Goal: Task Accomplishment & Management: Manage account settings

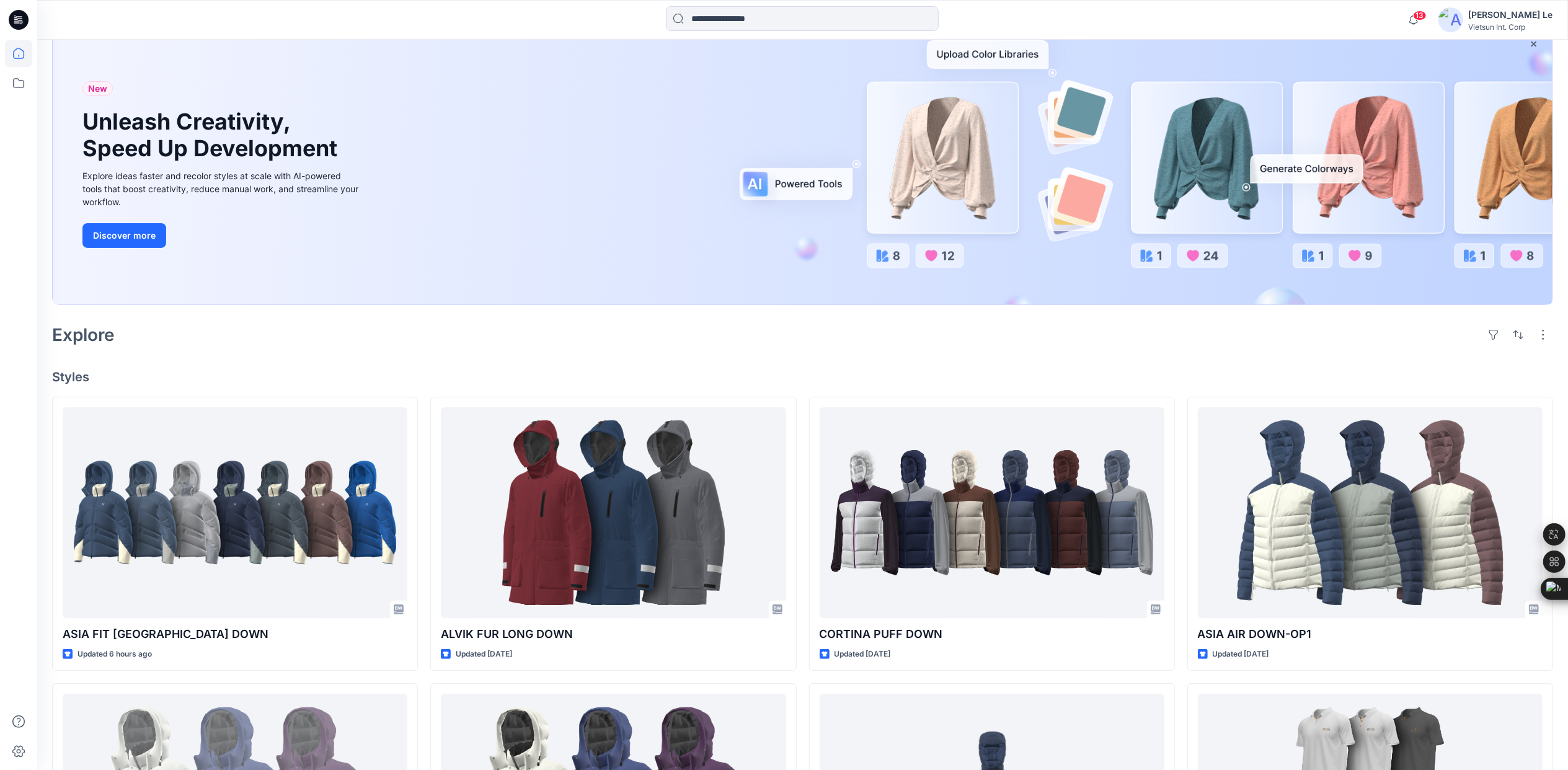
scroll to position [165, 0]
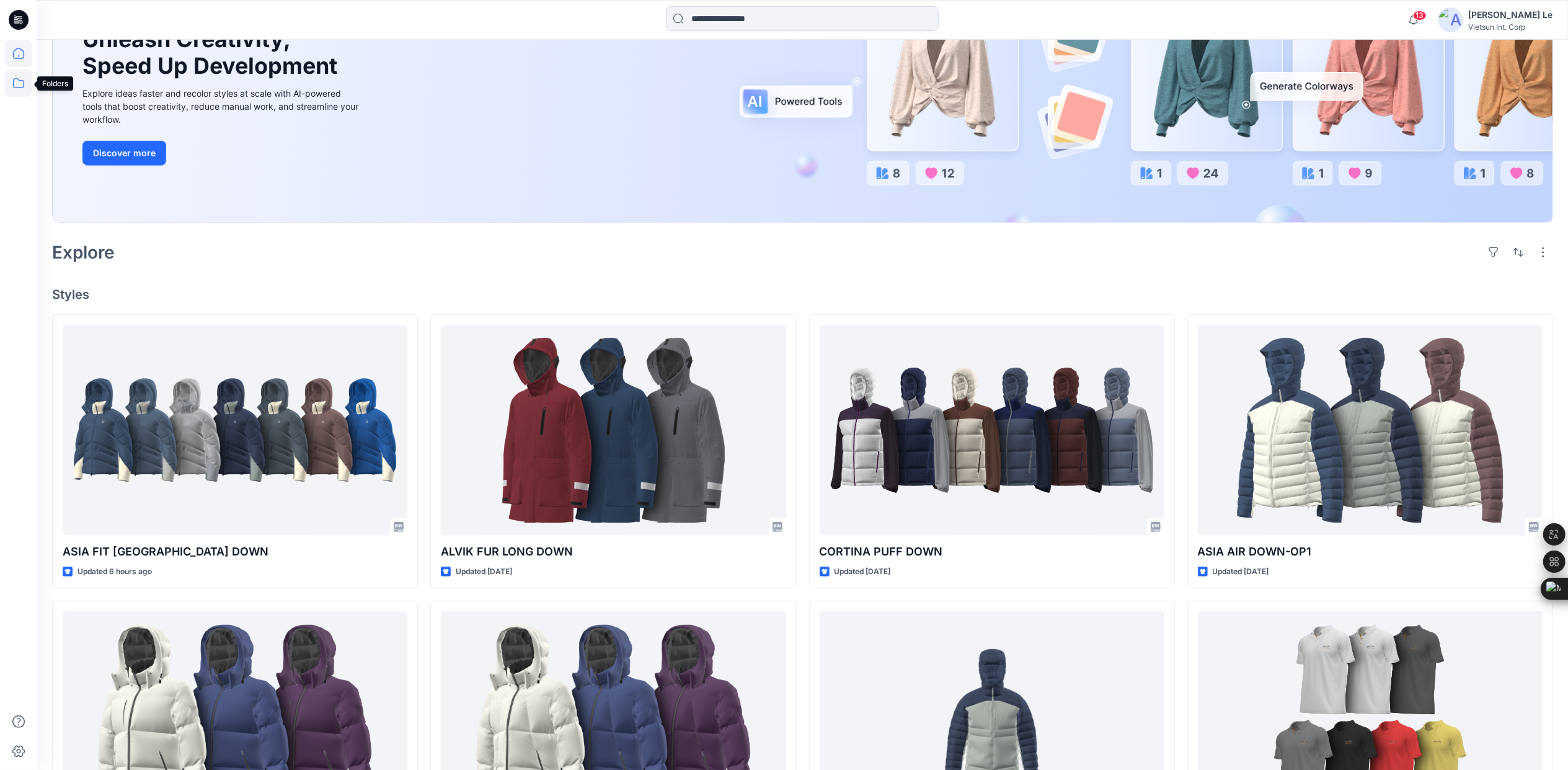
click at [13, 85] on icon at bounding box center [18, 83] width 27 height 27
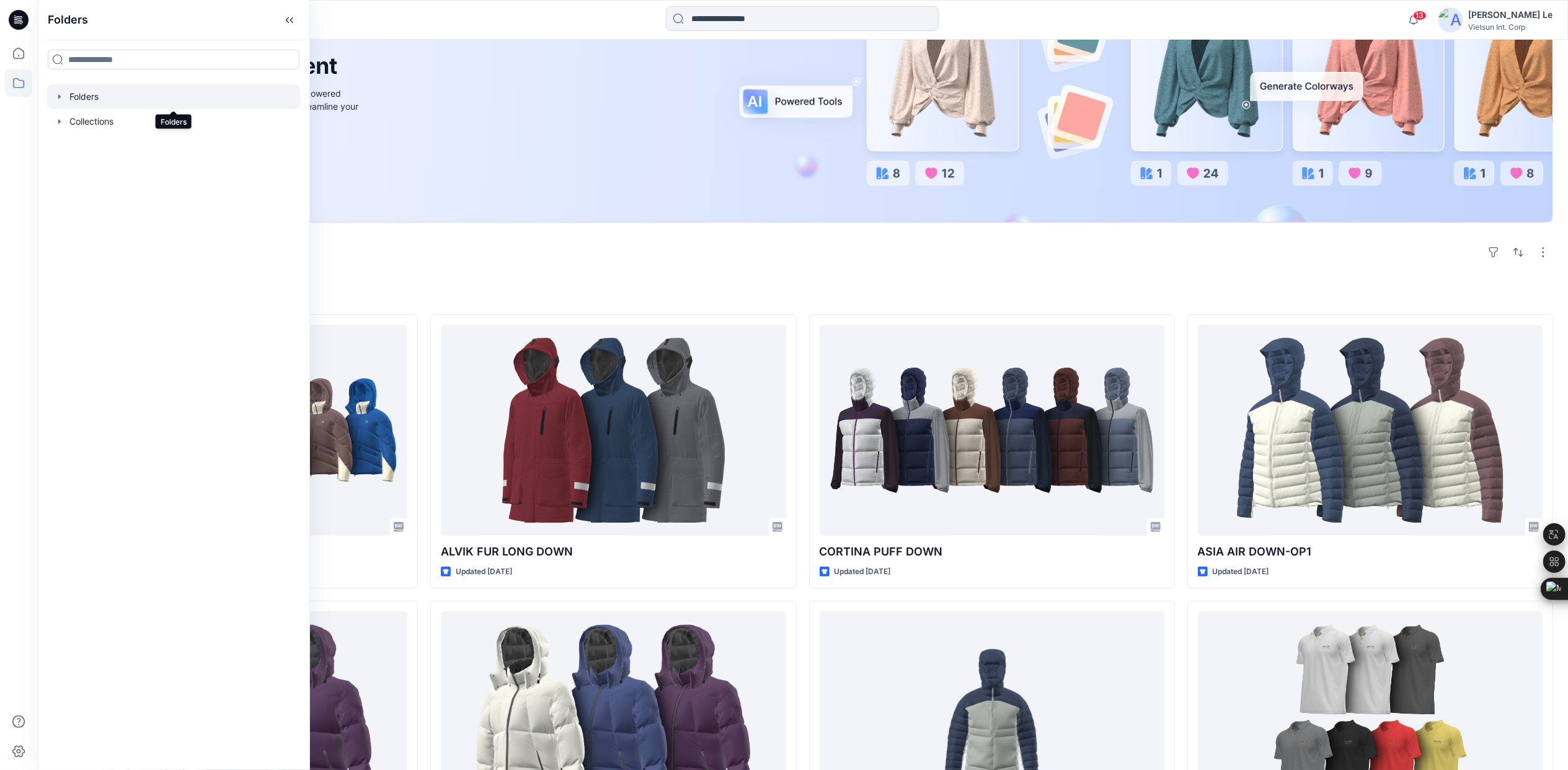
click at [108, 94] on div at bounding box center [174, 96] width 253 height 25
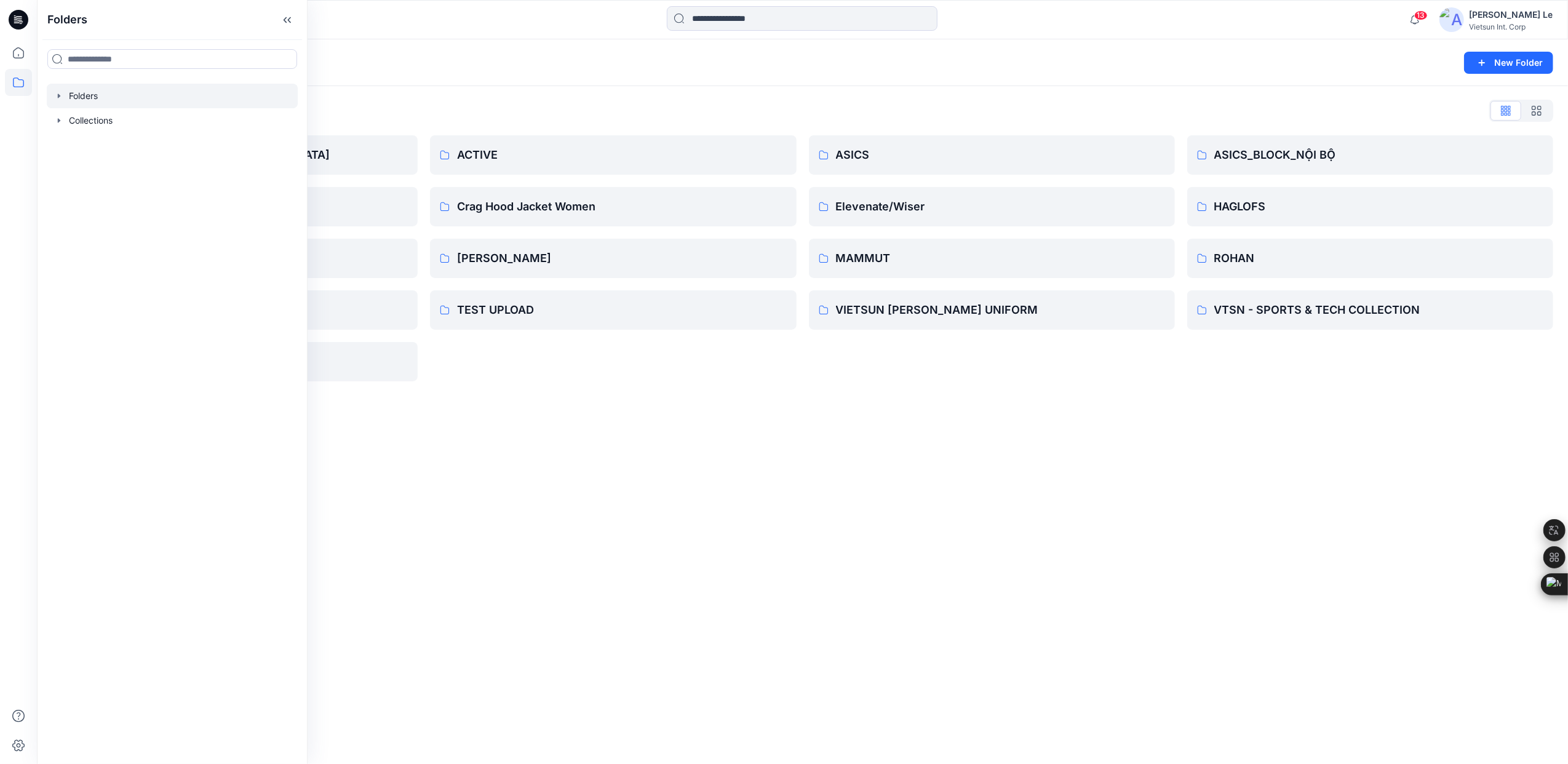
click at [620, 515] on div "Folders New Folder Folders List 3D COLLECTION SS23-LADY CHINA HENRI-LLOYD ROSSI…" at bounding box center [802, 401] width 1531 height 725
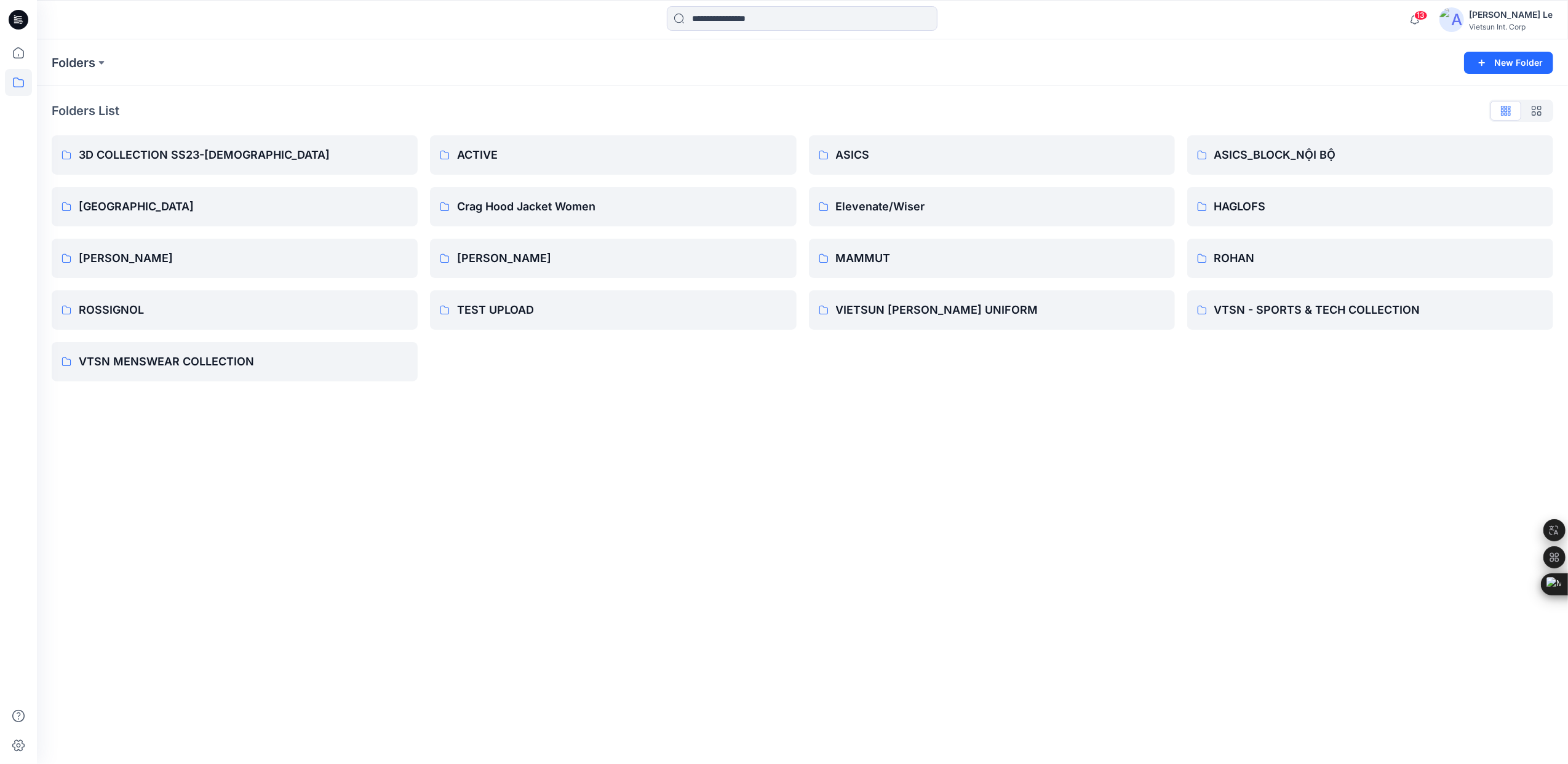
click at [559, 491] on div "Folders New Folder Folders List 3D COLLECTION SS23-LADY CHINA HENRI-LLOYD ROSSI…" at bounding box center [802, 401] width 1531 height 725
click at [1267, 201] on p "HAGLOFS" at bounding box center [1369, 206] width 309 height 17
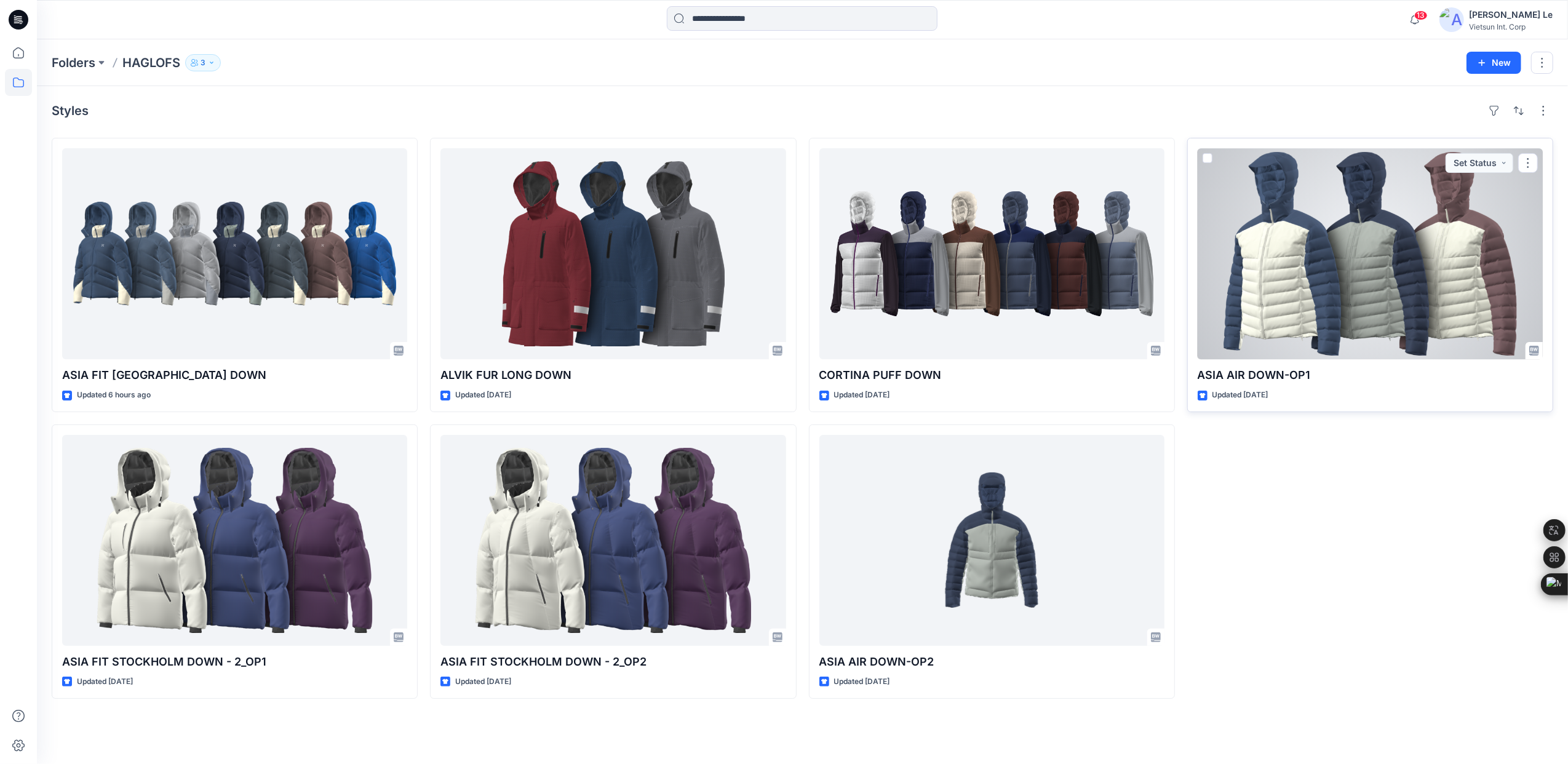
click at [1357, 294] on div at bounding box center [1370, 253] width 345 height 211
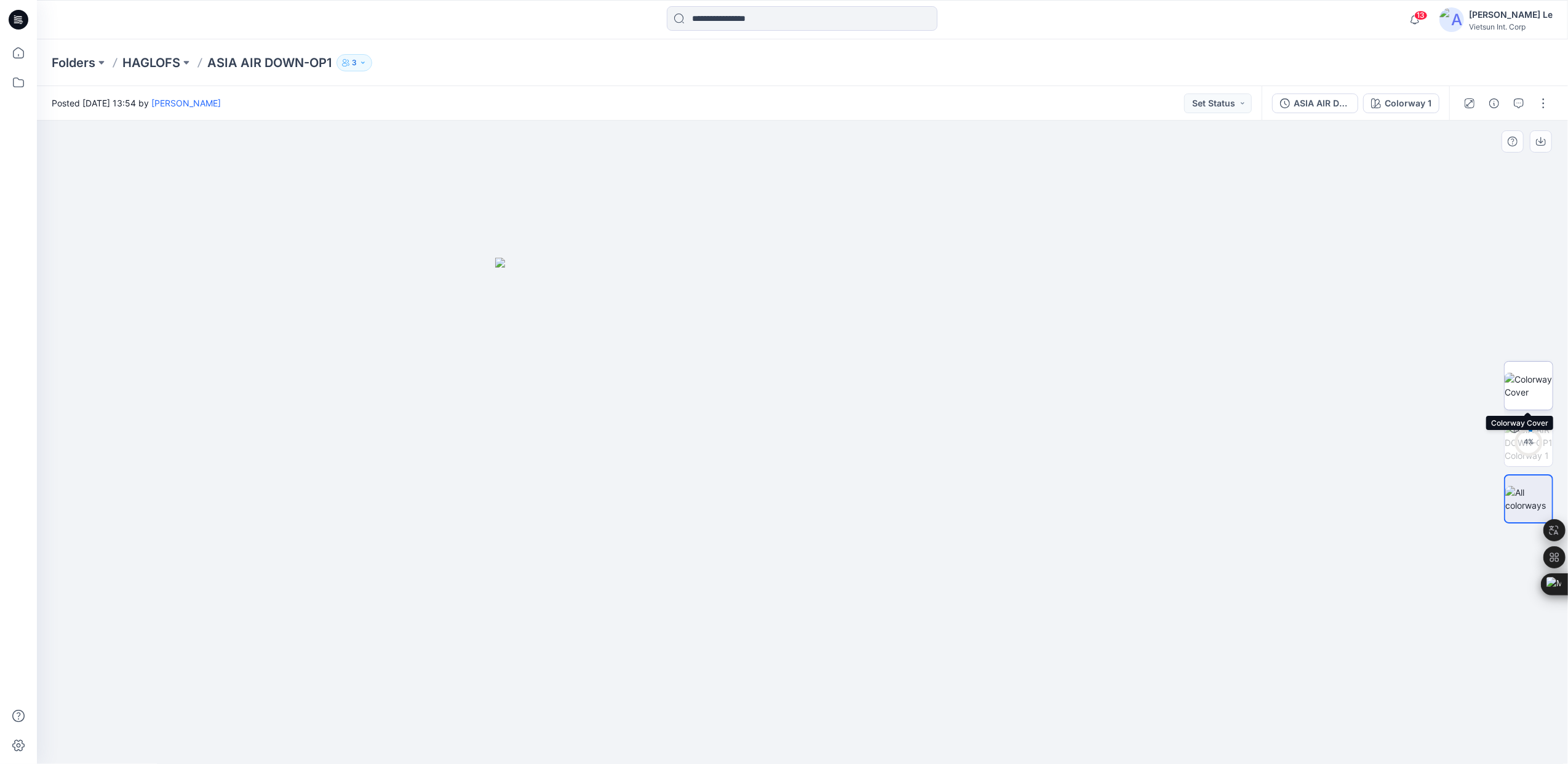
click at [1534, 385] on img at bounding box center [1529, 385] width 48 height 26
click at [161, 57] on p "HAGLOFS" at bounding box center [151, 63] width 58 height 17
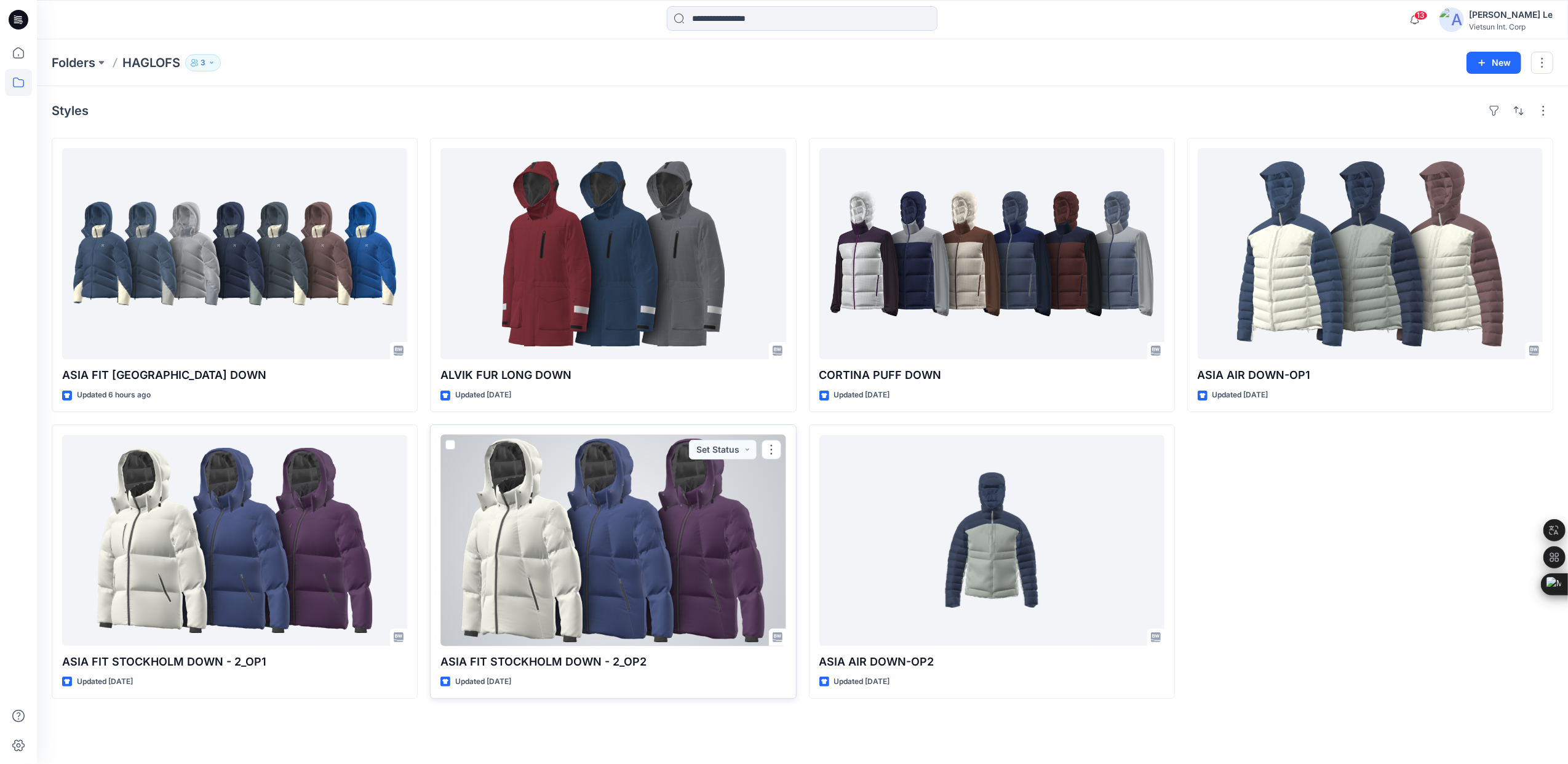
click at [539, 518] on div at bounding box center [613, 540] width 345 height 211
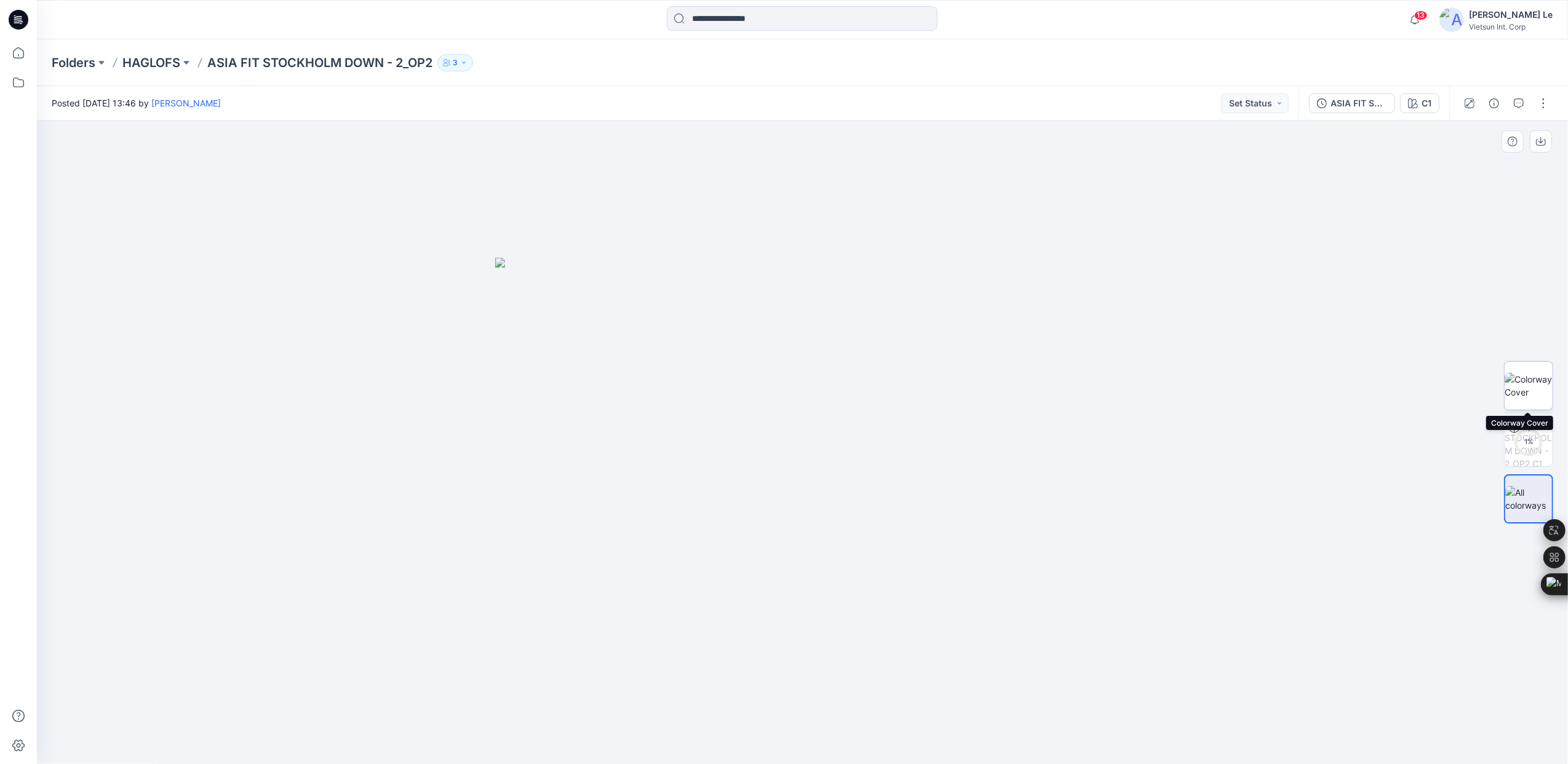
click at [1524, 382] on img at bounding box center [1529, 385] width 48 height 26
click at [1529, 437] on div "5 %" at bounding box center [1528, 442] width 30 height 11
click at [1533, 486] on img at bounding box center [1529, 499] width 48 height 26
click at [1538, 373] on img at bounding box center [1529, 385] width 48 height 26
click at [1528, 441] on div "65 %" at bounding box center [1528, 442] width 30 height 11
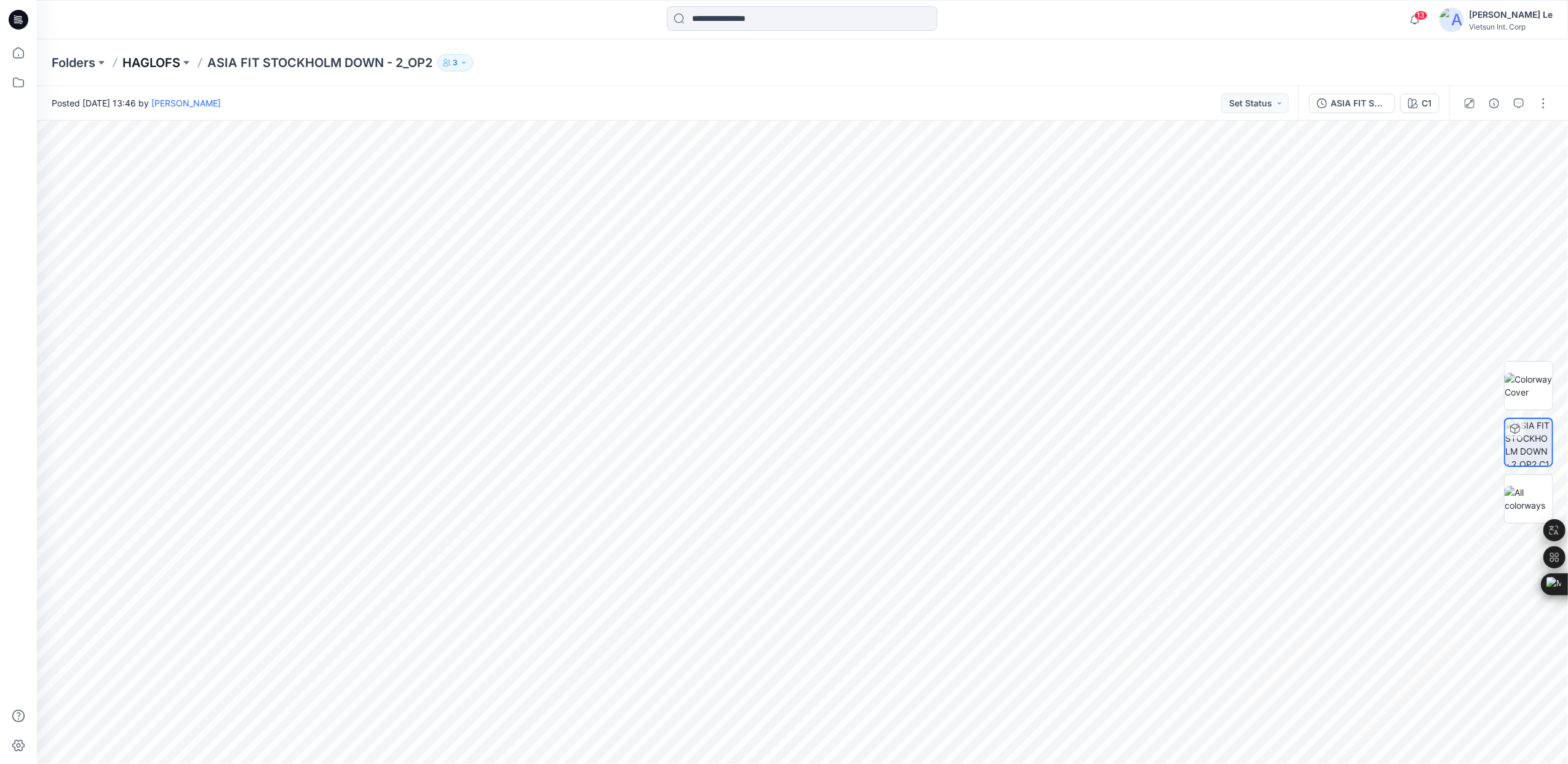
click at [150, 60] on p "HAGLOFS" at bounding box center [151, 63] width 58 height 17
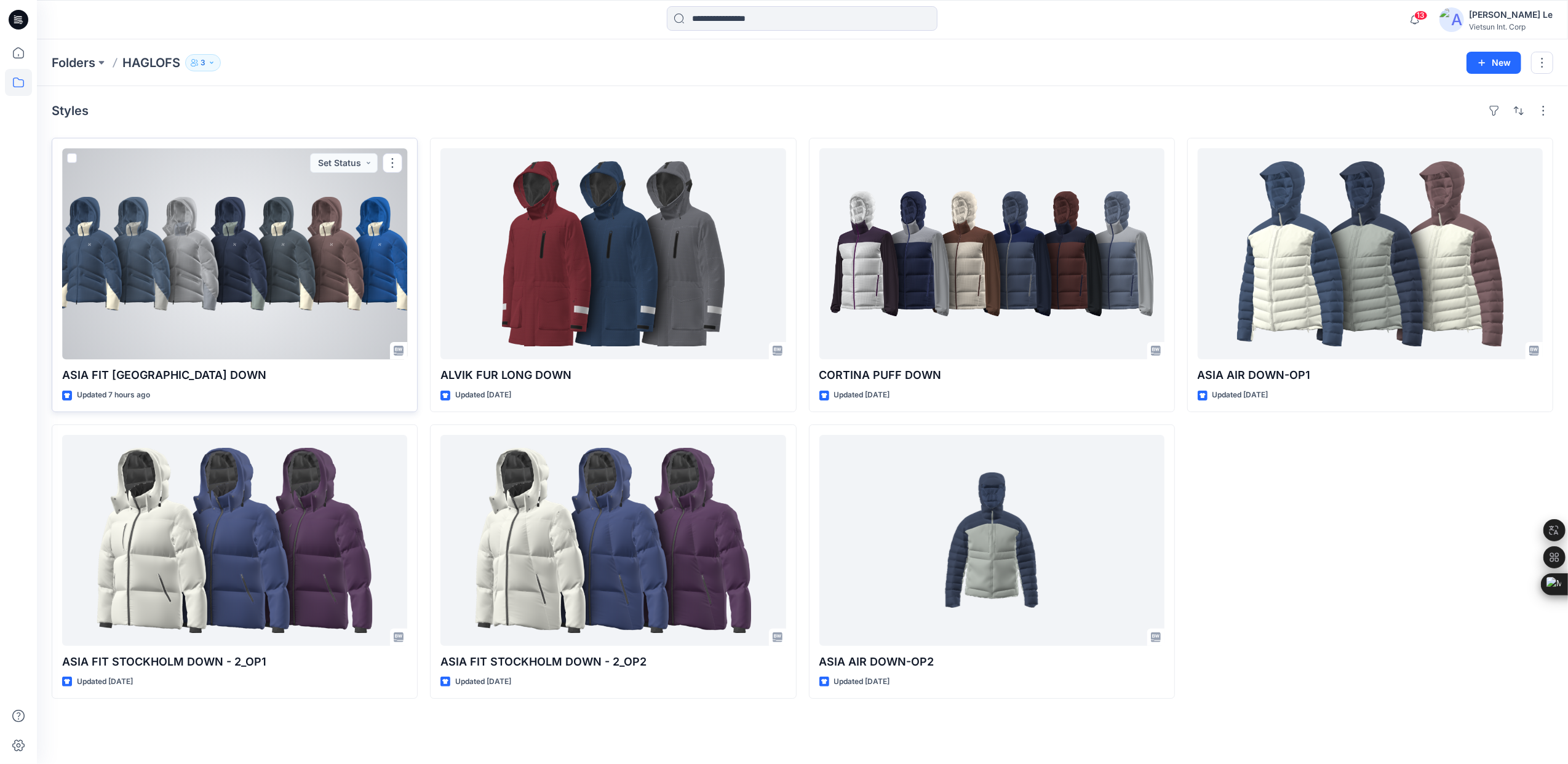
click at [118, 215] on div at bounding box center [234, 253] width 345 height 211
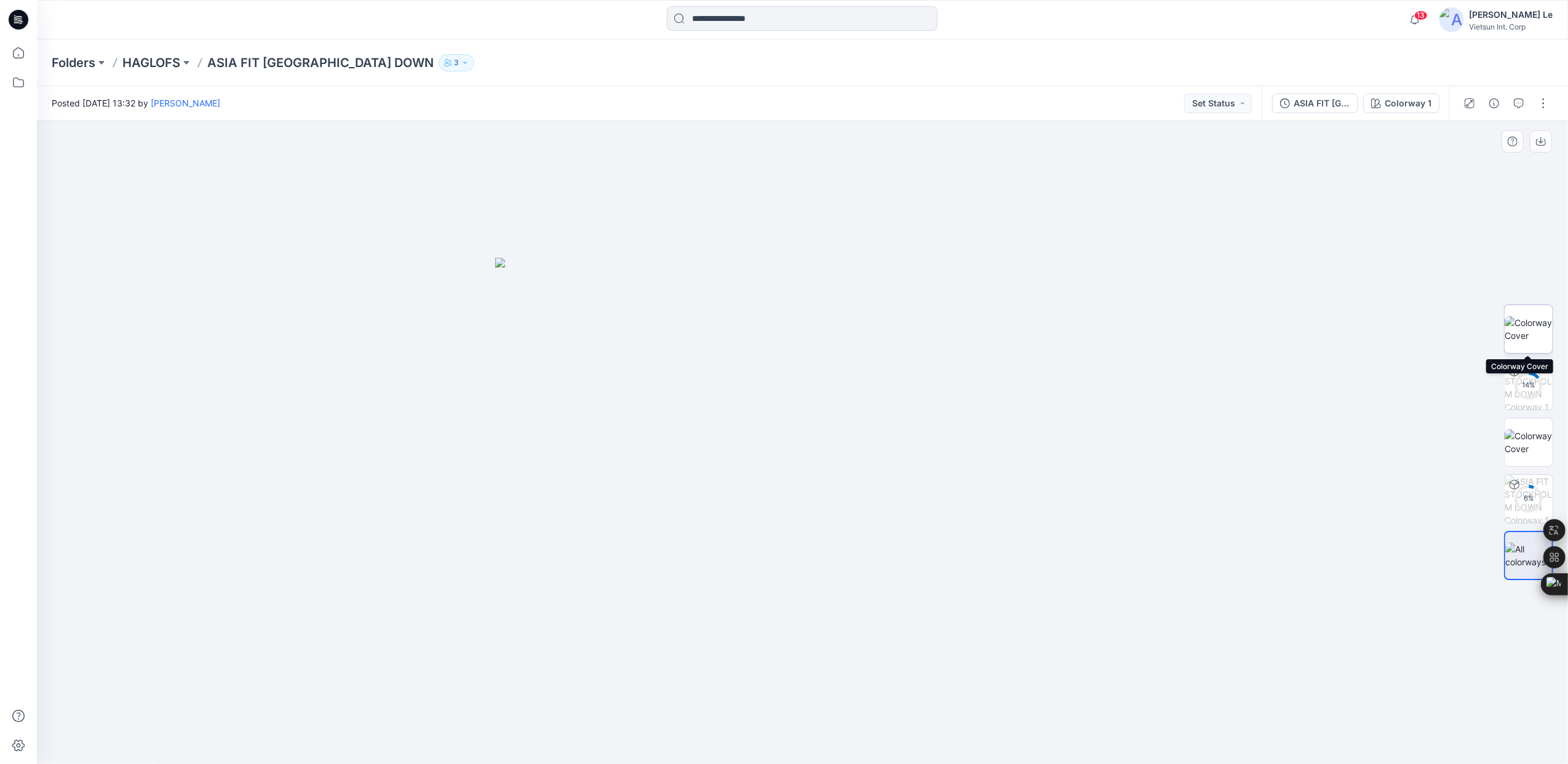
click at [1524, 330] on img at bounding box center [1529, 329] width 48 height 26
click at [1524, 449] on img at bounding box center [1529, 442] width 48 height 26
click at [1533, 316] on img at bounding box center [1529, 329] width 48 height 26
click at [1531, 436] on img at bounding box center [1529, 442] width 48 height 26
click at [1531, 328] on img at bounding box center [1529, 329] width 48 height 26
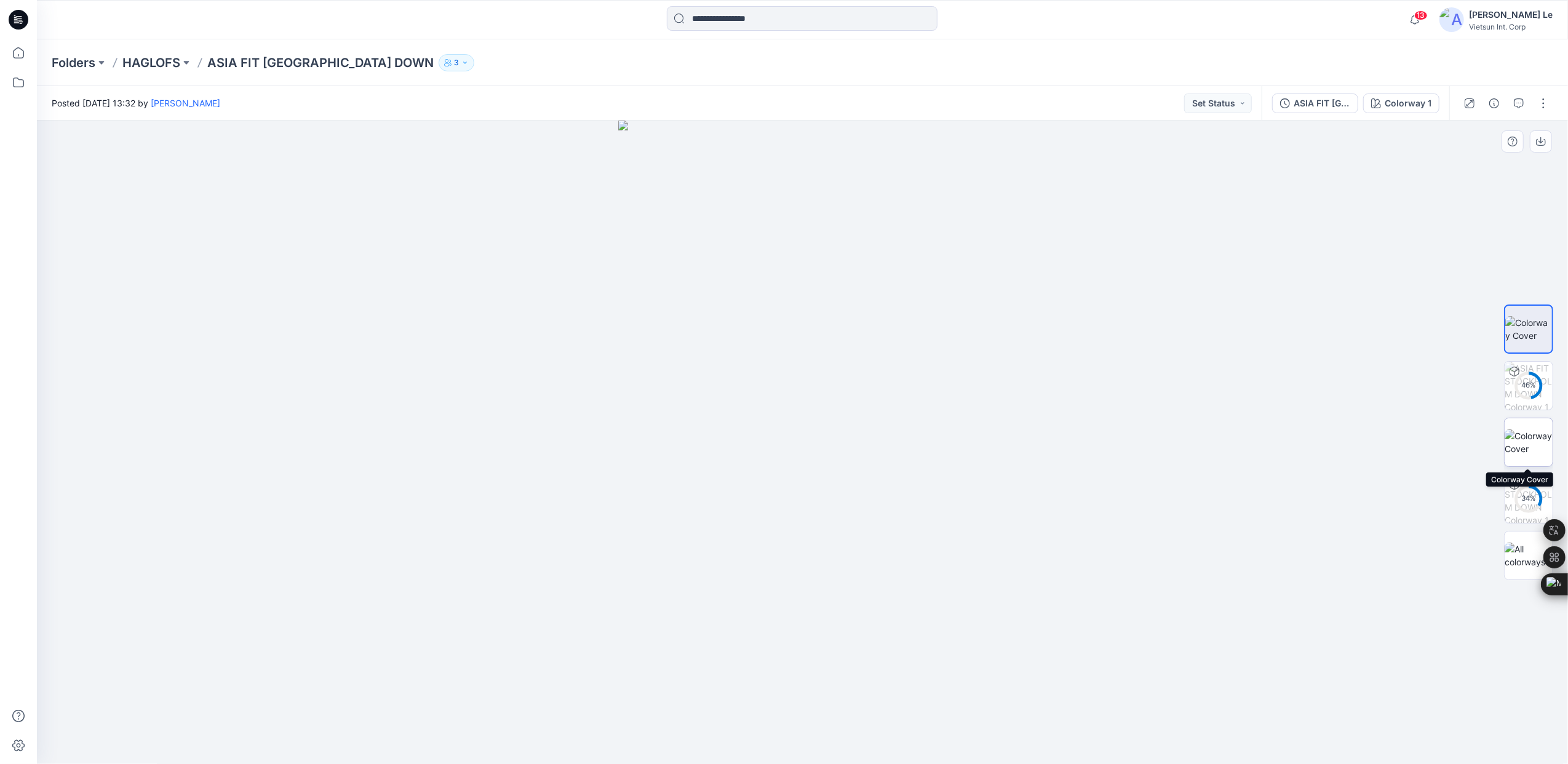
click at [1527, 438] on img at bounding box center [1529, 442] width 48 height 26
click at [1536, 325] on img at bounding box center [1529, 329] width 48 height 26
click at [1533, 436] on img at bounding box center [1529, 442] width 48 height 26
click at [1539, 340] on img at bounding box center [1529, 329] width 48 height 26
click at [1522, 430] on img at bounding box center [1529, 442] width 48 height 26
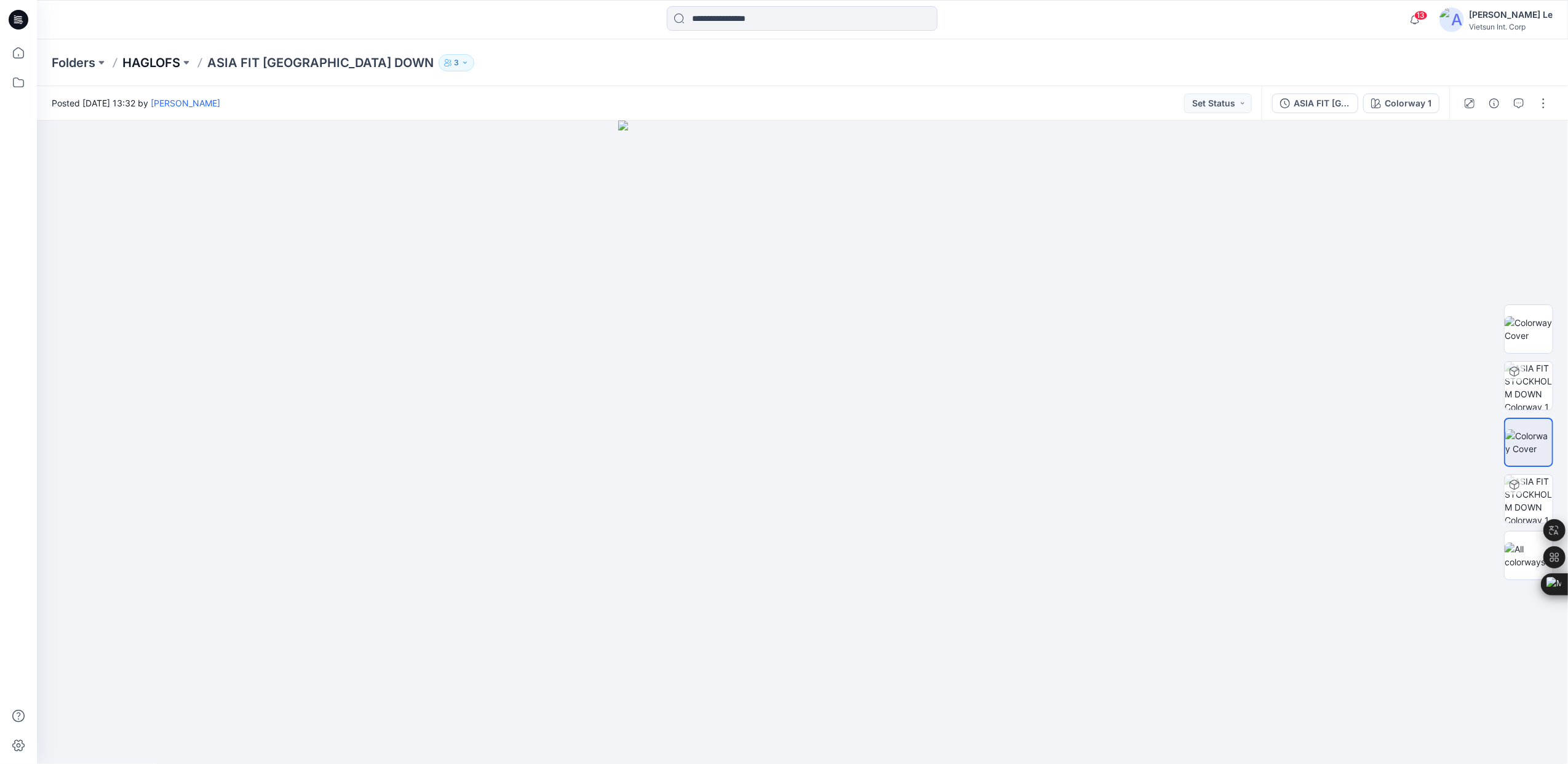
click at [144, 59] on p "HAGLOFS" at bounding box center [151, 63] width 58 height 17
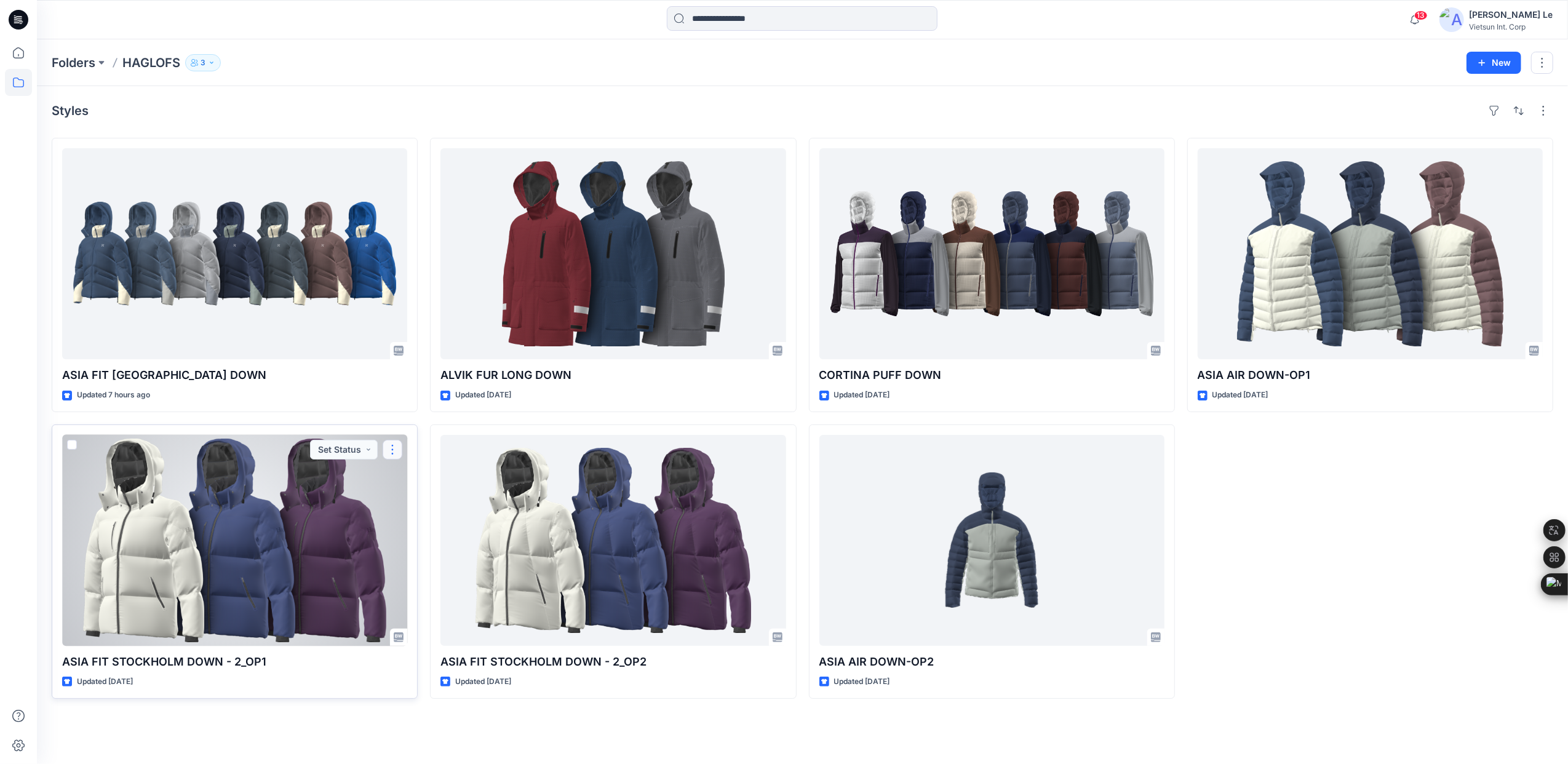
click at [385, 449] on button "button" at bounding box center [392, 449] width 20 height 20
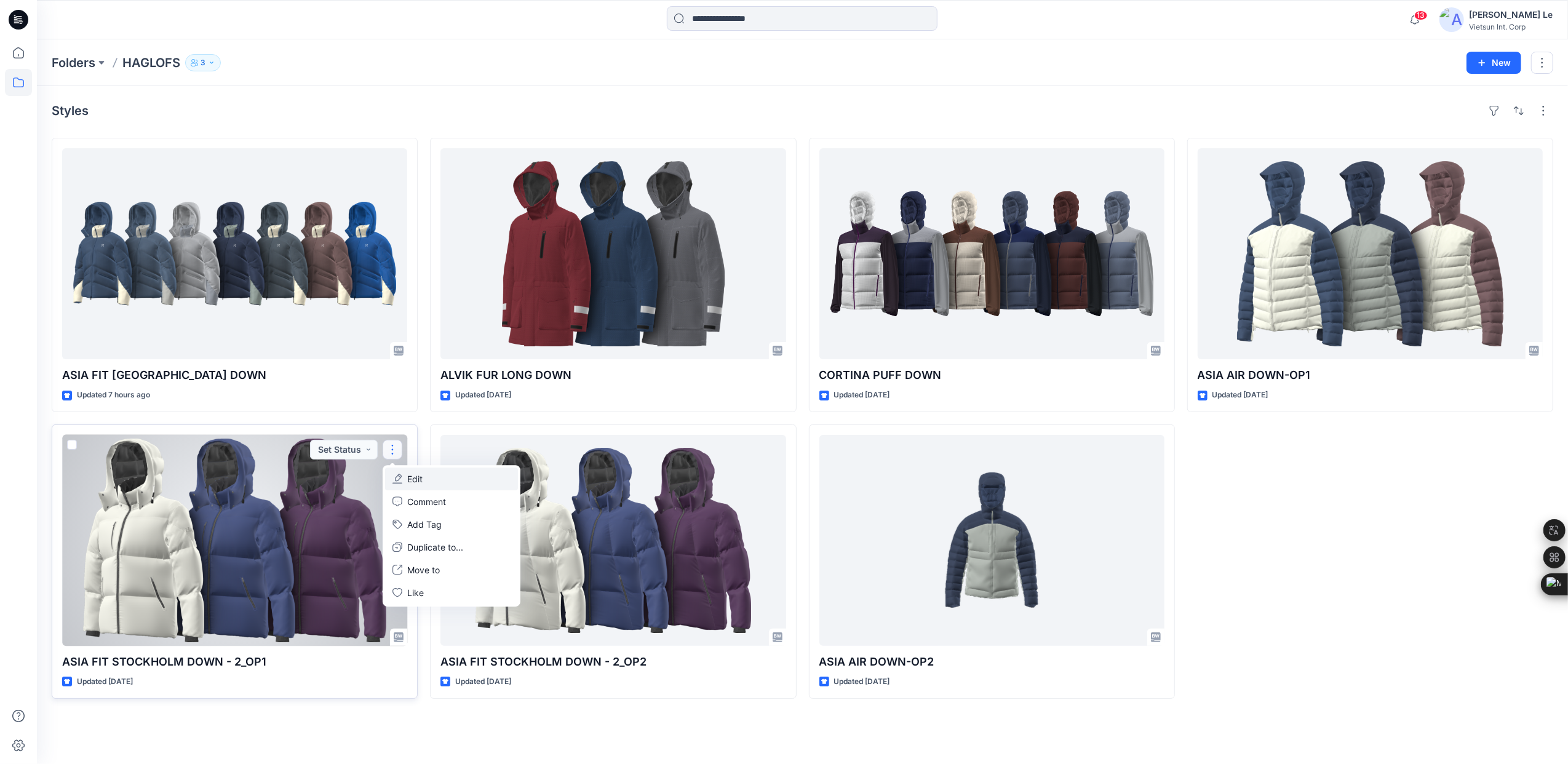
click at [408, 484] on p "Edit" at bounding box center [415, 479] width 15 height 13
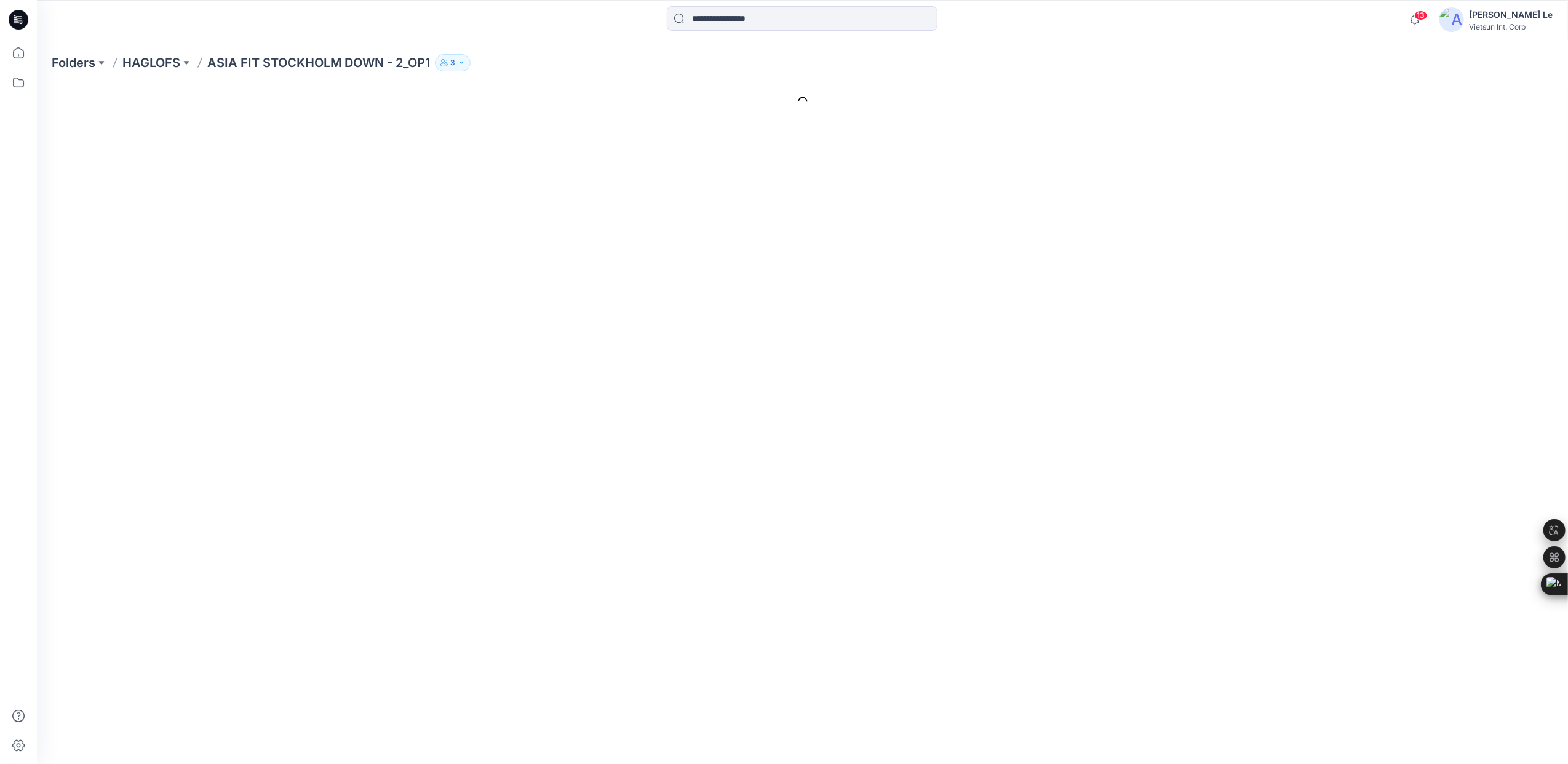
type input "**********"
type input "**"
type input "**********"
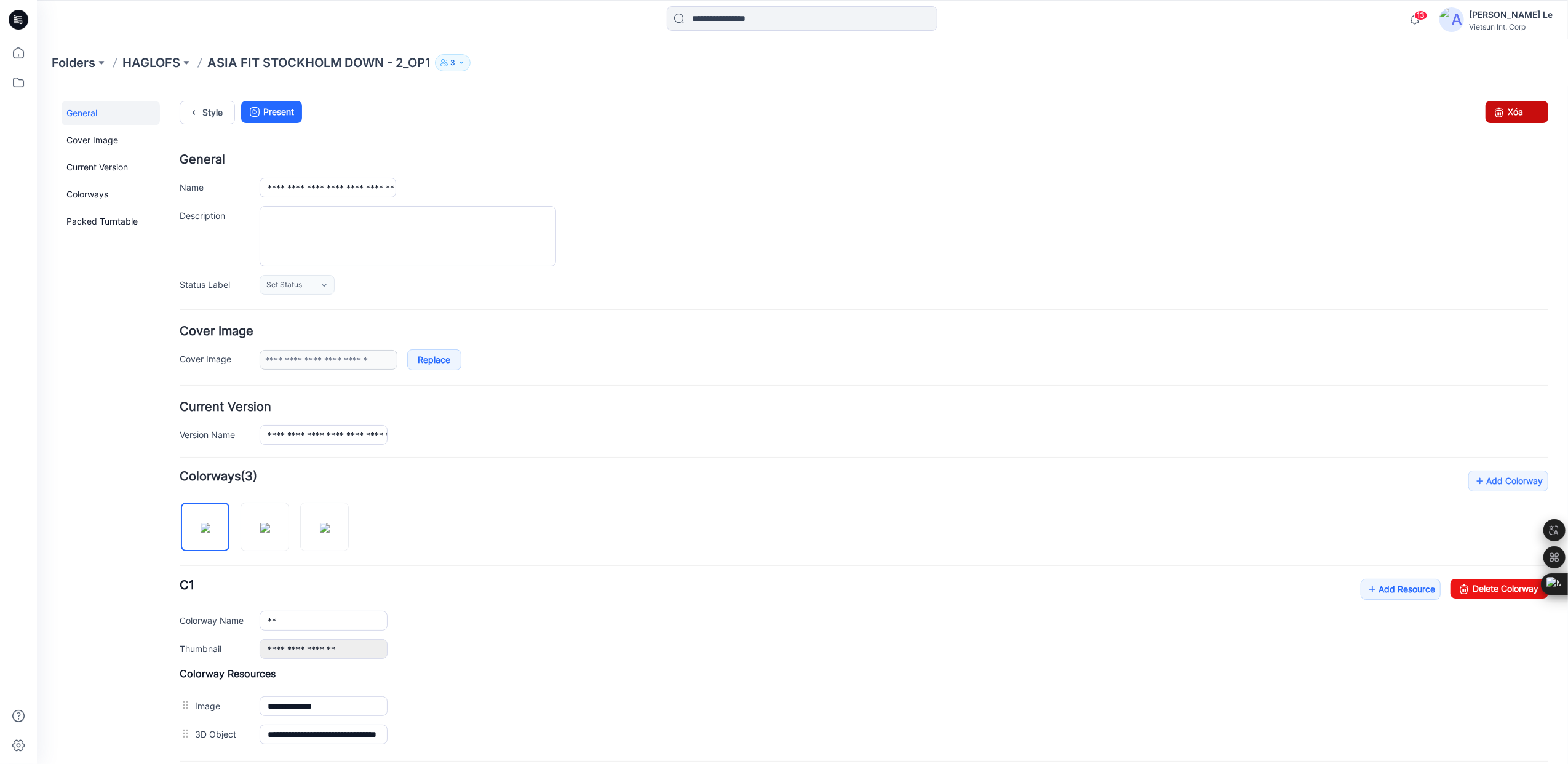
click at [1510, 122] on link "Xóa" at bounding box center [1516, 111] width 63 height 22
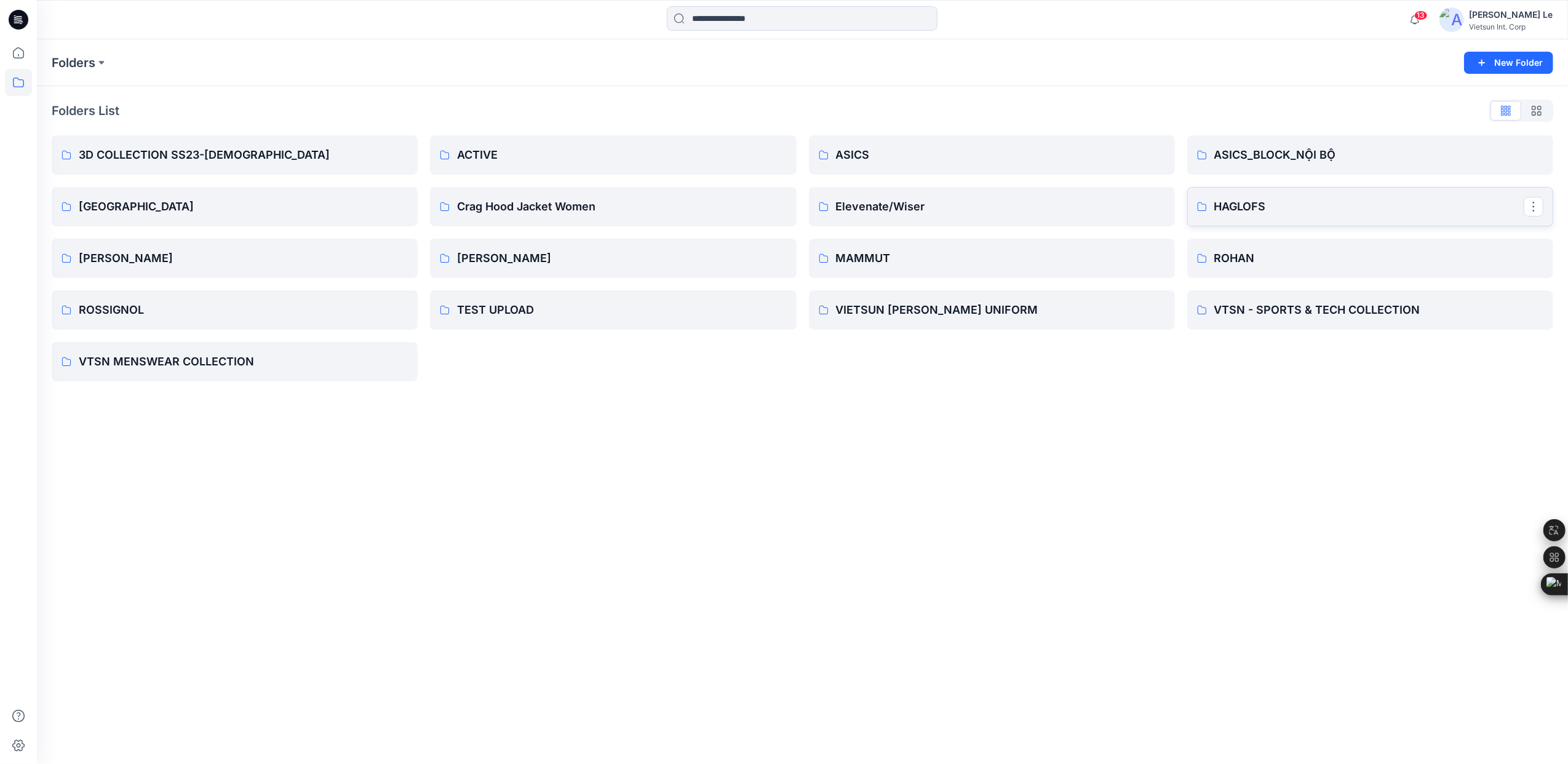
click at [1228, 205] on p "HAGLOFS" at bounding box center [1369, 206] width 309 height 17
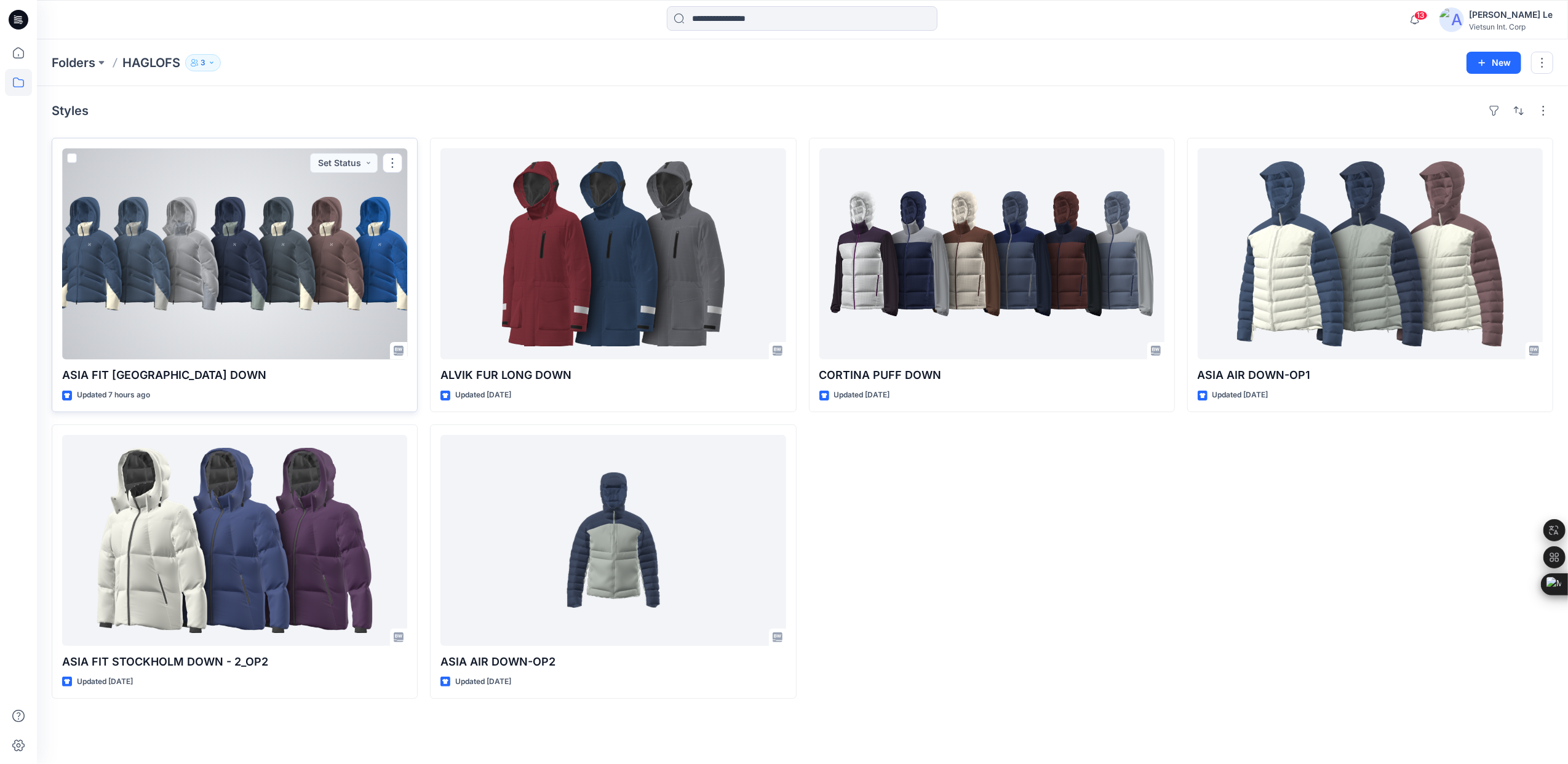
click at [218, 228] on div at bounding box center [234, 253] width 345 height 211
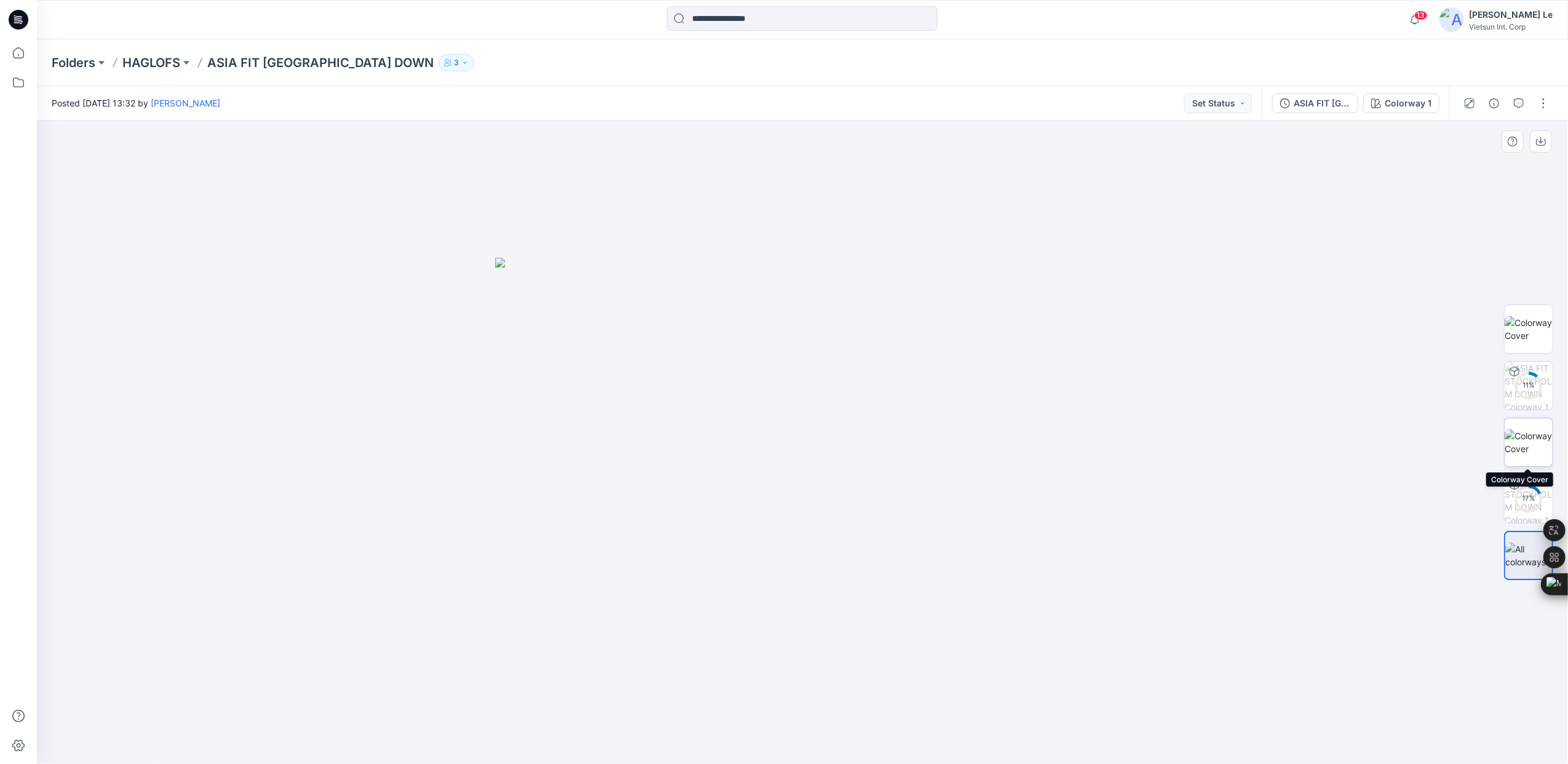
click at [1529, 432] on img at bounding box center [1529, 442] width 48 height 26
click at [156, 65] on p "HAGLOFS" at bounding box center [151, 63] width 58 height 17
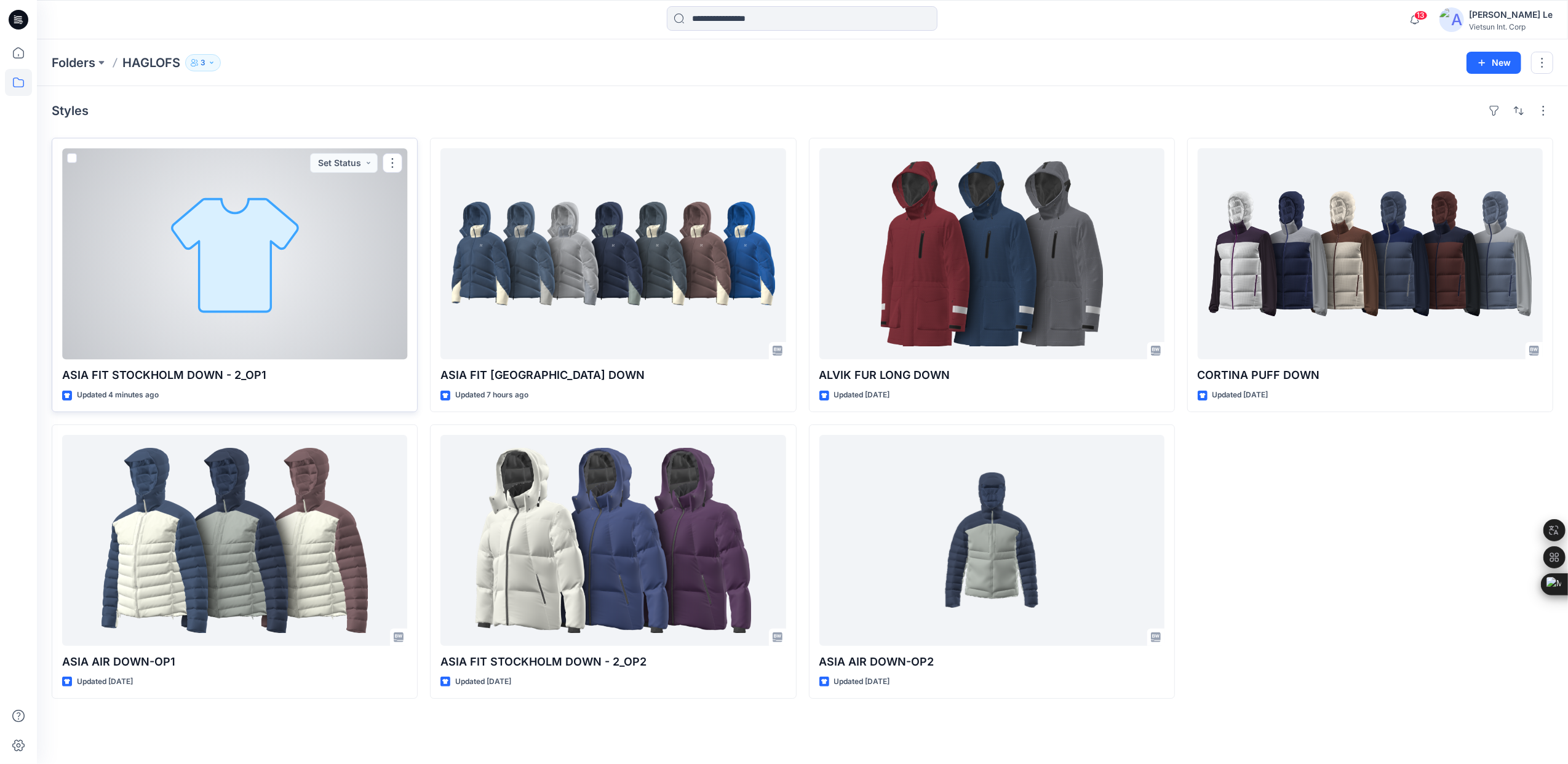
click at [328, 287] on div at bounding box center [234, 253] width 345 height 211
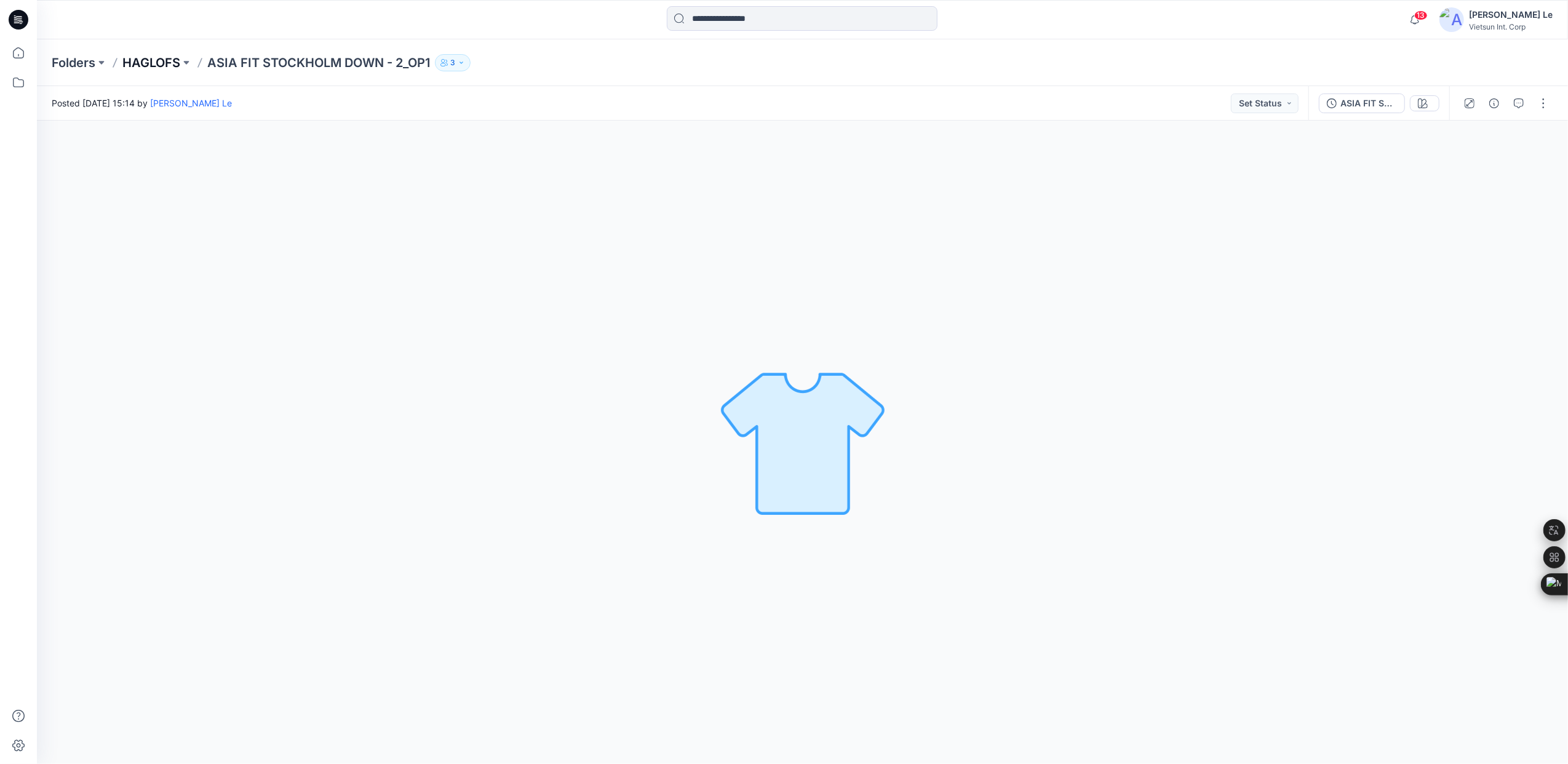
click at [149, 59] on p "HAGLOFS" at bounding box center [151, 63] width 58 height 17
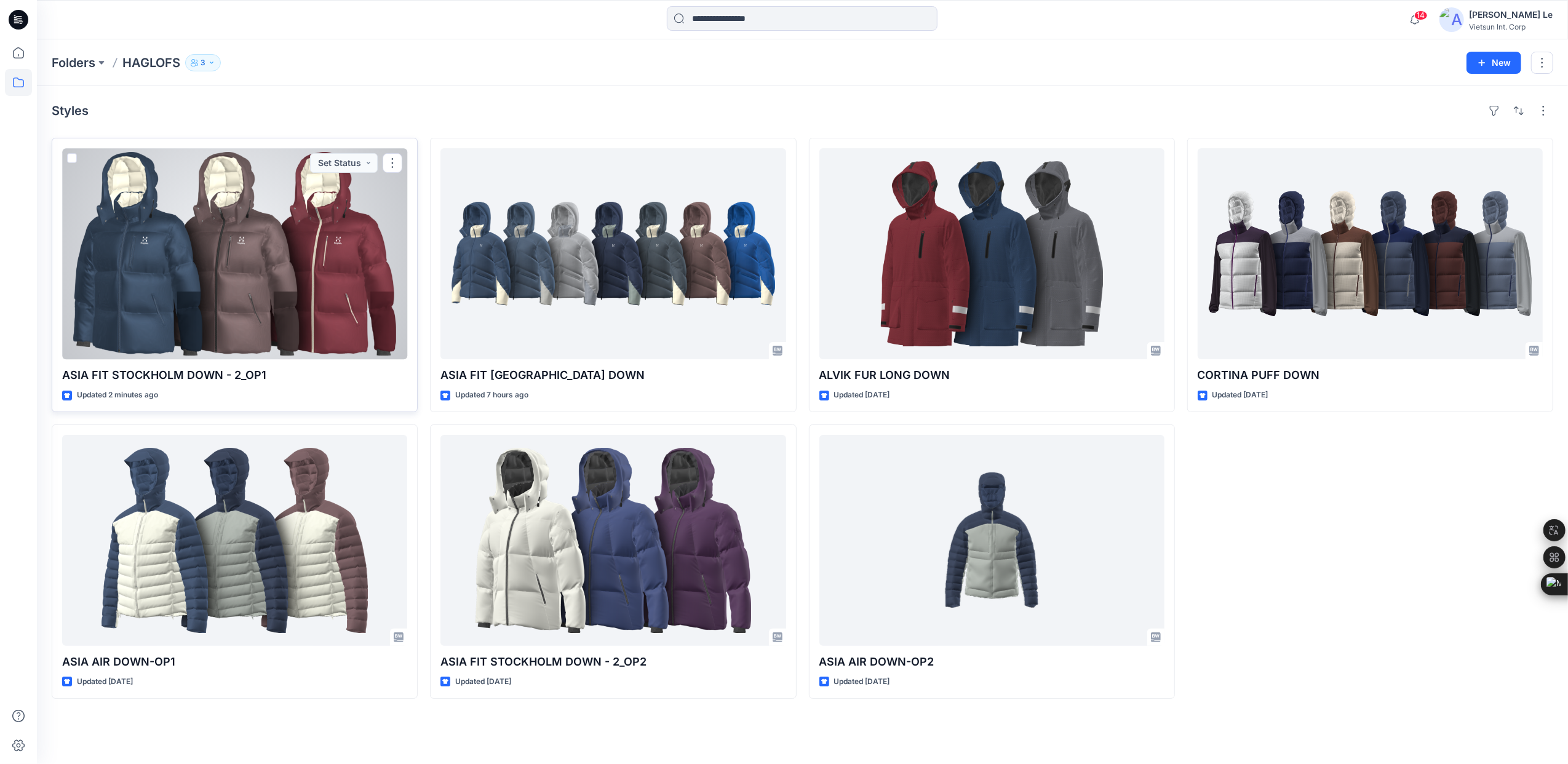
click at [306, 254] on div at bounding box center [234, 253] width 345 height 211
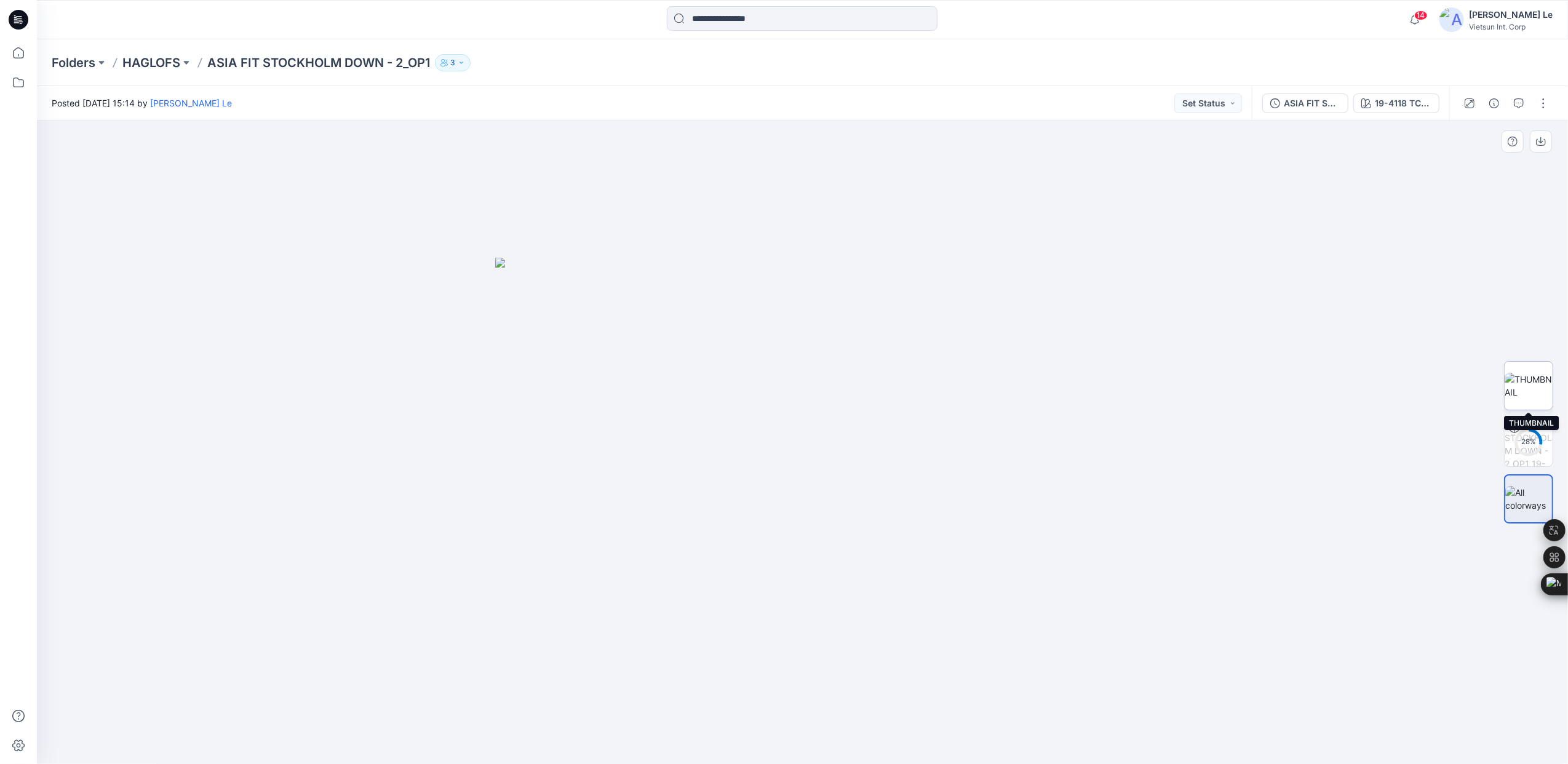
click at [1538, 373] on img at bounding box center [1529, 385] width 48 height 26
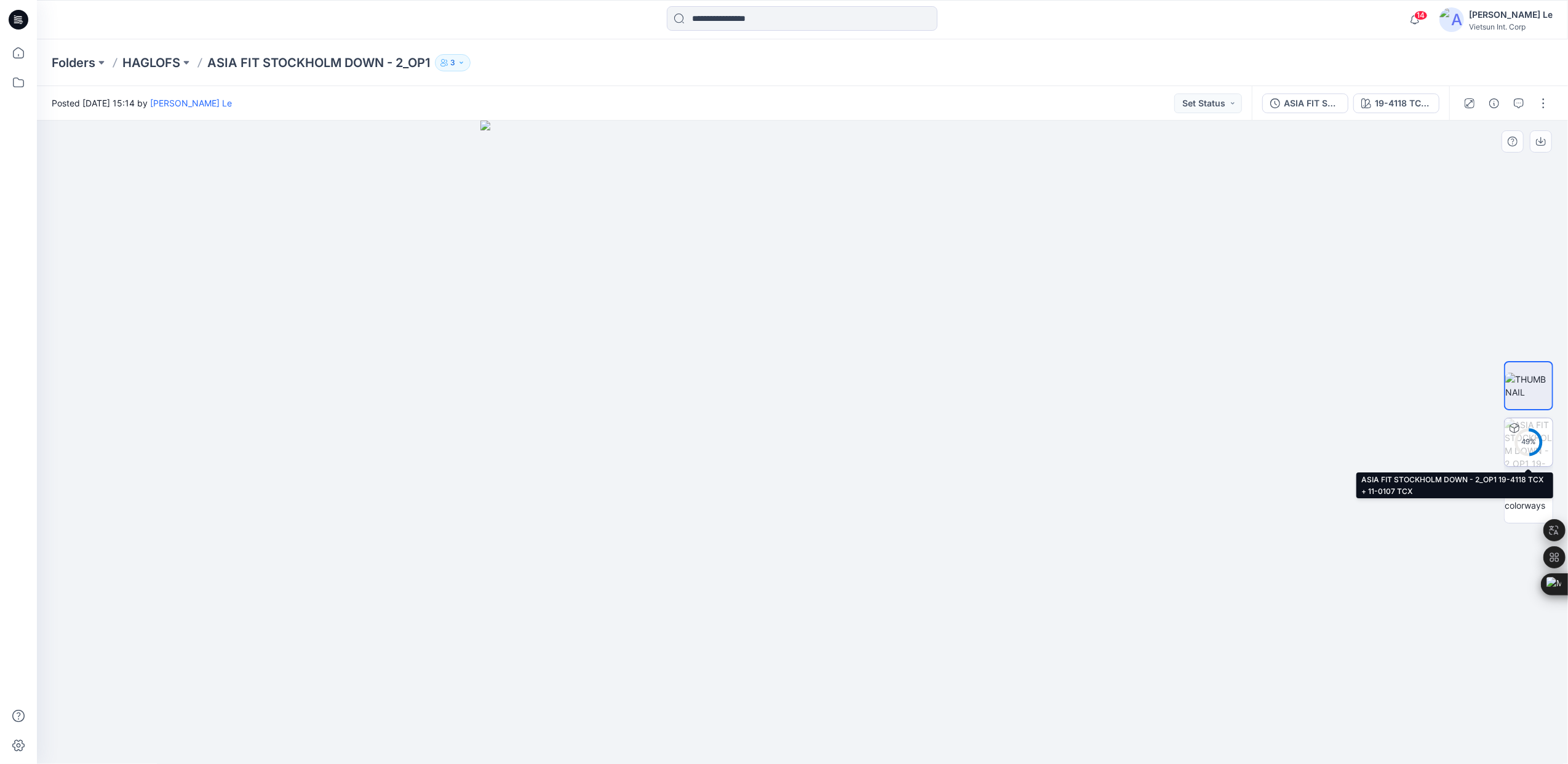
click at [1523, 439] on div "49 %" at bounding box center [1528, 442] width 30 height 11
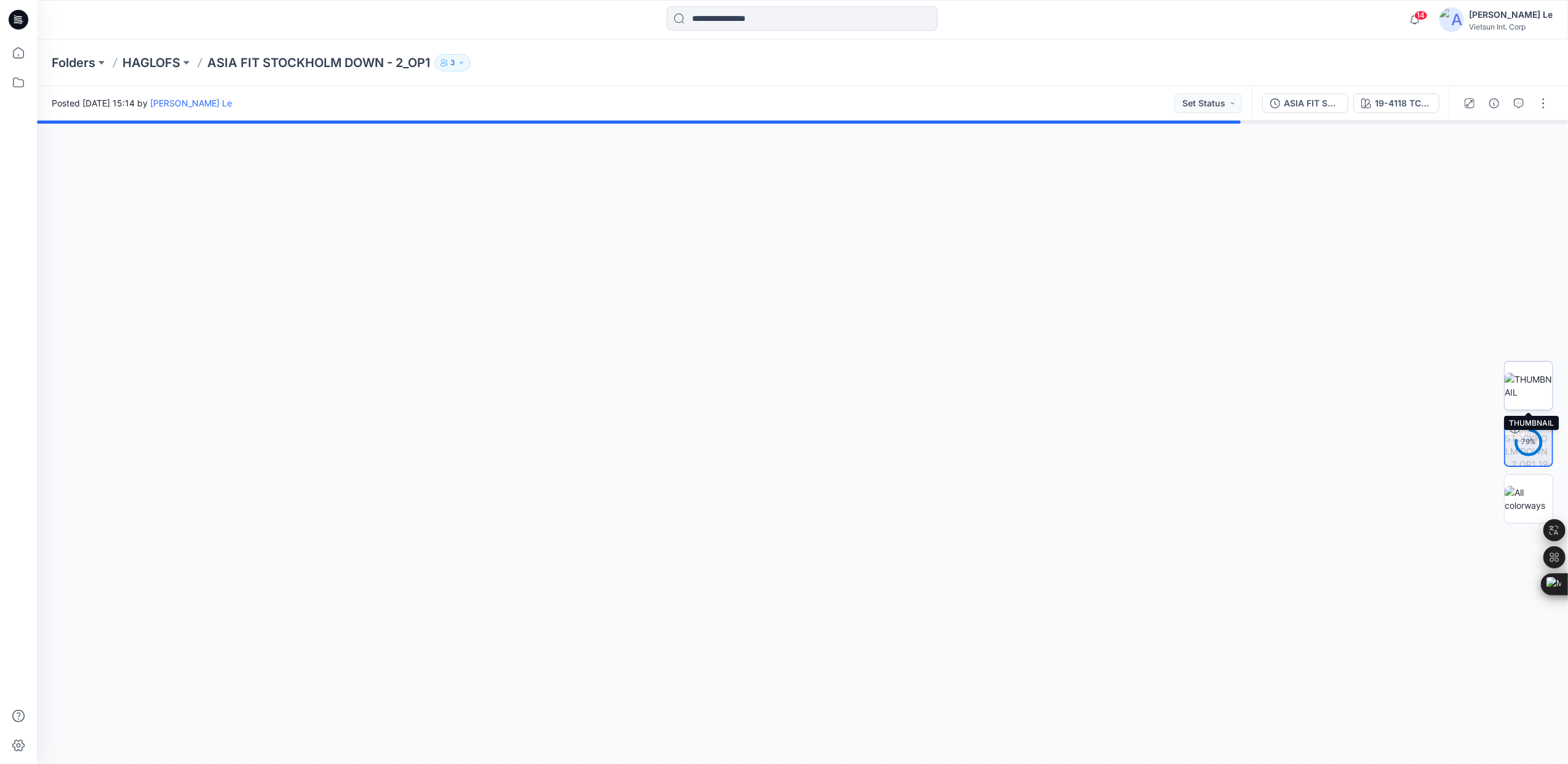
click at [1538, 380] on img at bounding box center [1529, 385] width 48 height 26
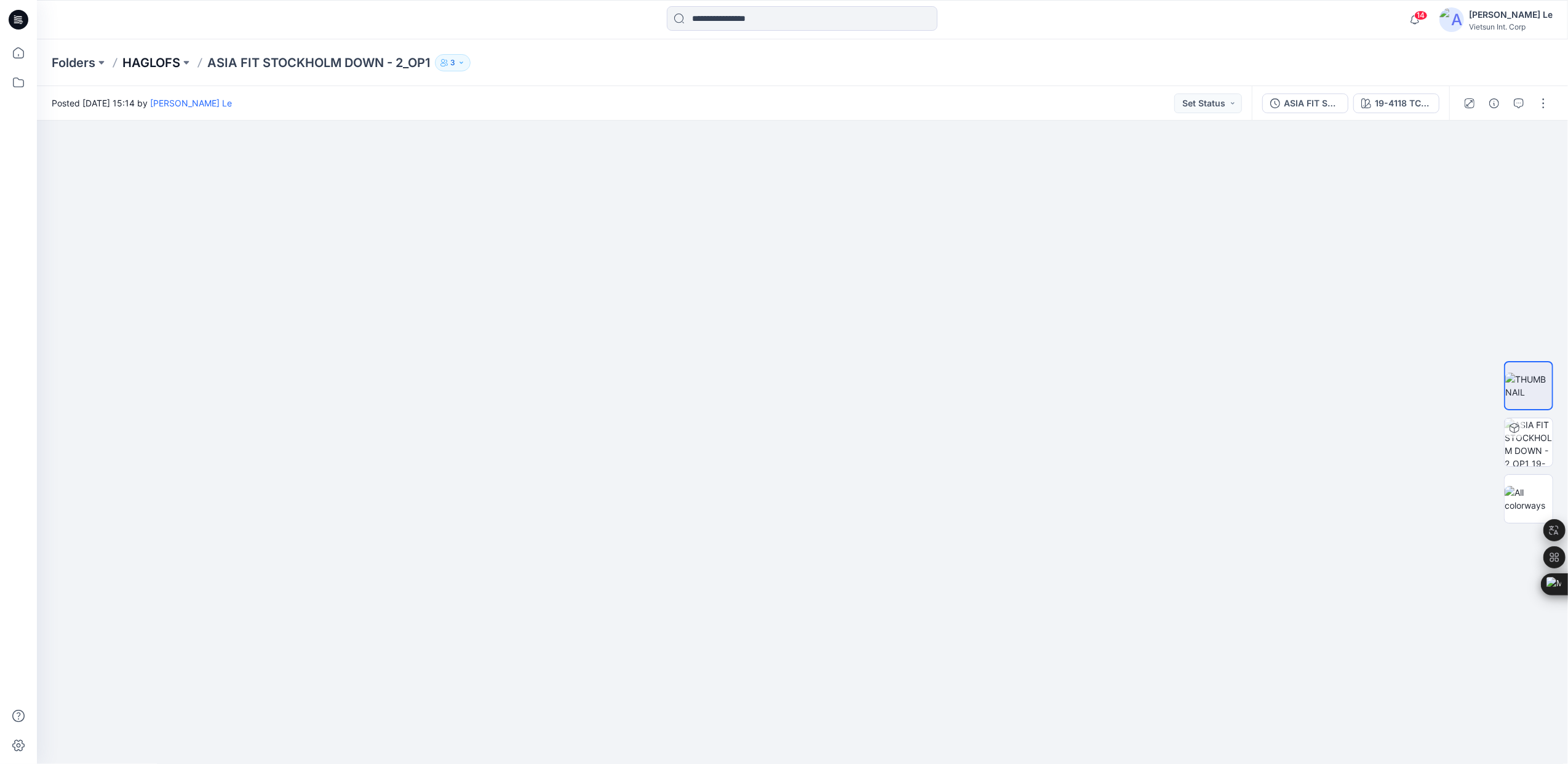
click at [152, 58] on p "HAGLOFS" at bounding box center [151, 63] width 58 height 17
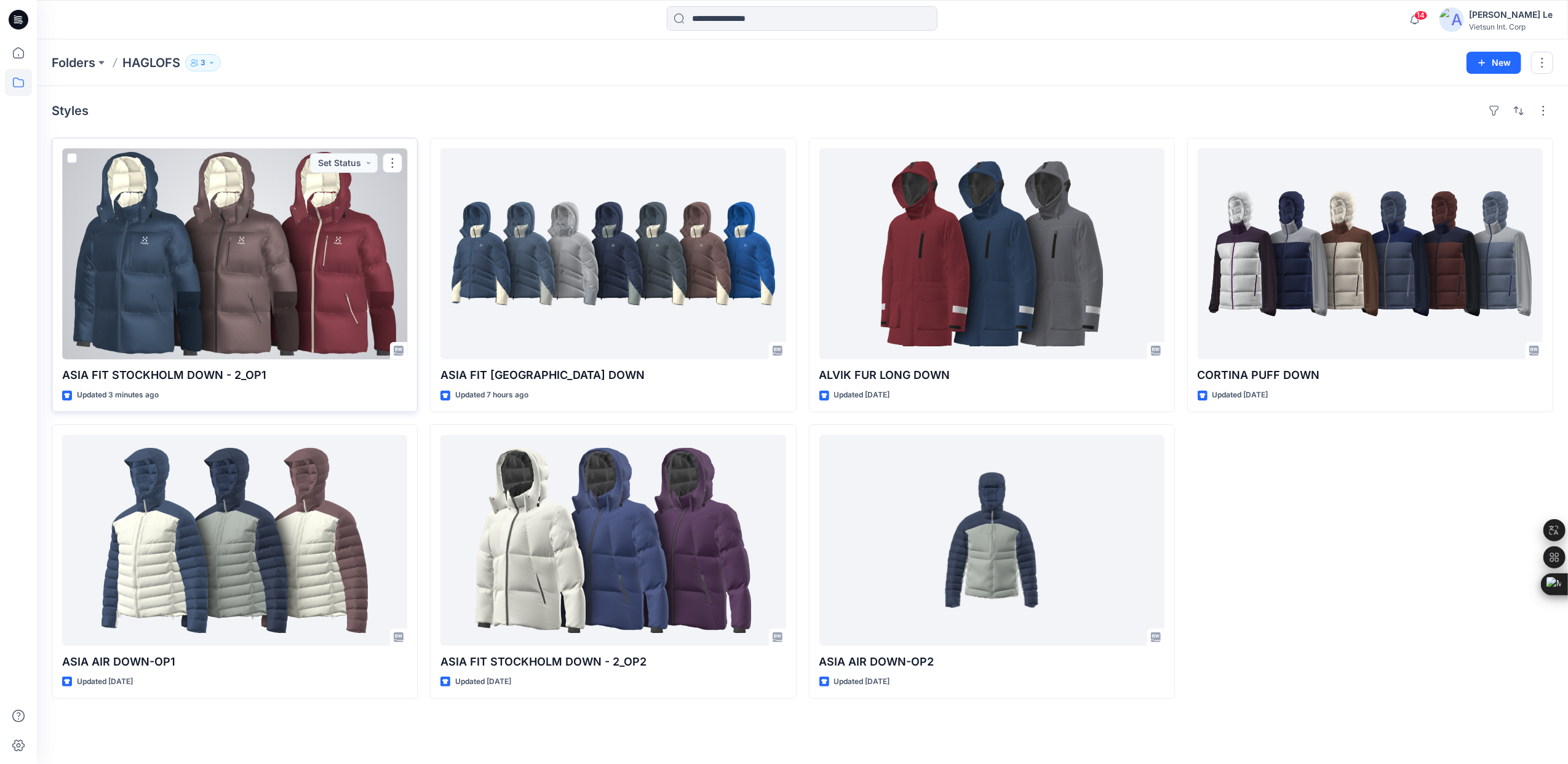
click at [237, 292] on div at bounding box center [234, 253] width 345 height 211
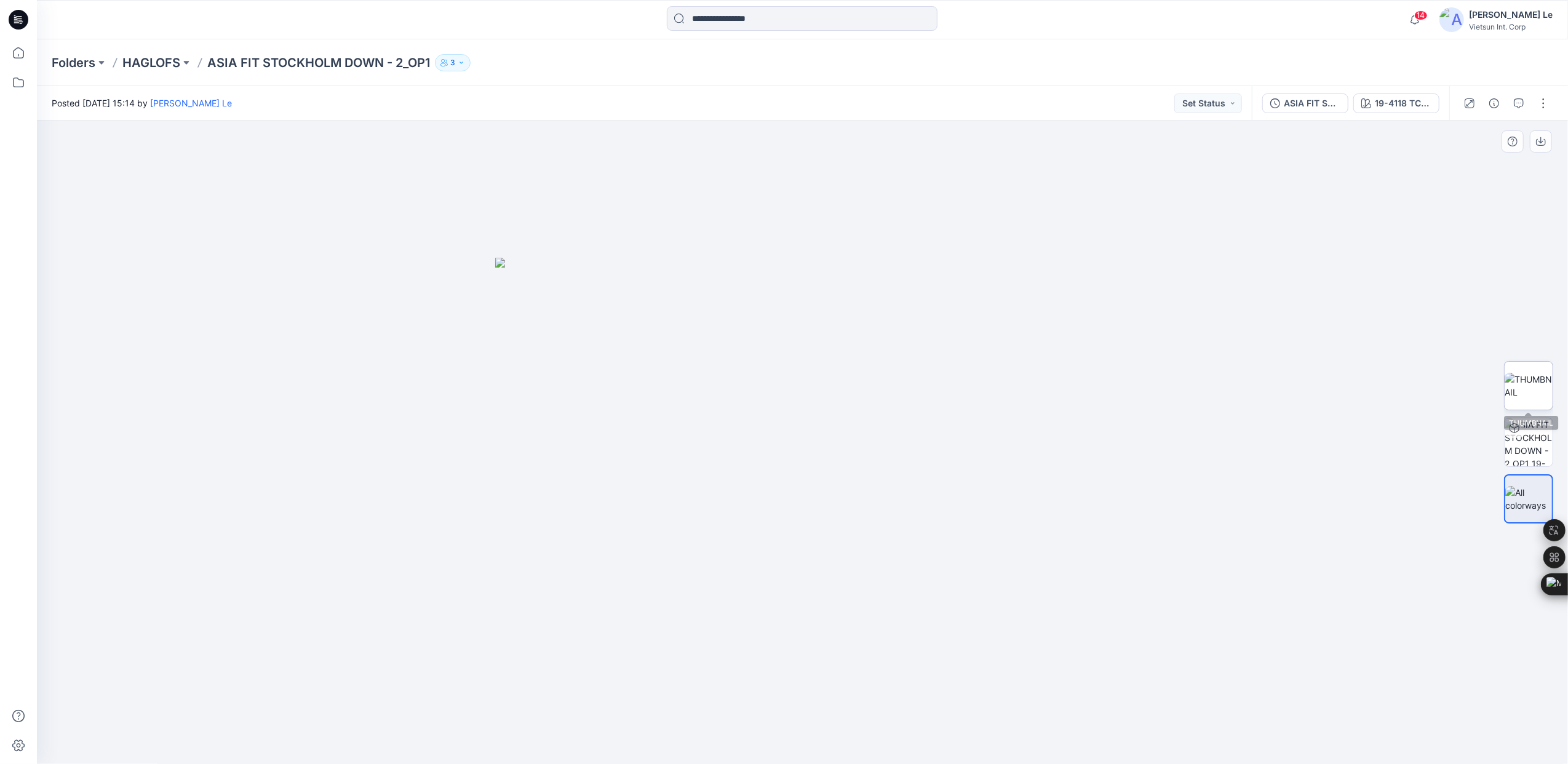
click at [1531, 383] on img at bounding box center [1529, 385] width 48 height 26
click at [1210, 559] on div at bounding box center [802, 443] width 1531 height 644
click at [152, 63] on p "HAGLOFS" at bounding box center [151, 63] width 58 height 17
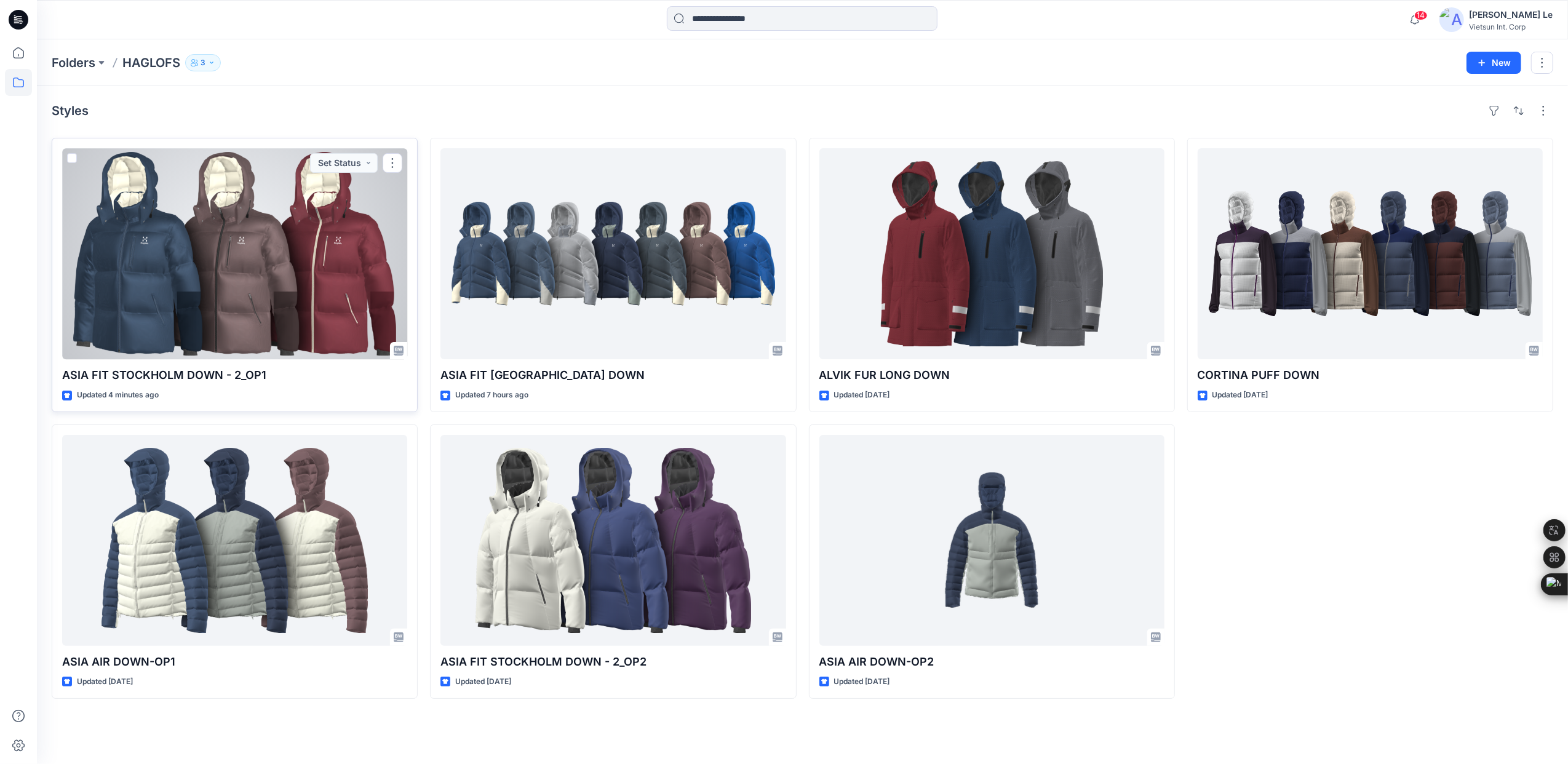
click at [183, 258] on div at bounding box center [234, 253] width 345 height 211
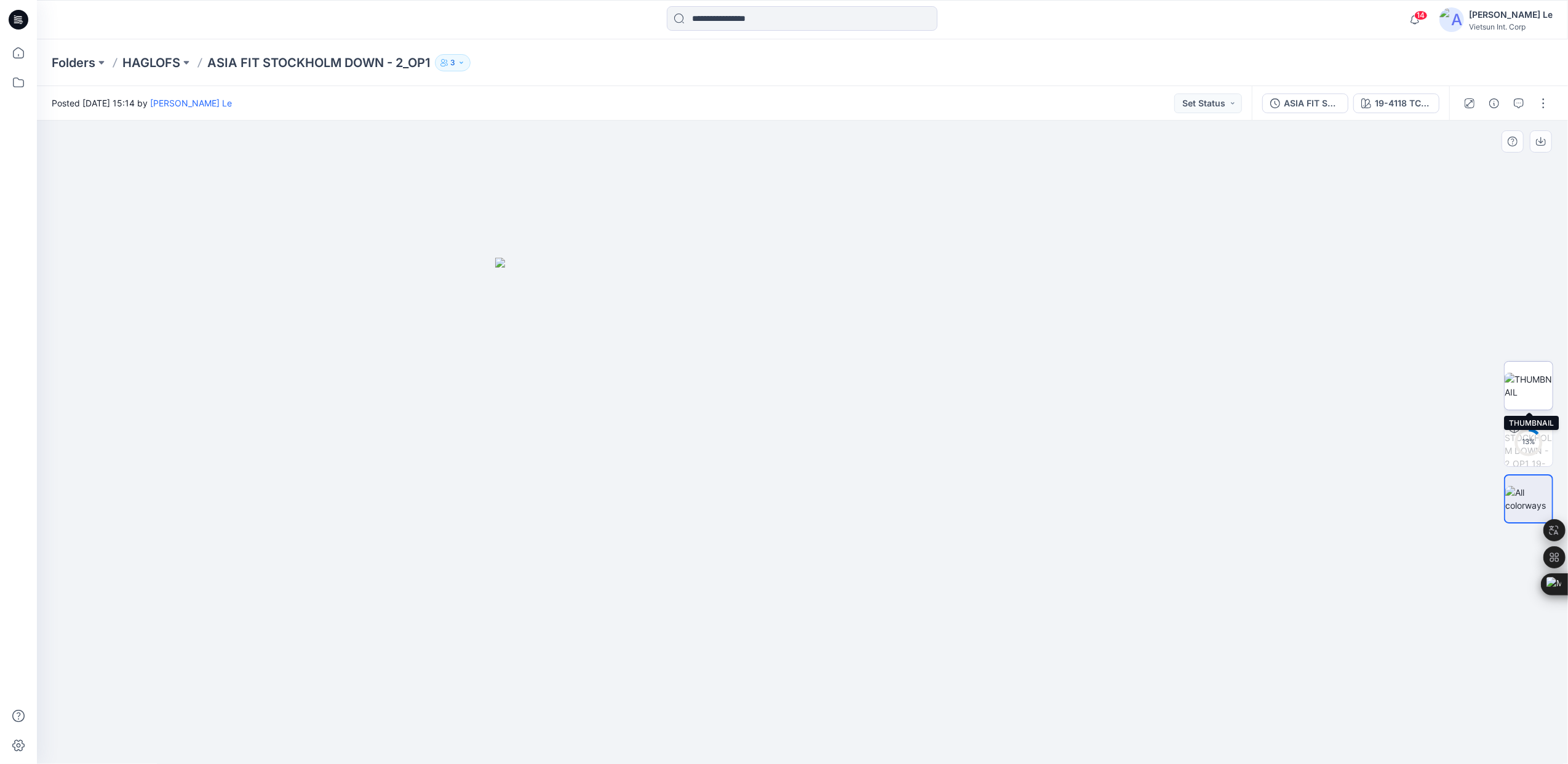
click at [1531, 387] on img at bounding box center [1529, 385] width 48 height 26
click at [167, 70] on p "HAGLOFS" at bounding box center [151, 63] width 58 height 17
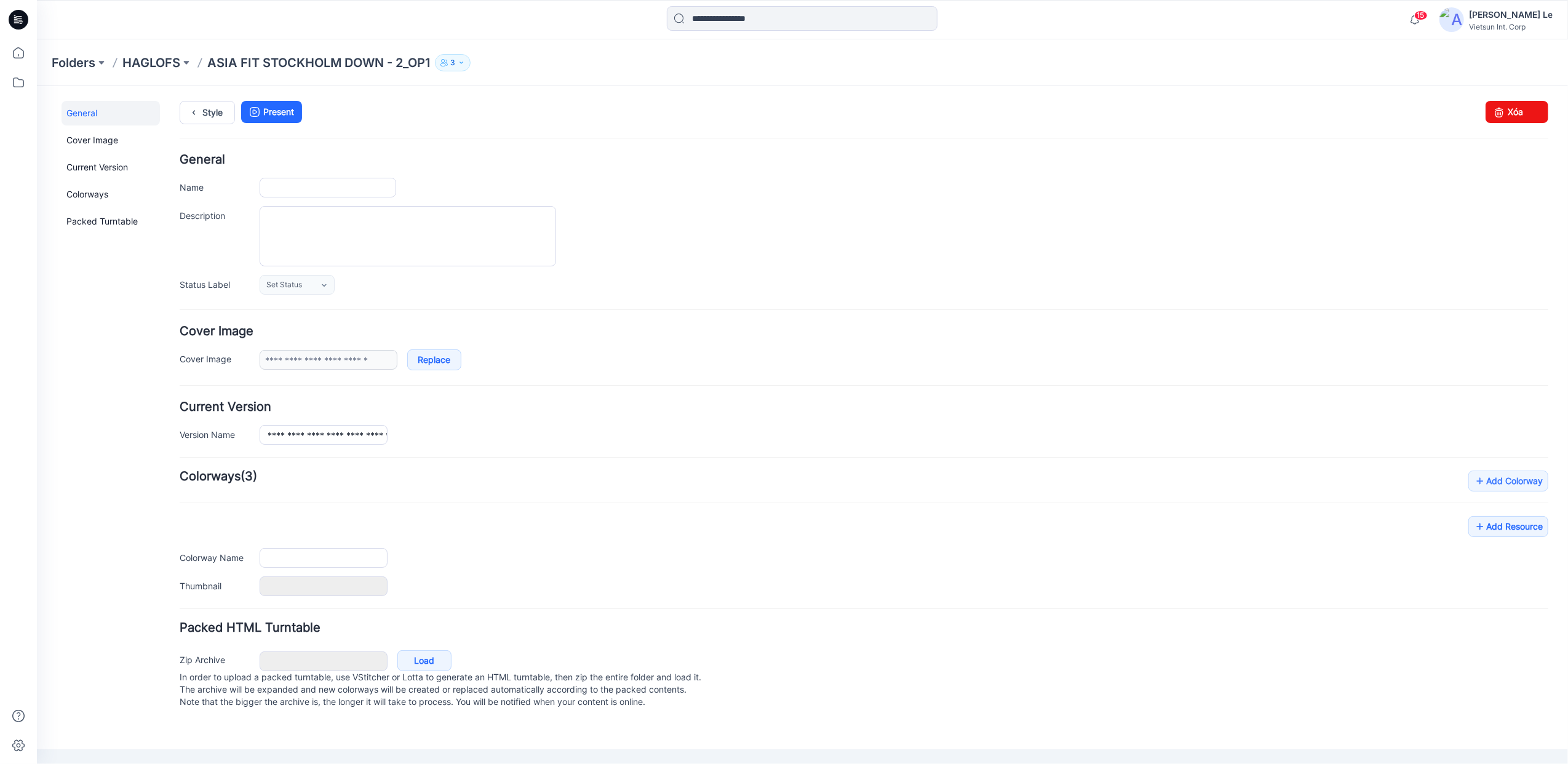
type input "**********"
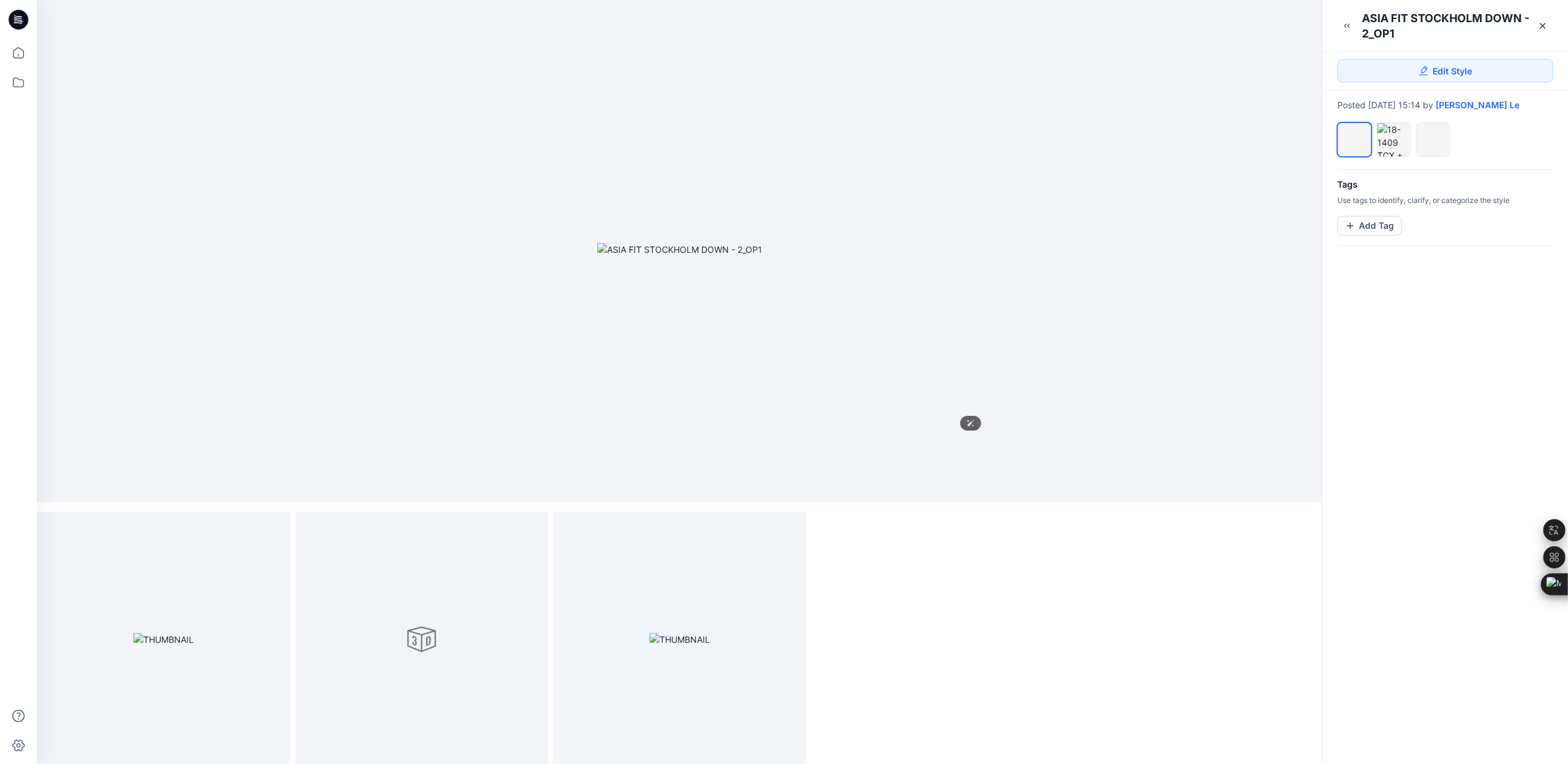
scroll to position [5, 0]
click at [707, 645] on img at bounding box center [680, 638] width 60 height 13
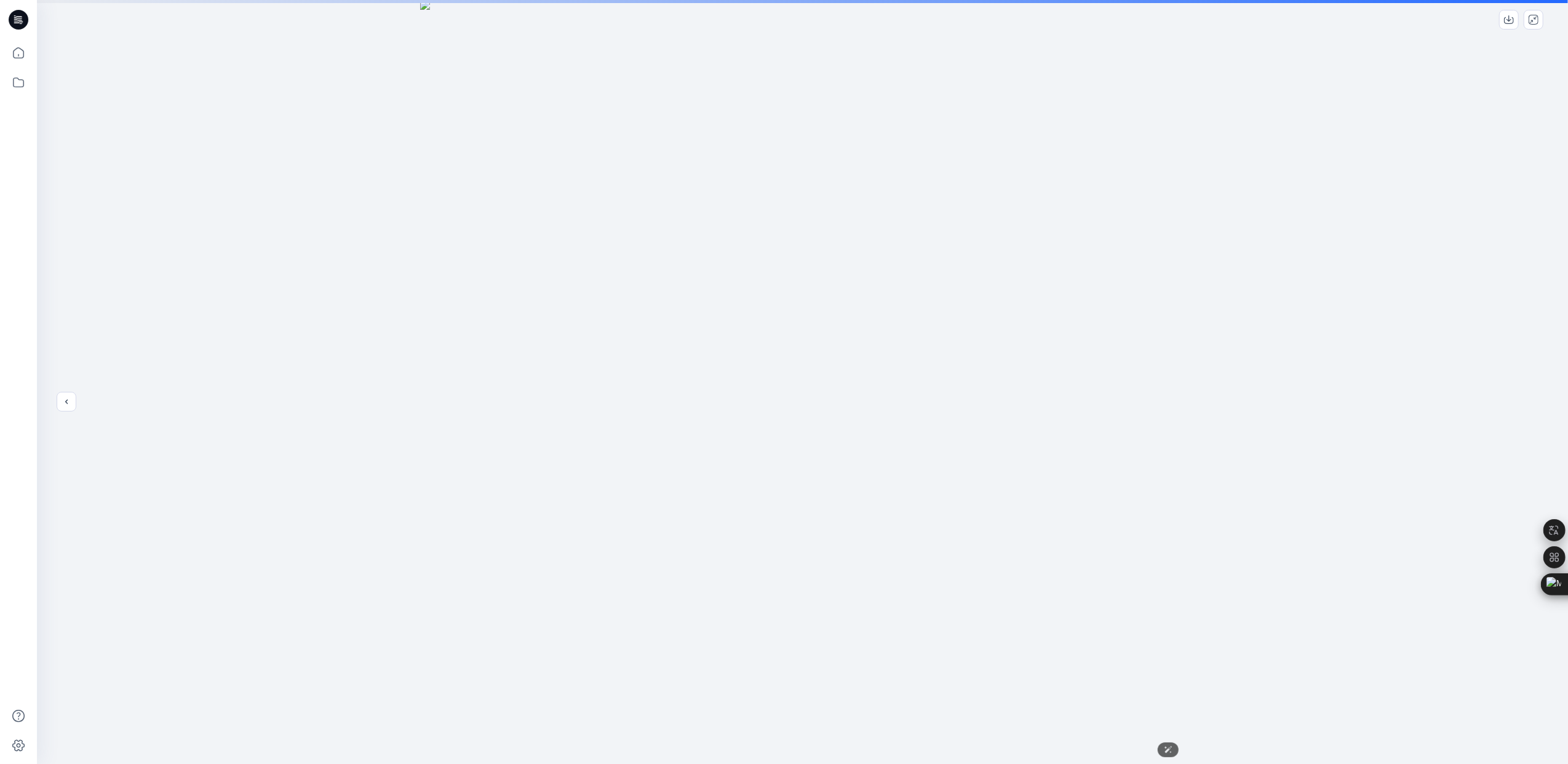
click at [1152, 353] on img at bounding box center [802, 382] width 764 height 765
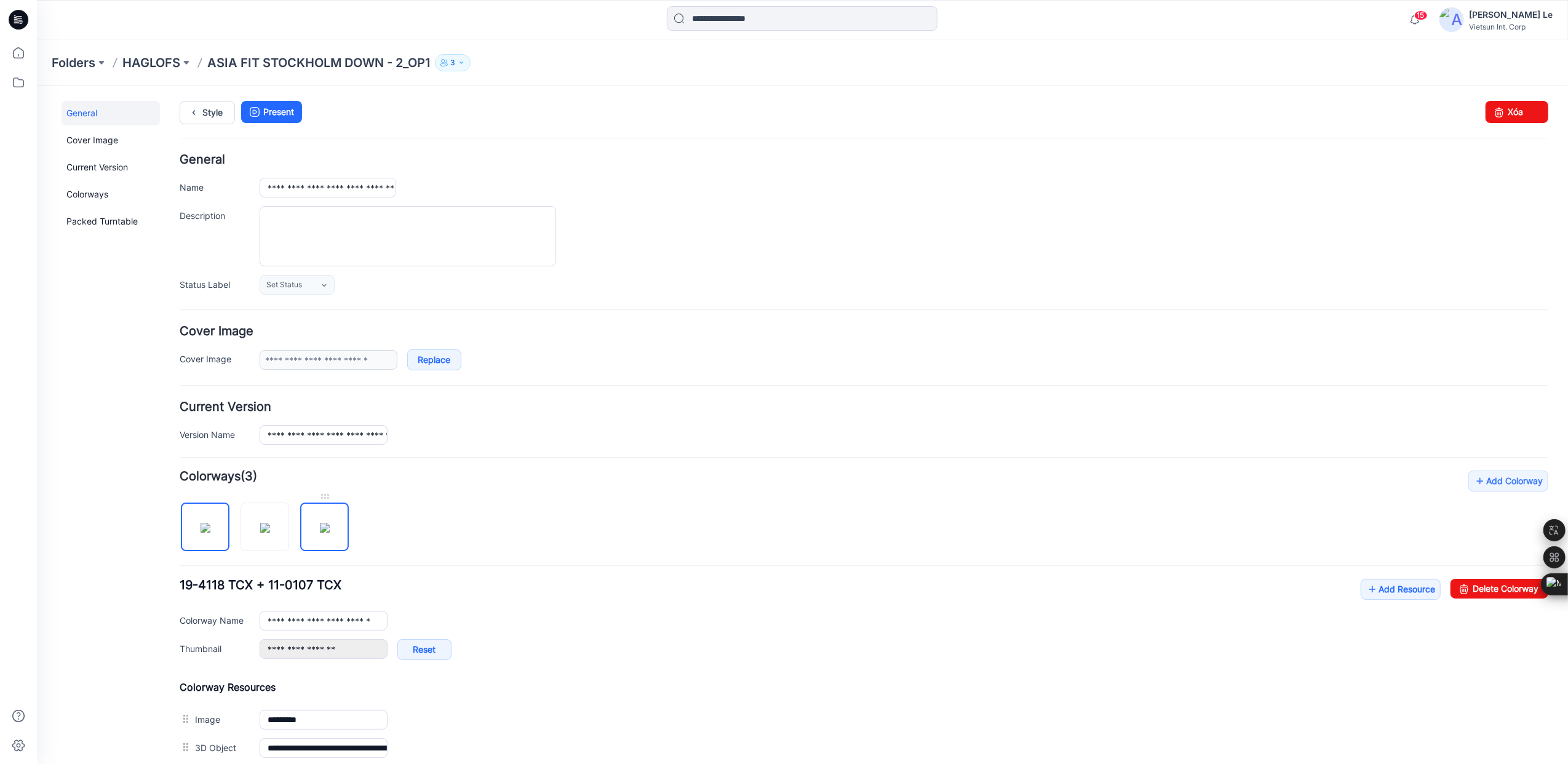
click at [324, 532] on img at bounding box center [325, 527] width 10 height 10
click at [259, 532] on img at bounding box center [264, 527] width 10 height 10
type input "**********"
click at [128, 57] on p "HAGLOFS" at bounding box center [151, 63] width 58 height 17
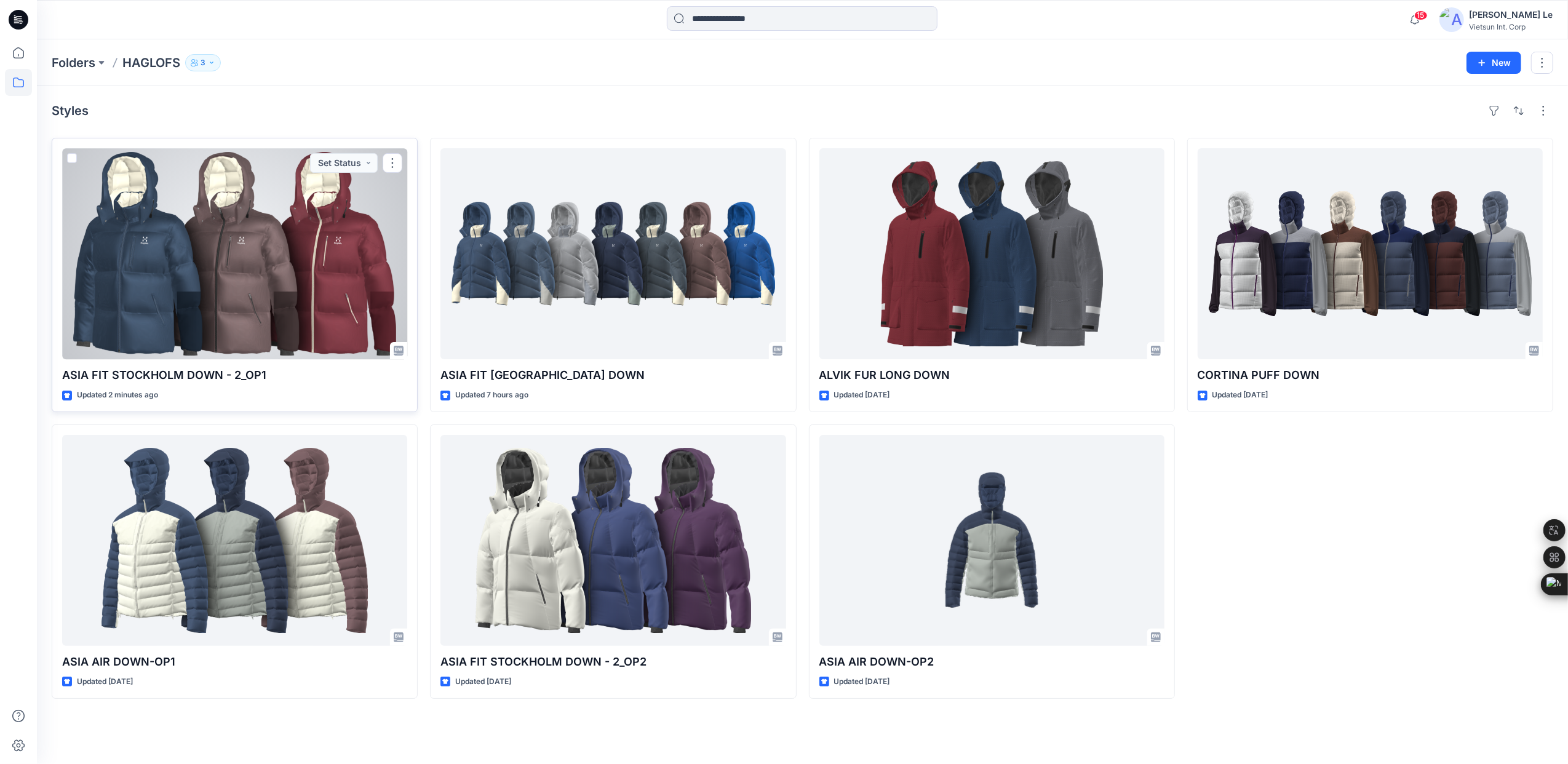
click at [283, 237] on div at bounding box center [234, 253] width 345 height 211
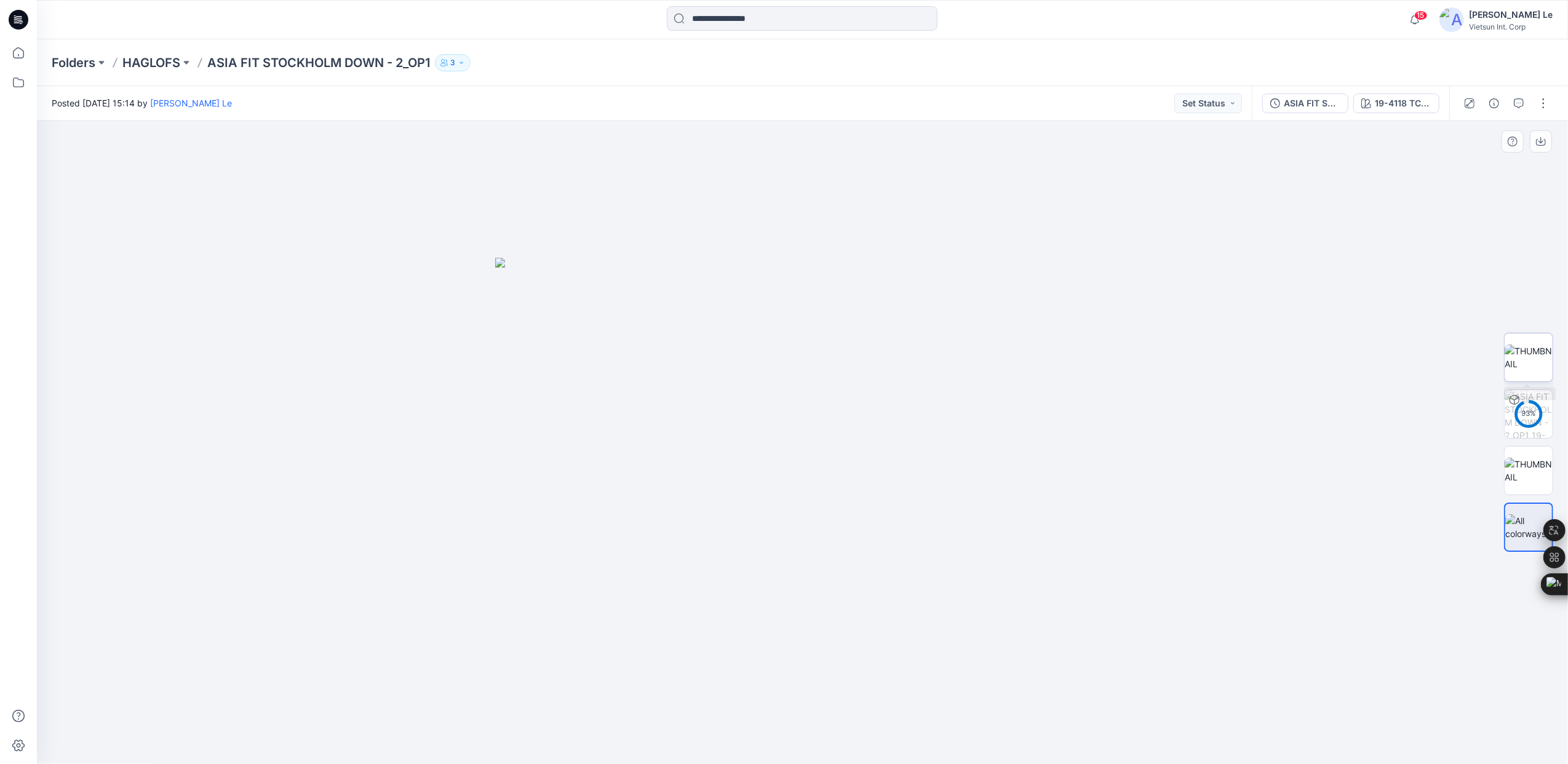
click at [1522, 363] on img at bounding box center [1529, 357] width 48 height 26
click at [1298, 358] on div at bounding box center [802, 443] width 1531 height 644
click at [1409, 353] on div at bounding box center [802, 443] width 1531 height 644
click at [1521, 476] on img at bounding box center [1529, 470] width 48 height 26
click at [155, 65] on p "HAGLOFS" at bounding box center [151, 63] width 58 height 17
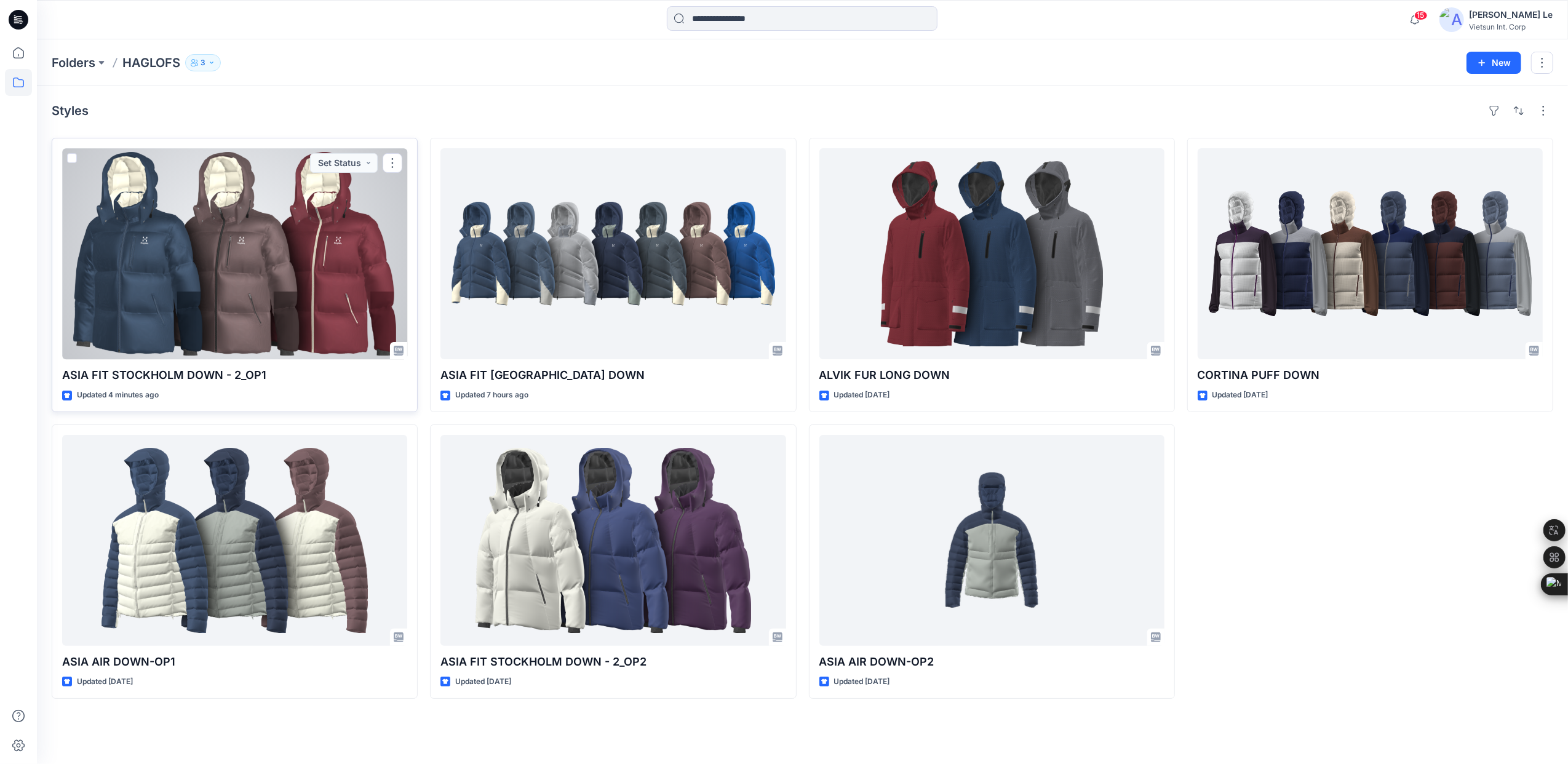
click at [211, 279] on div at bounding box center [234, 253] width 345 height 211
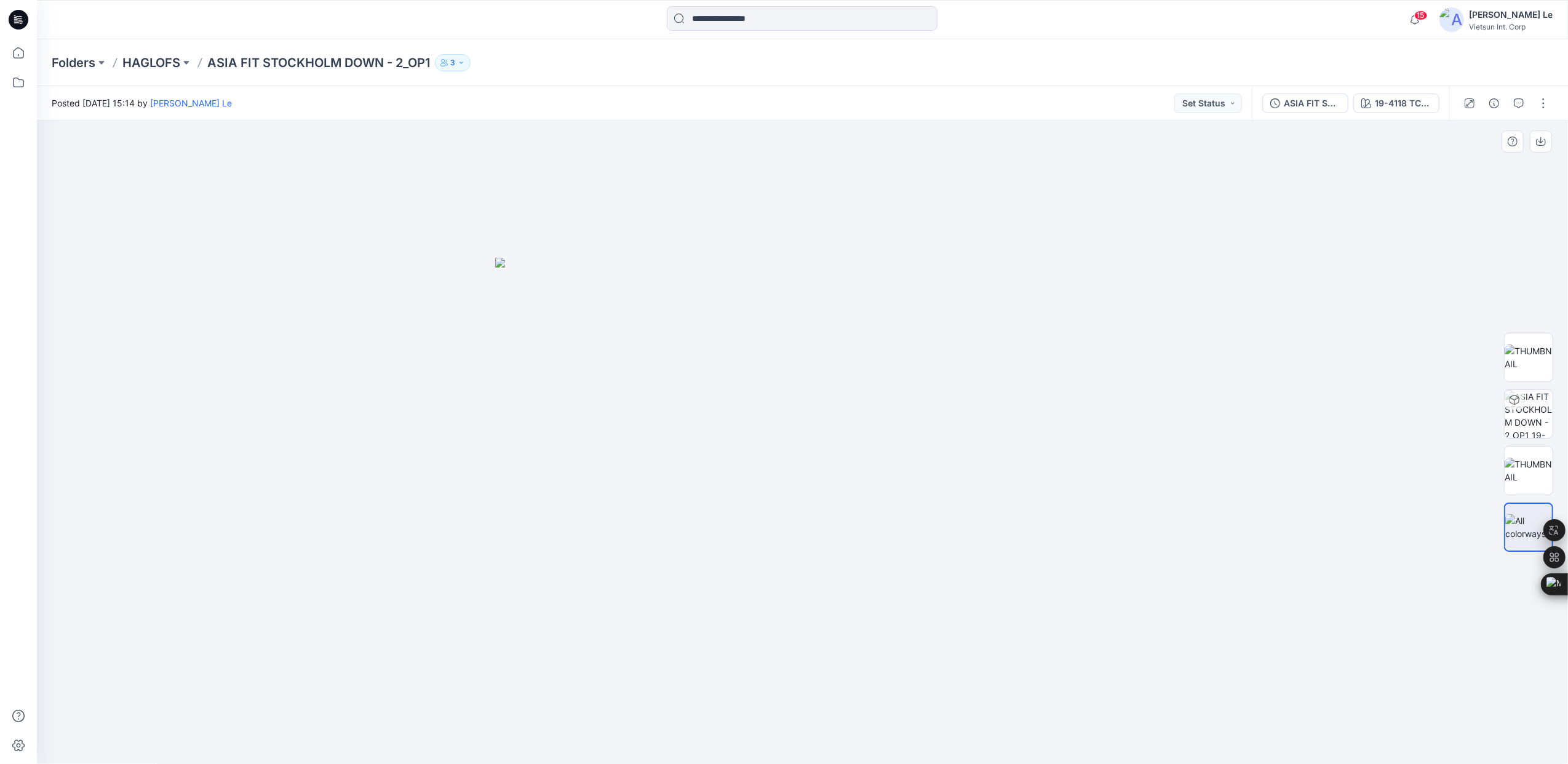
click at [1144, 477] on div at bounding box center [802, 443] width 1531 height 644
click at [1531, 486] on img at bounding box center [1529, 499] width 48 height 26
click at [1529, 434] on img at bounding box center [1529, 442] width 48 height 26
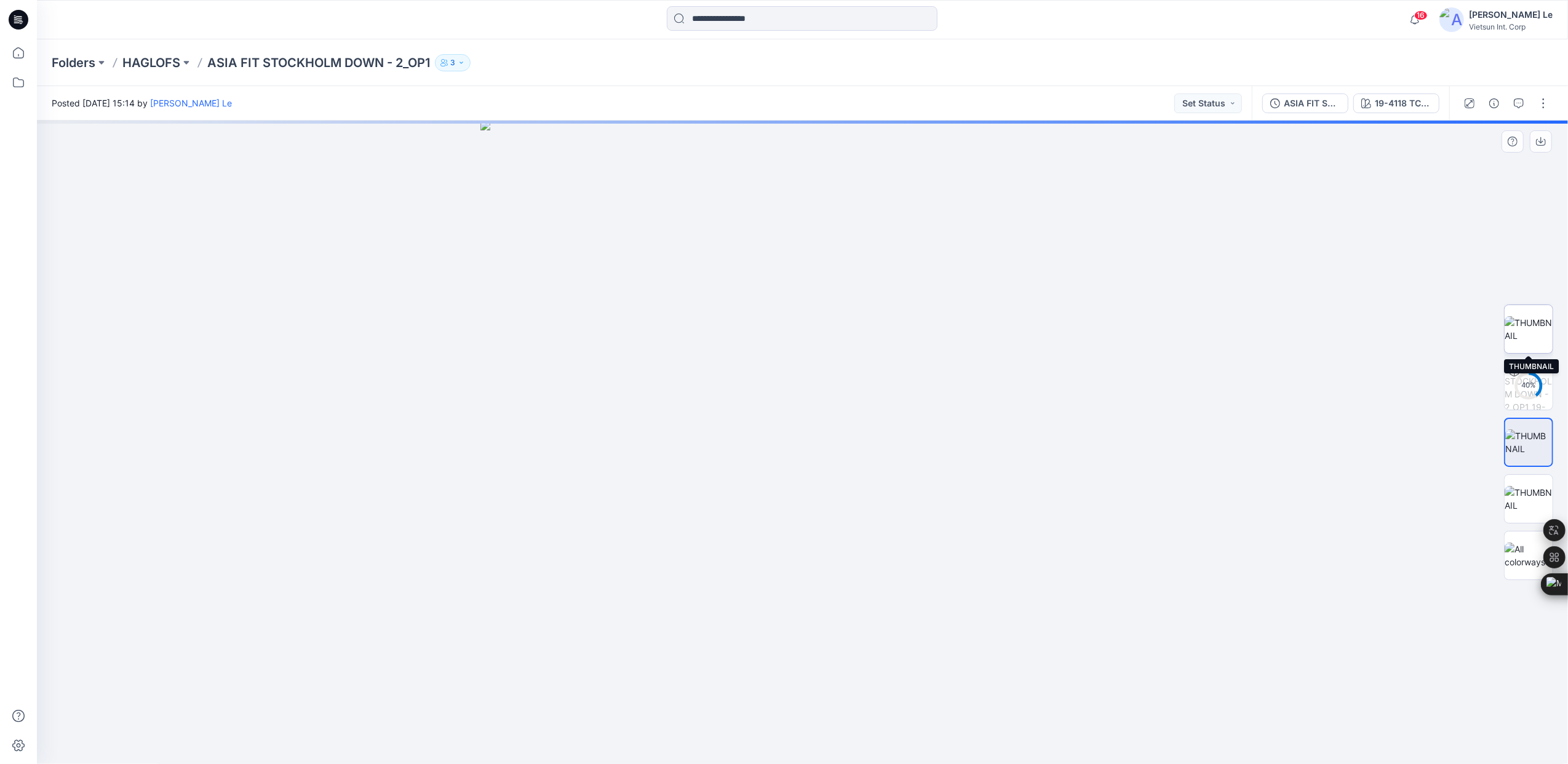
click at [1521, 316] on img at bounding box center [1529, 329] width 48 height 26
click at [1539, 106] on button "button" at bounding box center [1543, 103] width 20 height 20
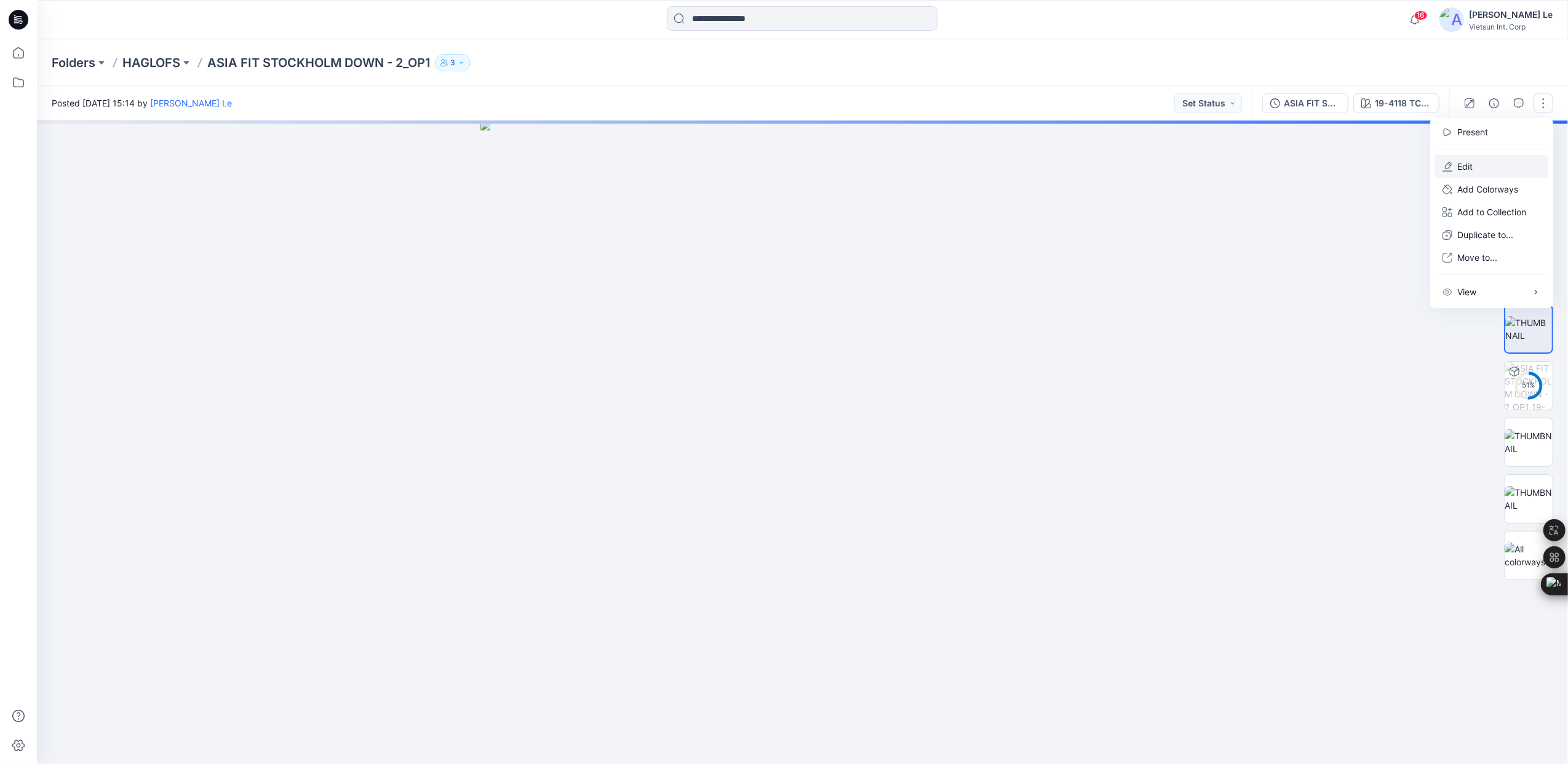
click at [1455, 167] on button "Edit" at bounding box center [1491, 166] width 113 height 23
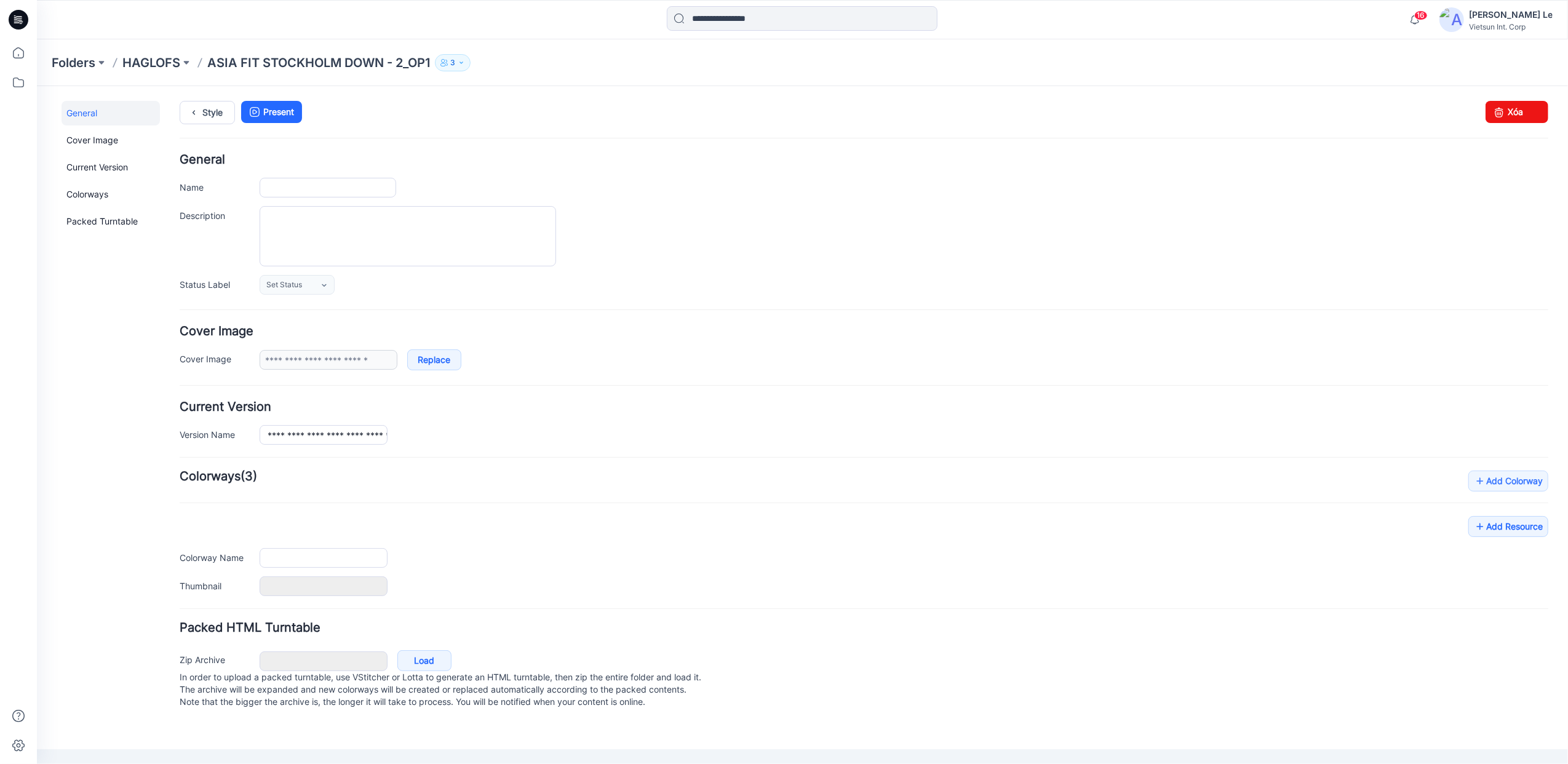
type input "**********"
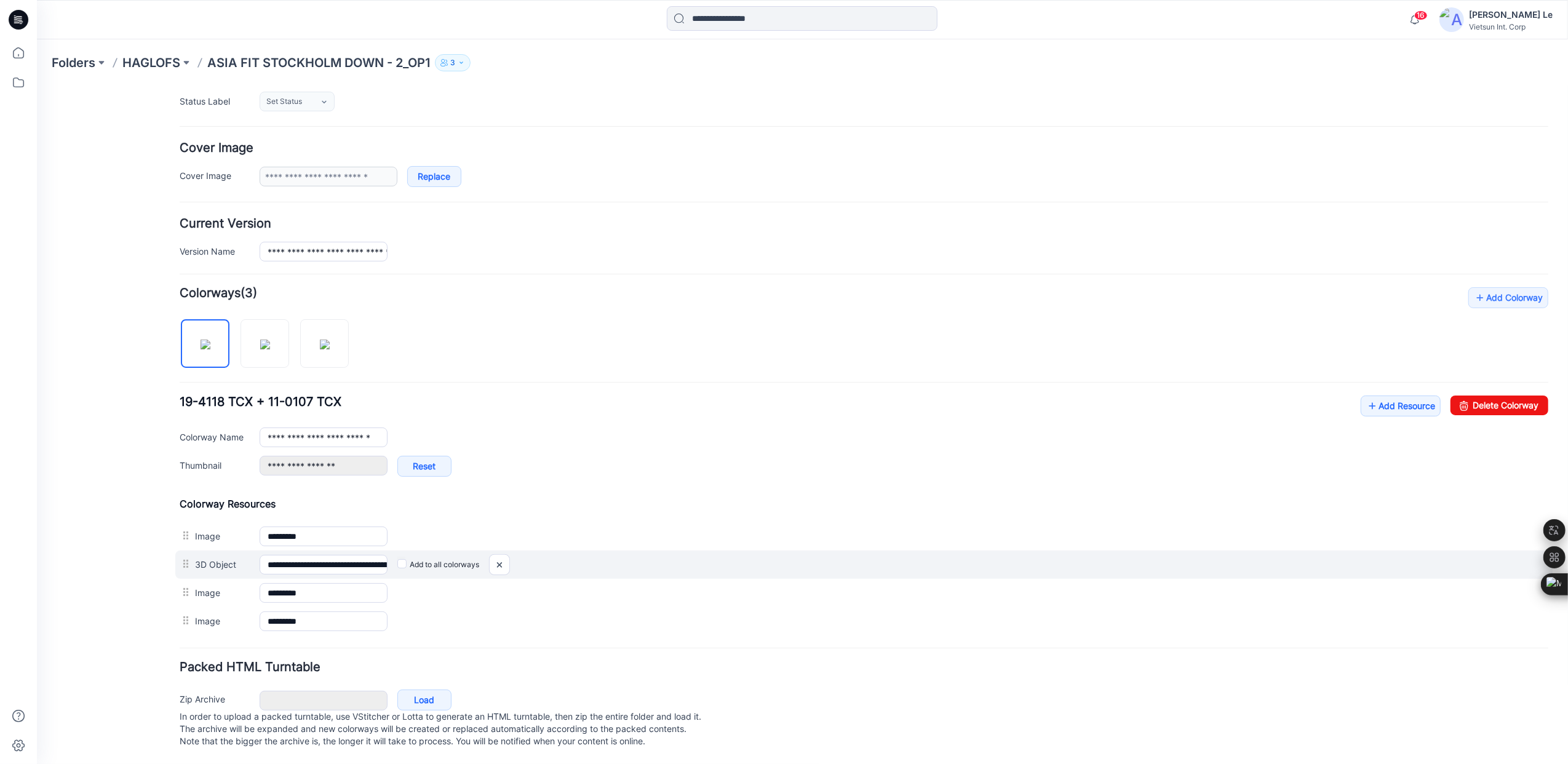
scroll to position [202, 0]
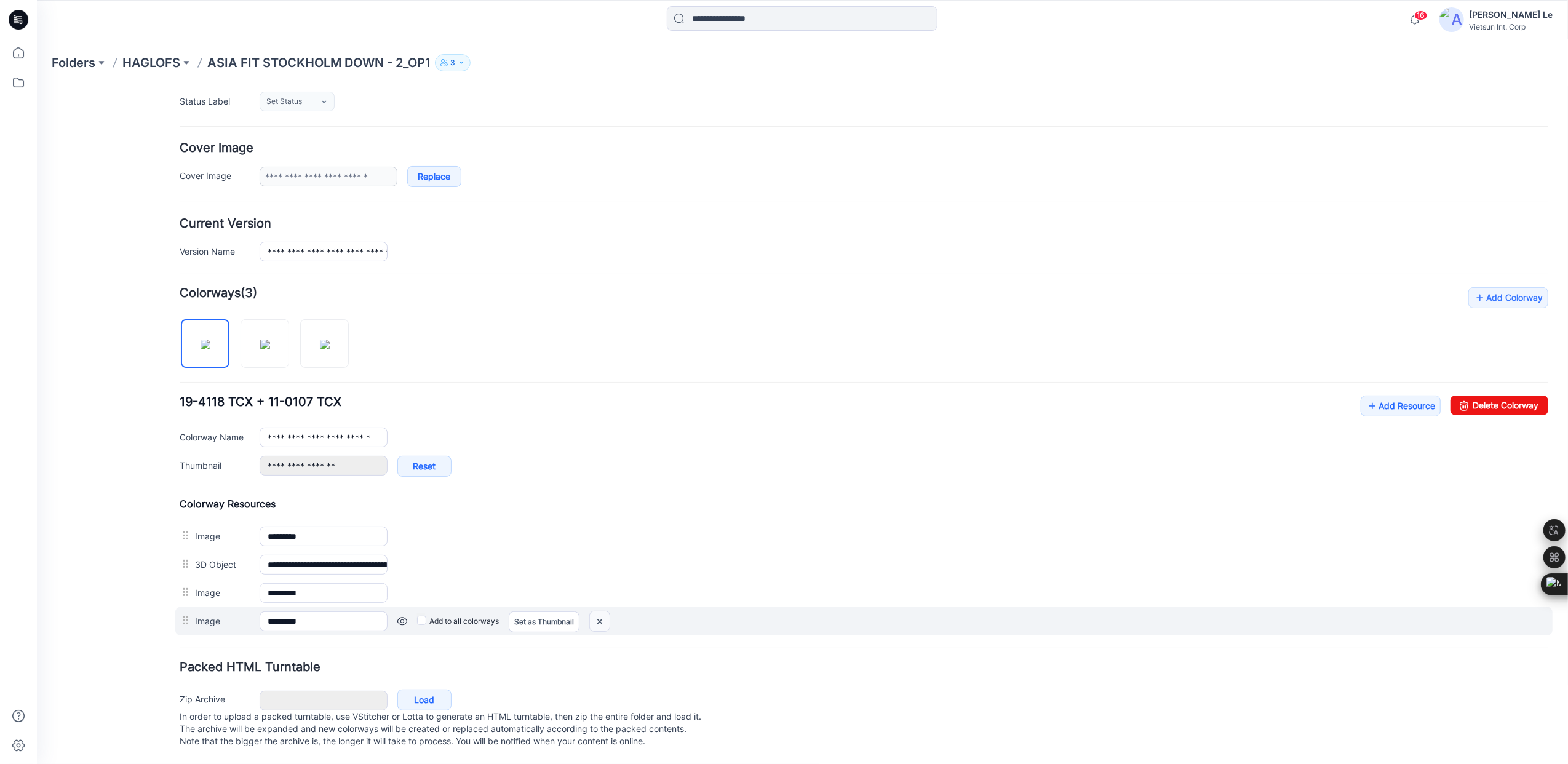
drag, startPoint x: 610, startPoint y: 607, endPoint x: 895, endPoint y: 133, distance: 553.1
click at [36, 85] on img at bounding box center [36, 85] width 0 height 0
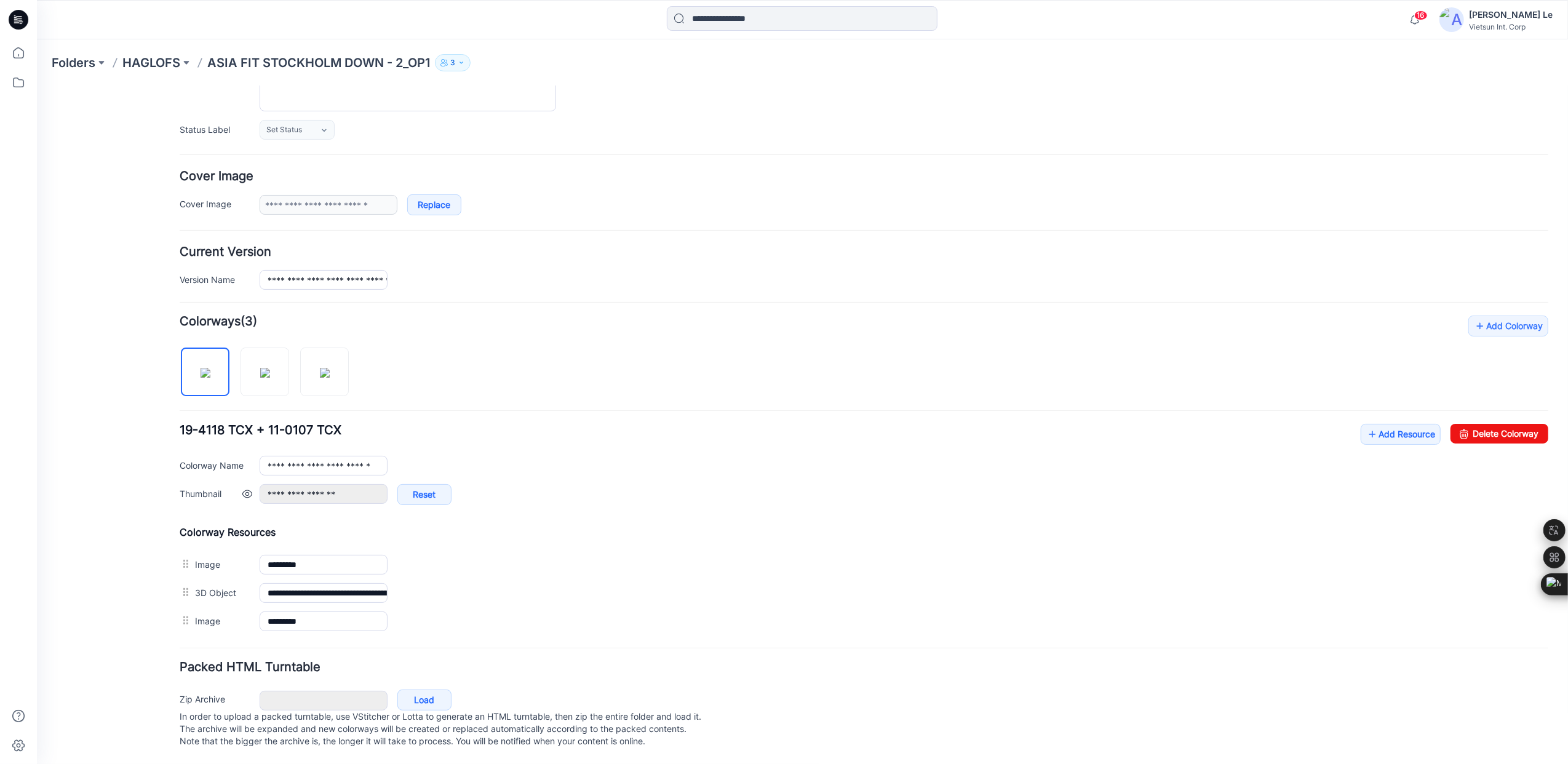
scroll to position [173, 0]
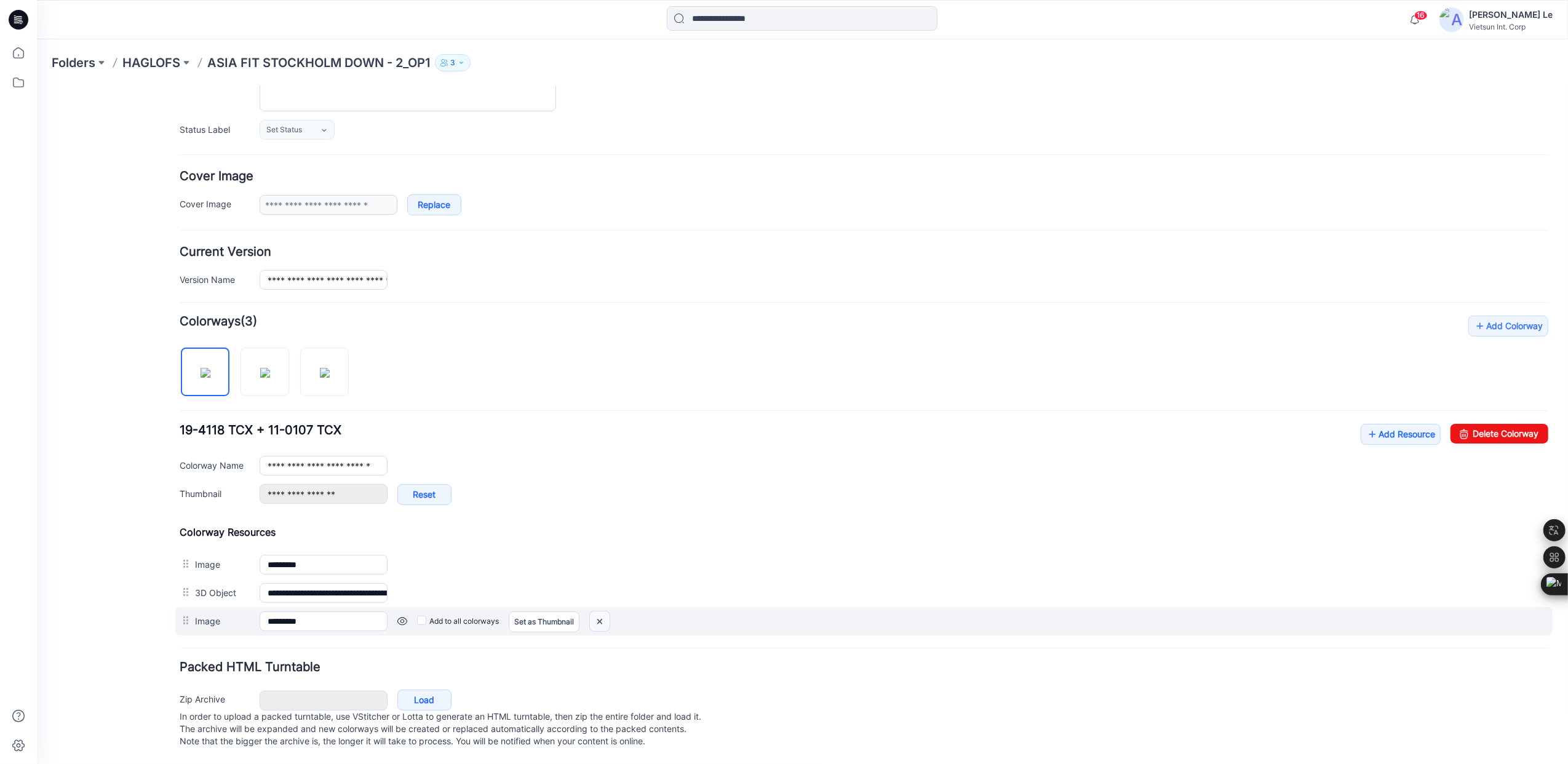
click at [36, 85] on img at bounding box center [36, 85] width 0 height 0
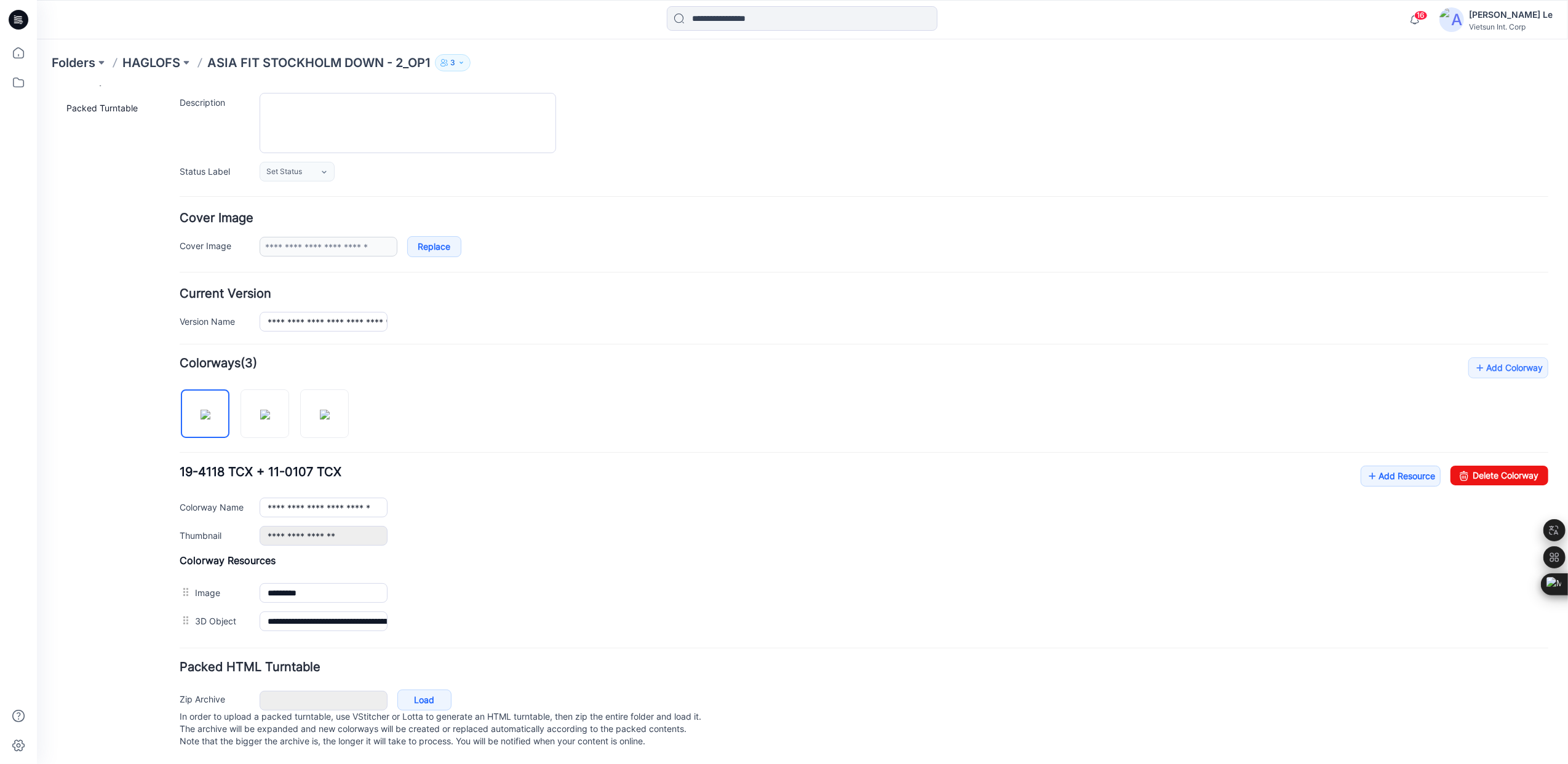
scroll to position [131, 0]
click at [146, 65] on p "HAGLOFS" at bounding box center [151, 63] width 58 height 17
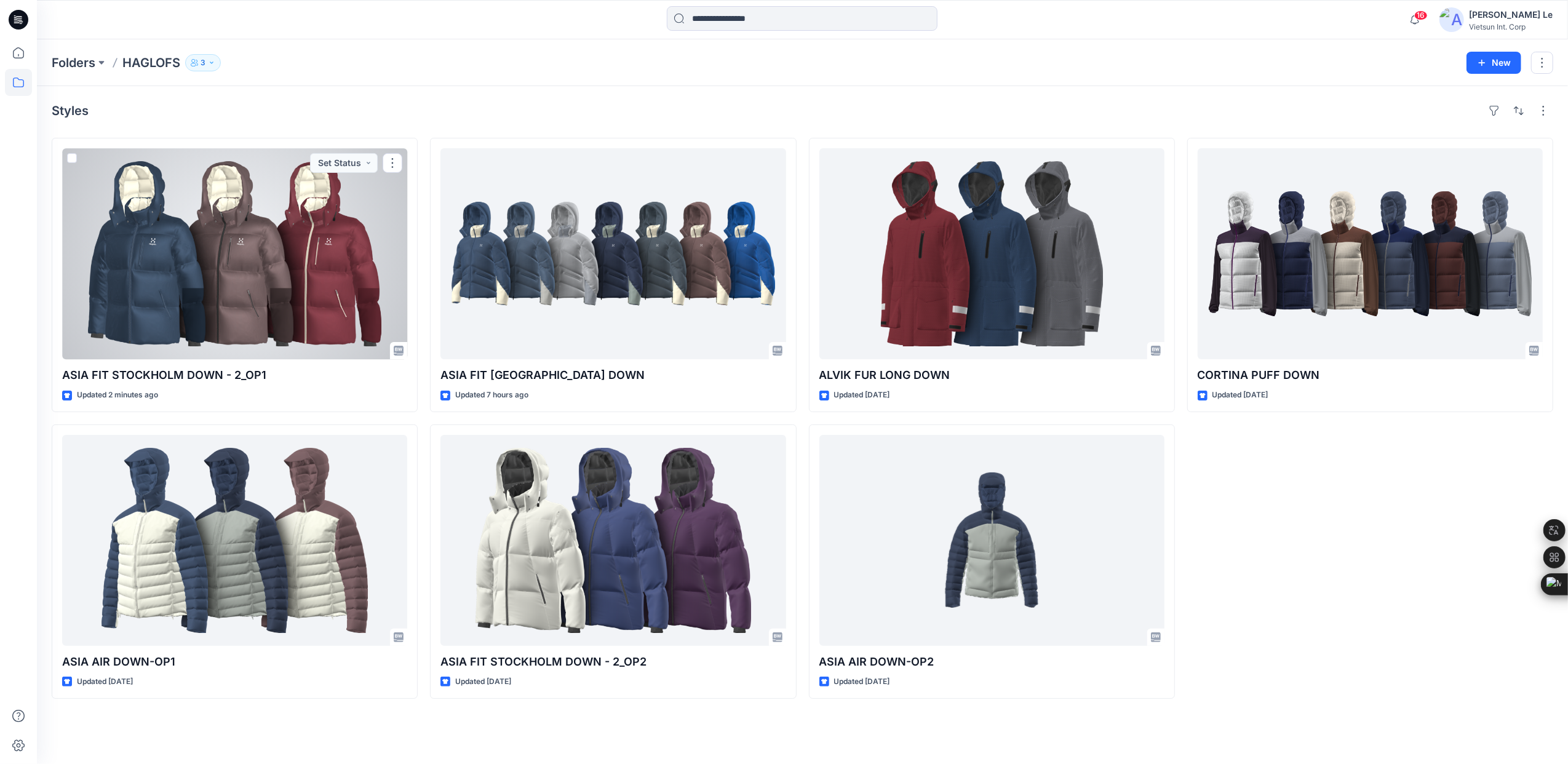
click at [225, 313] on div at bounding box center [234, 253] width 345 height 211
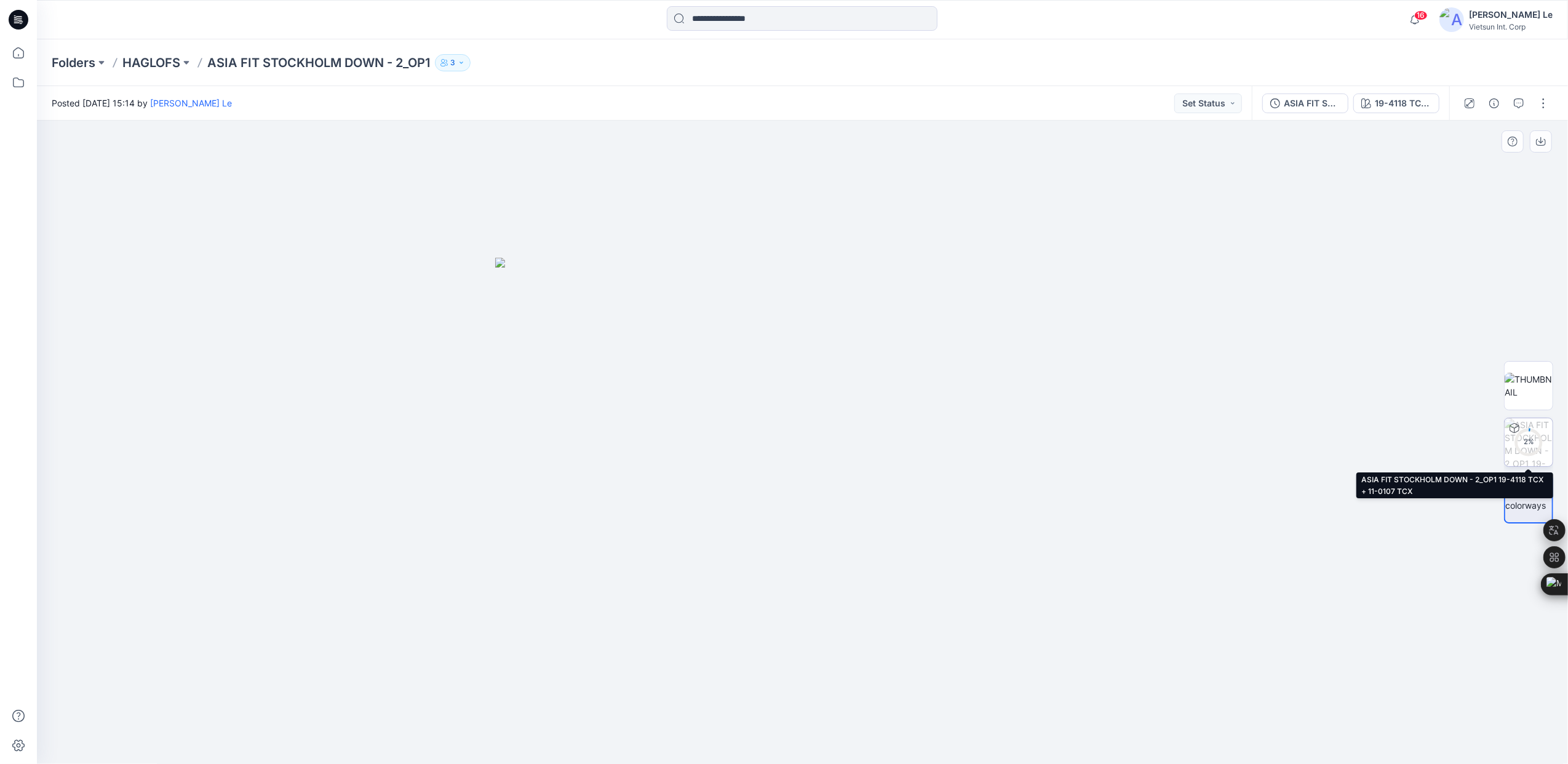
click at [1529, 443] on div "2 %" at bounding box center [1528, 442] width 30 height 11
click at [148, 57] on p "HAGLOFS" at bounding box center [151, 63] width 58 height 17
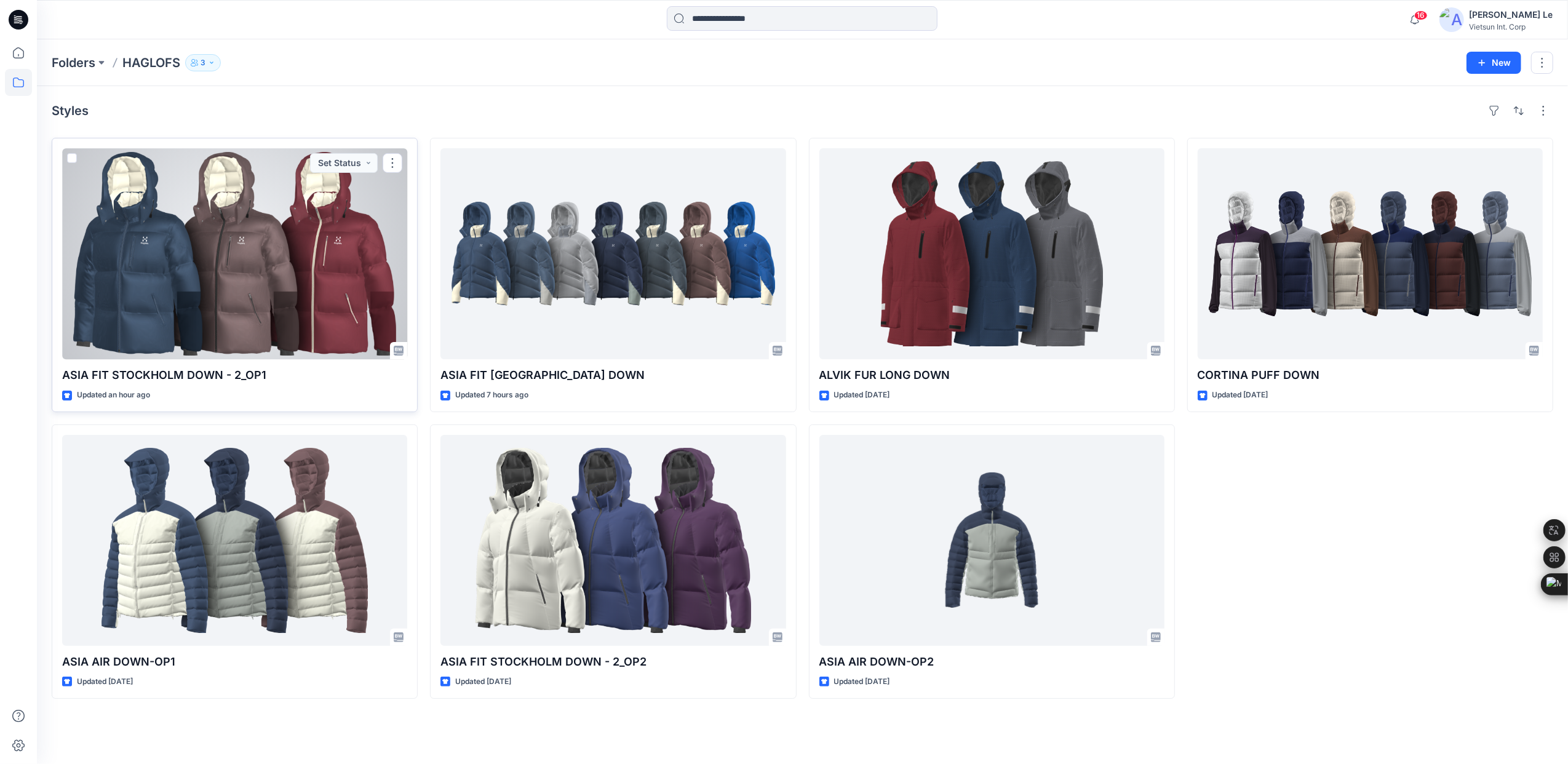
click at [298, 270] on div at bounding box center [234, 253] width 345 height 211
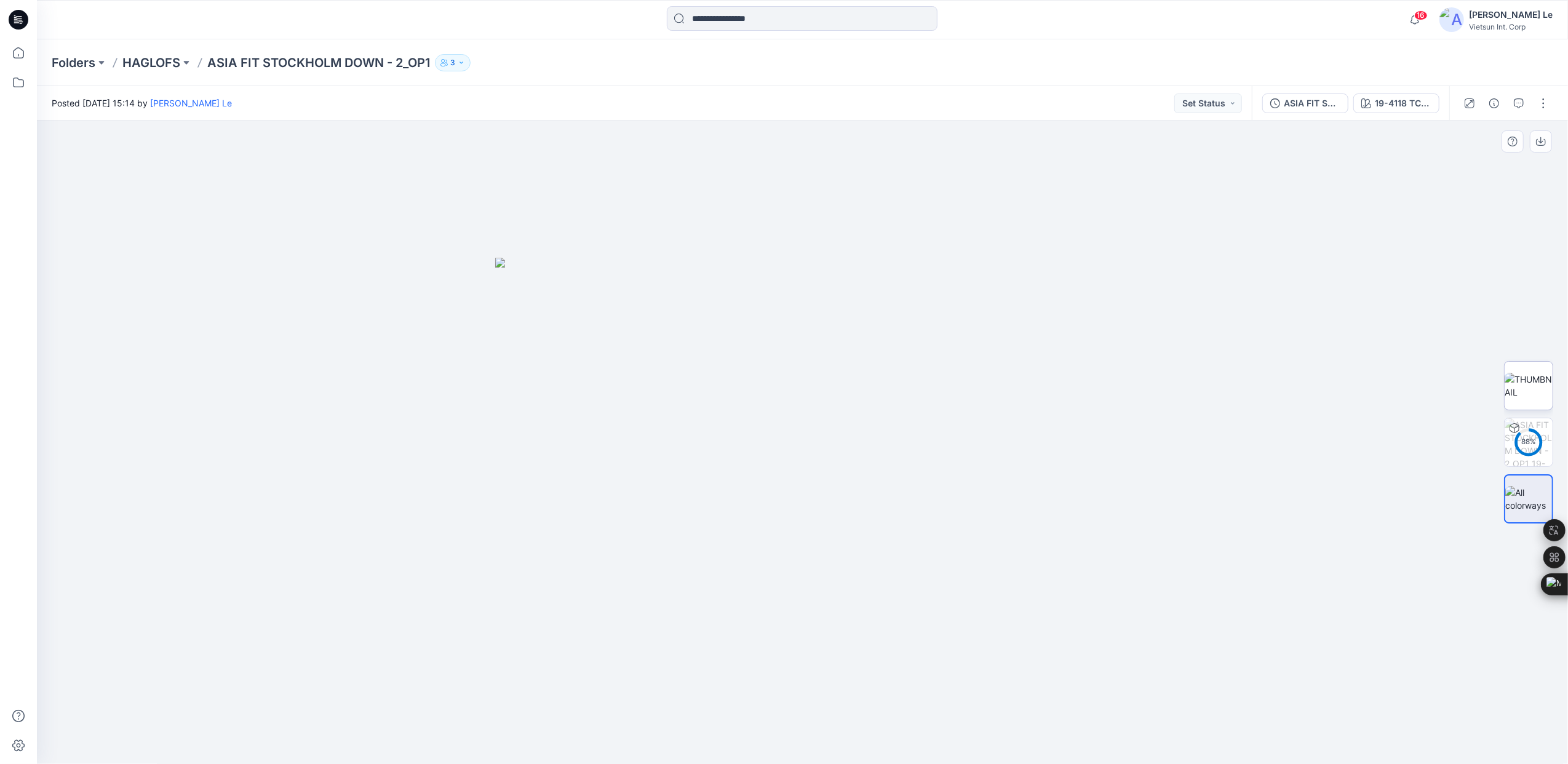
click at [1526, 373] on img at bounding box center [1529, 385] width 48 height 26
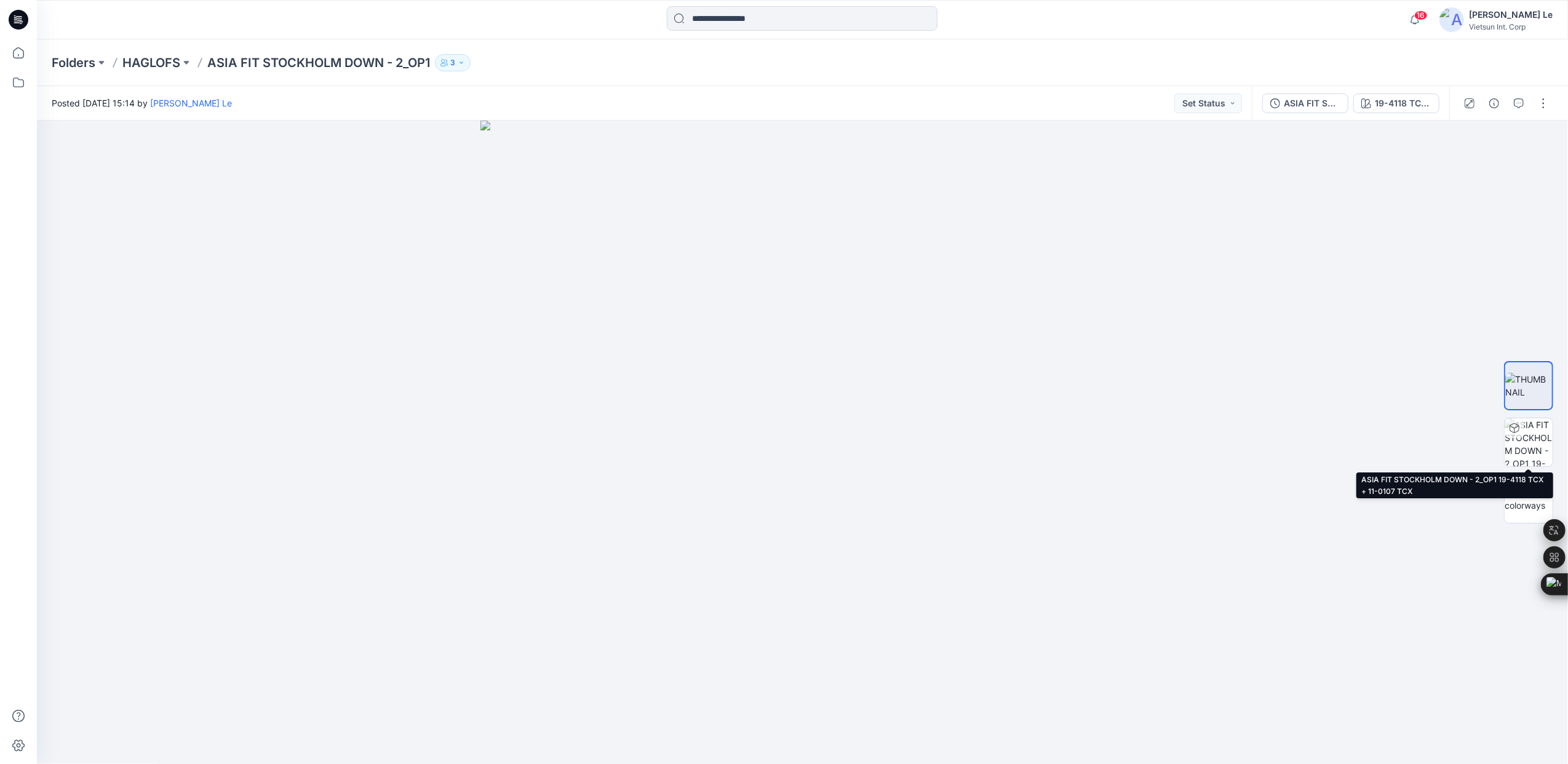
click at [1528, 434] on img at bounding box center [1529, 442] width 48 height 48
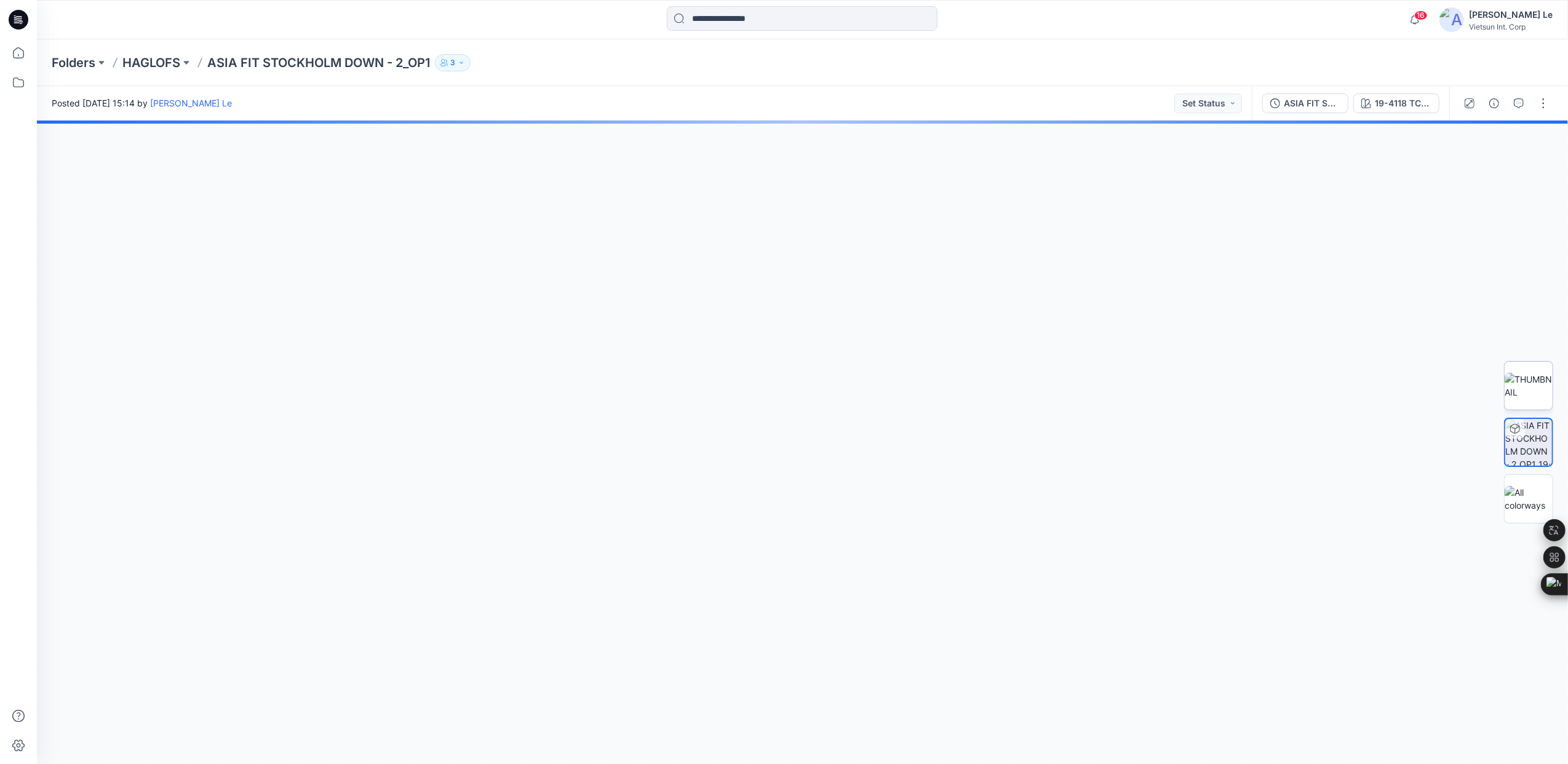
click at [1529, 377] on img at bounding box center [1529, 385] width 48 height 26
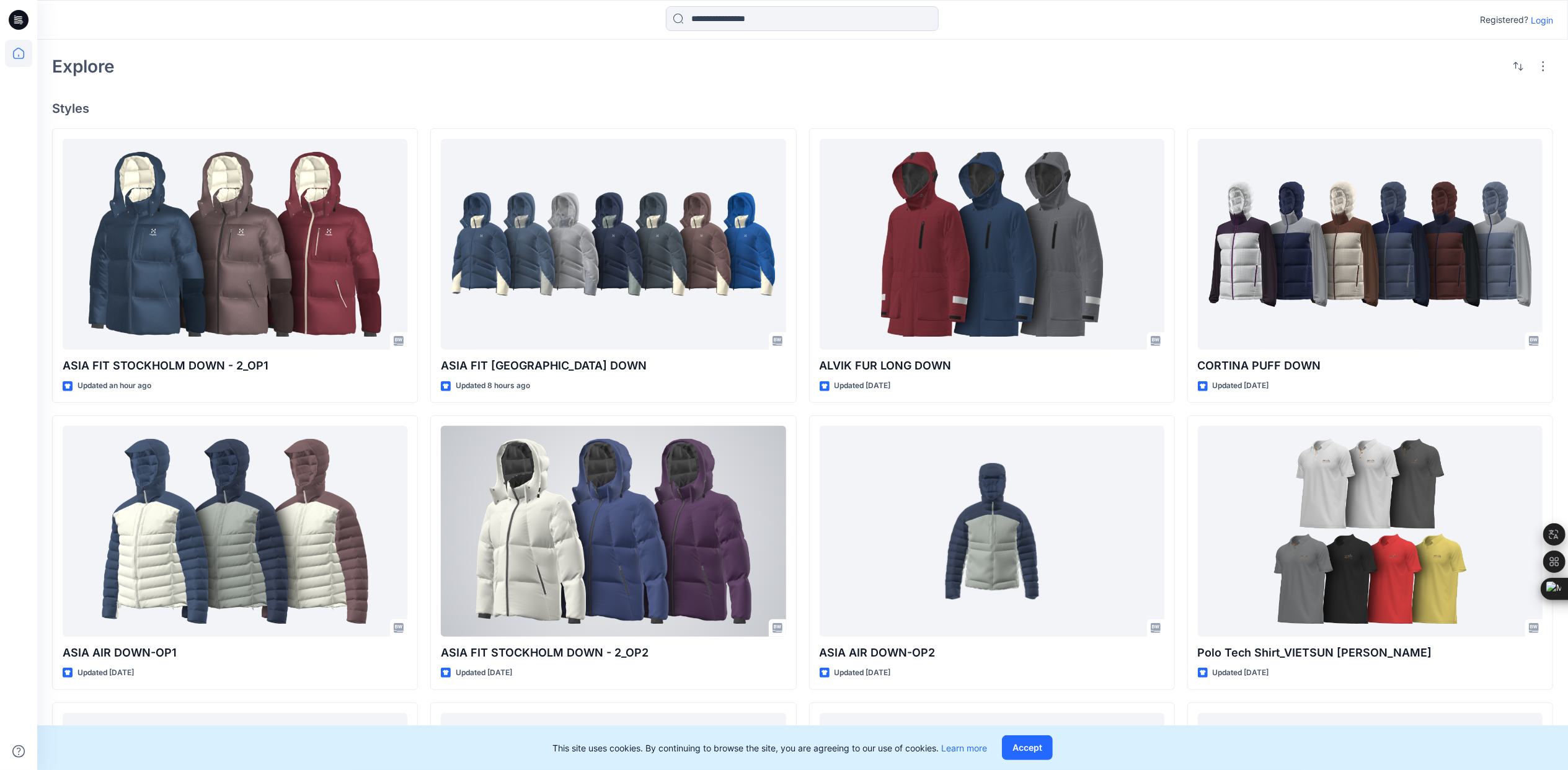
scroll to position [248, 0]
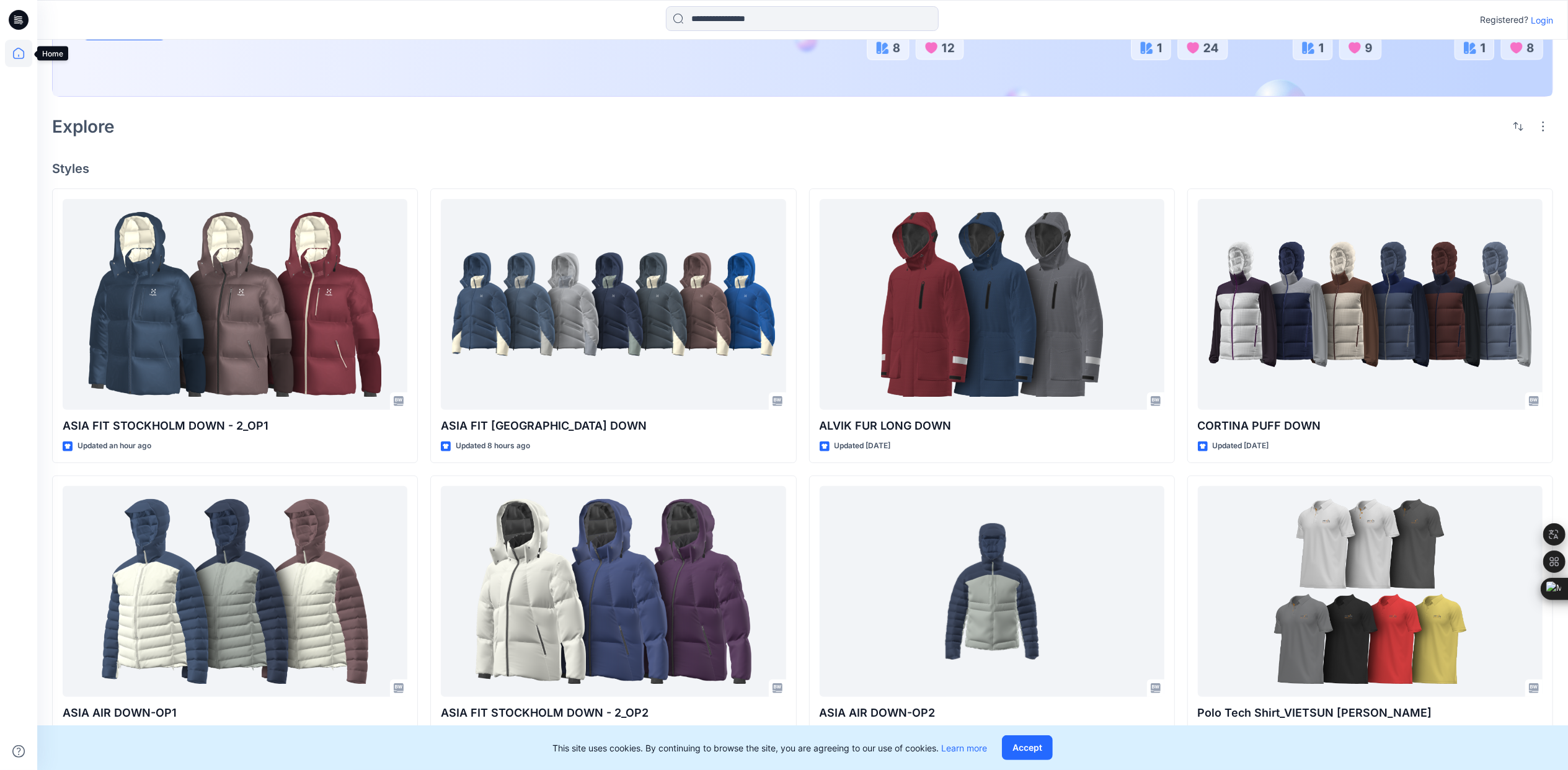
click at [15, 52] on icon at bounding box center [18, 53] width 27 height 27
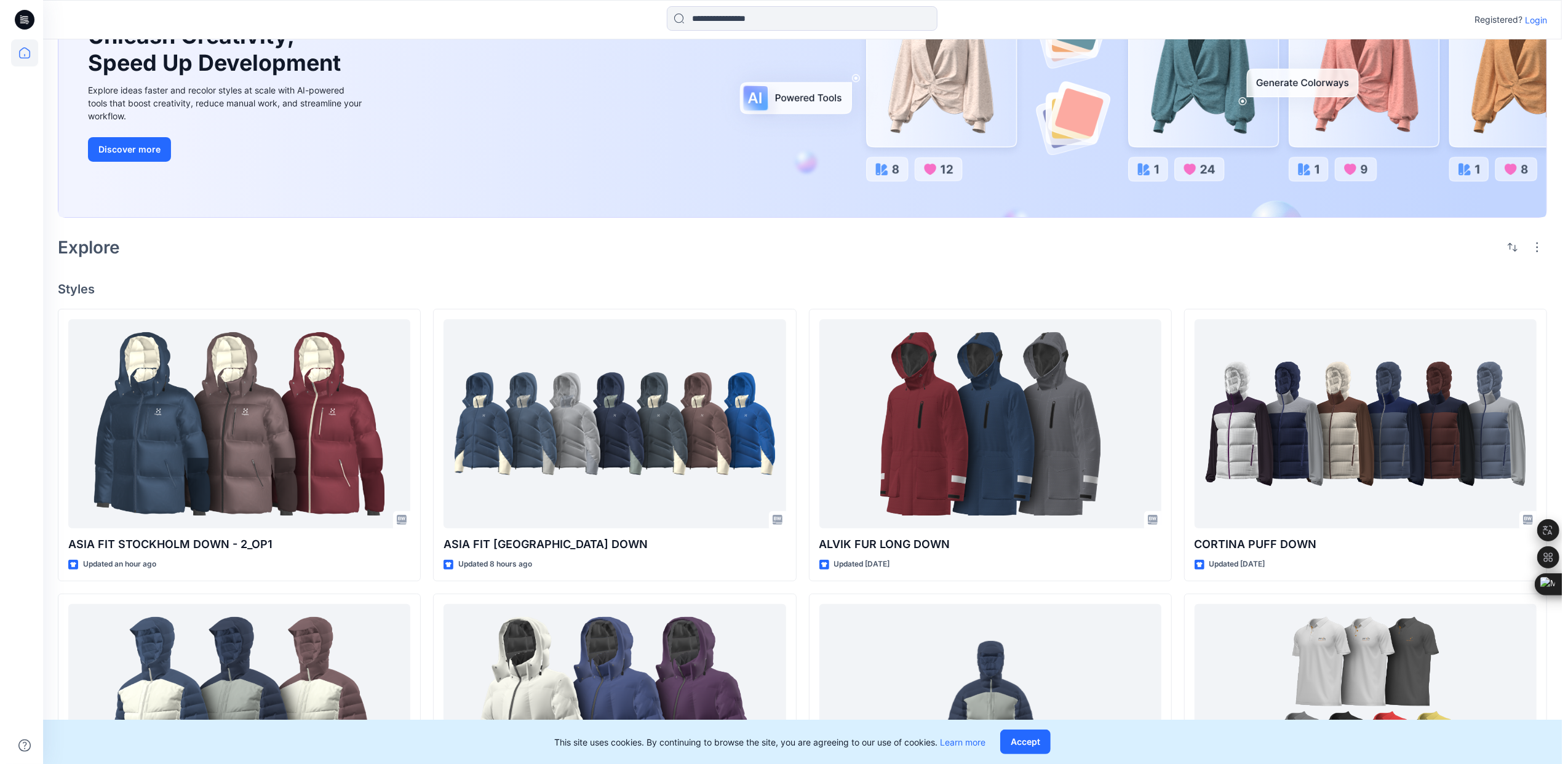
scroll to position [0, 0]
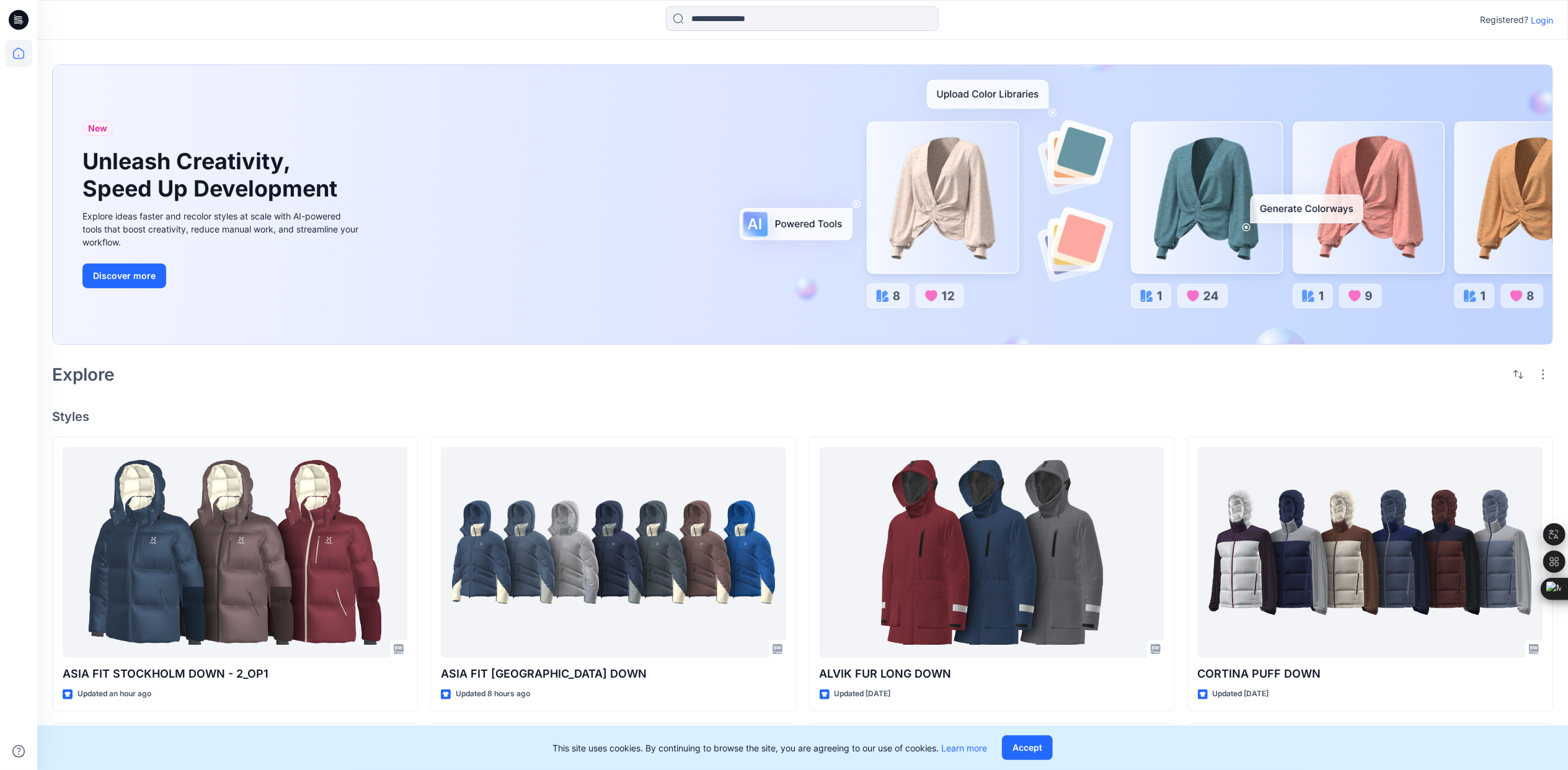
click at [1543, 20] on p "Login" at bounding box center [1542, 20] width 22 height 13
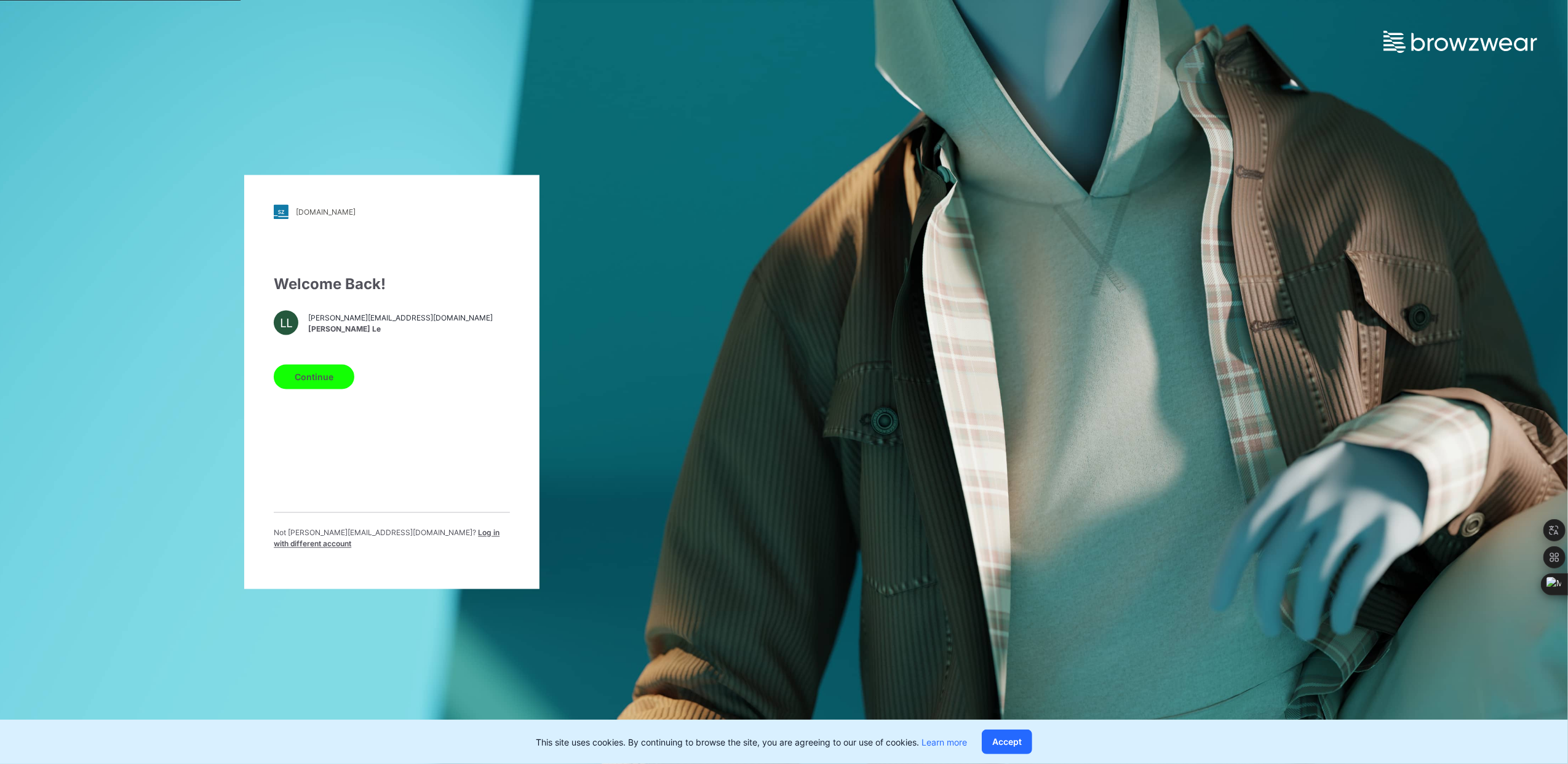
click at [300, 374] on button "Continue" at bounding box center [314, 377] width 80 height 25
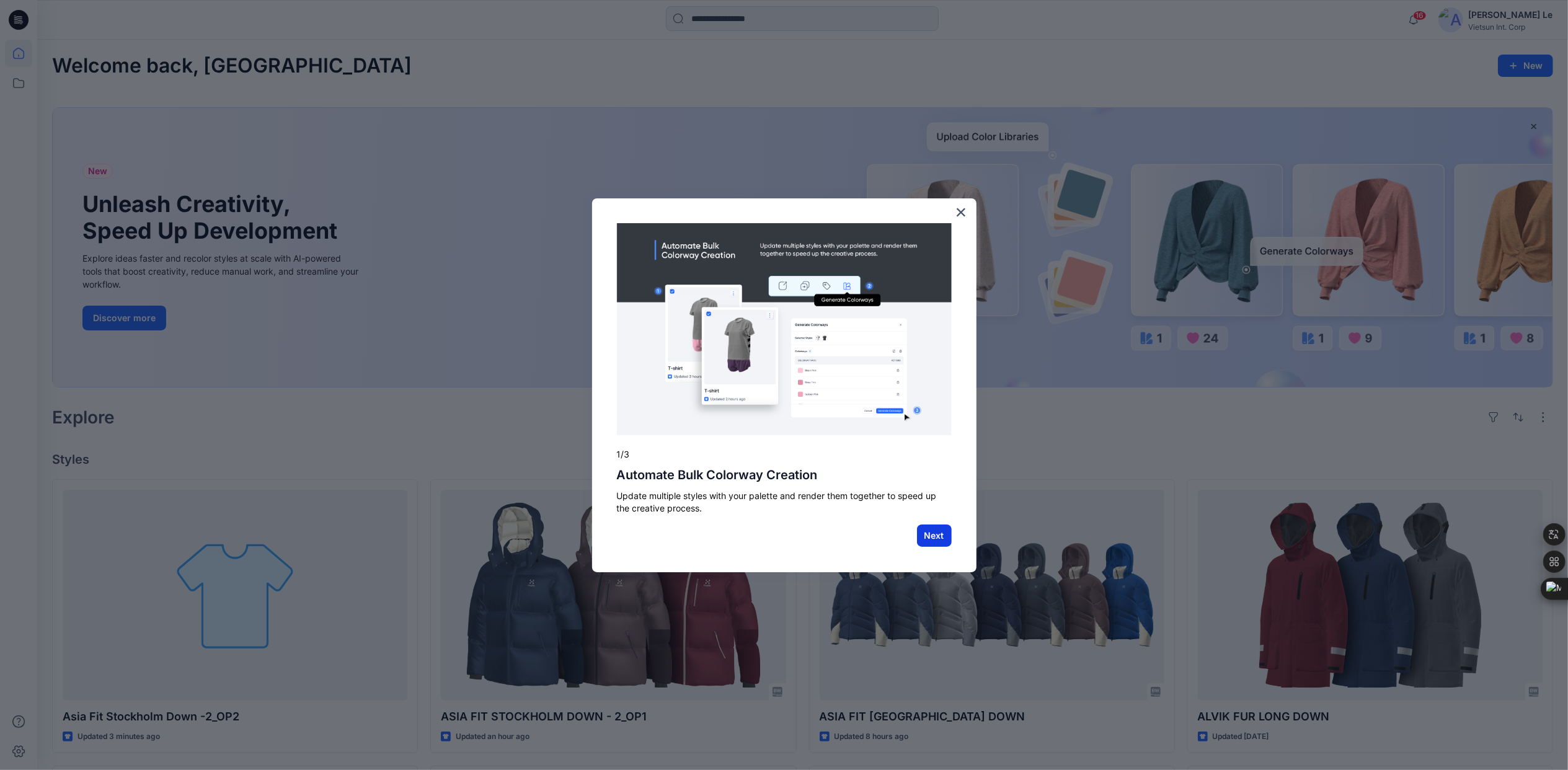
click at [930, 538] on button "Next" at bounding box center [935, 535] width 34 height 22
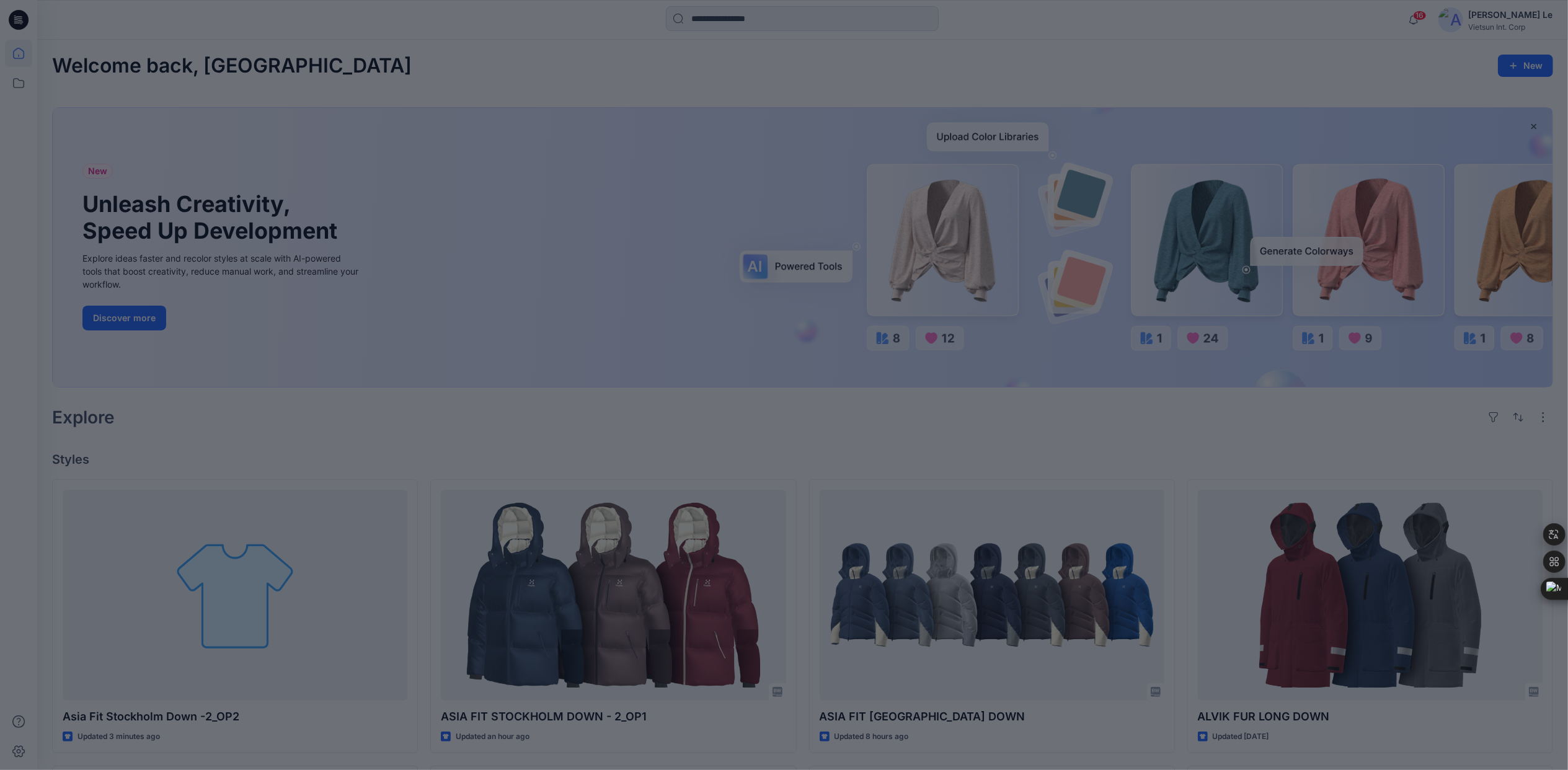
click at [26, 80] on div at bounding box center [784, 385] width 1568 height 770
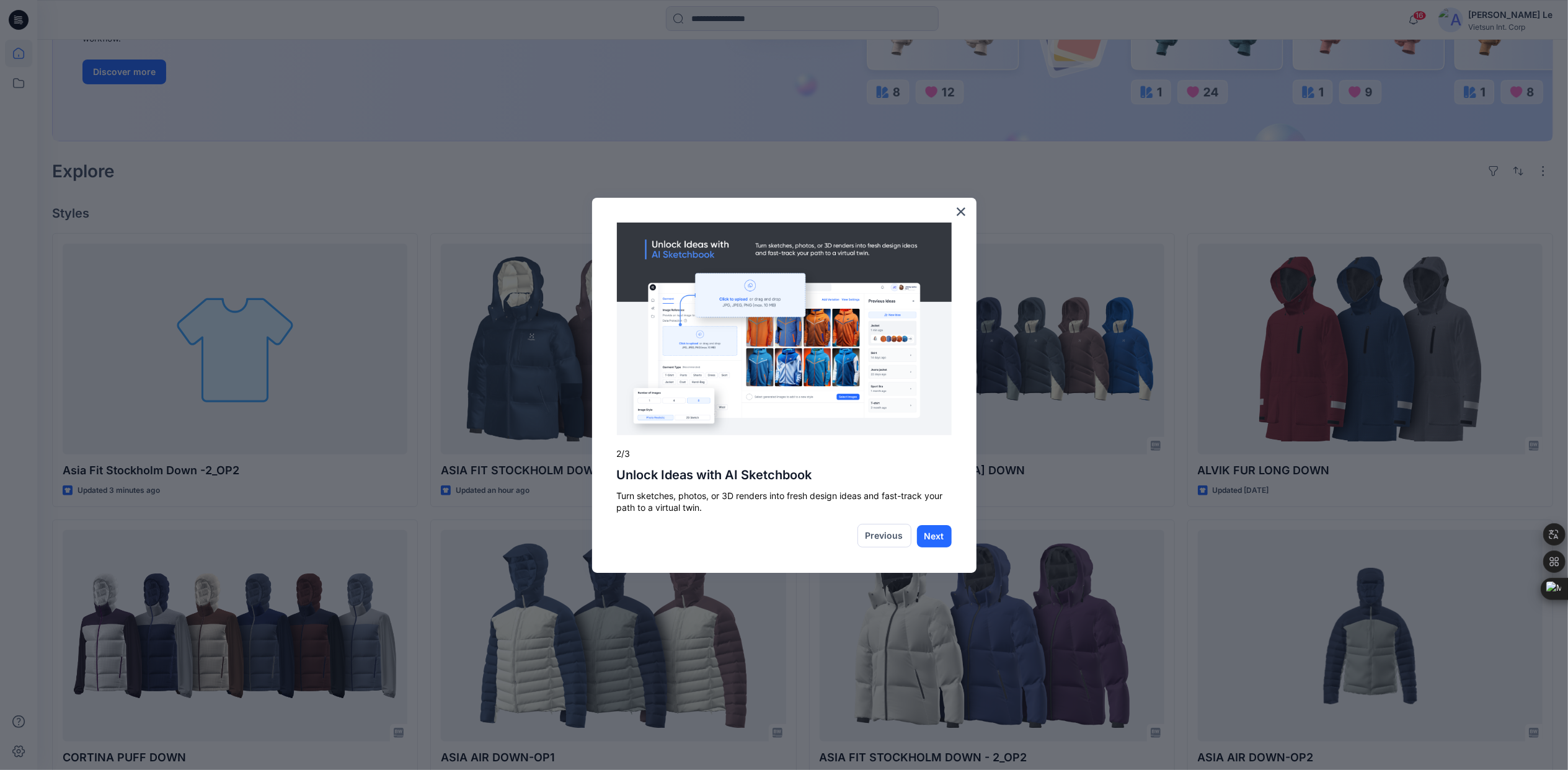
scroll to position [248, 0]
click at [933, 532] on button "Next" at bounding box center [935, 536] width 34 height 22
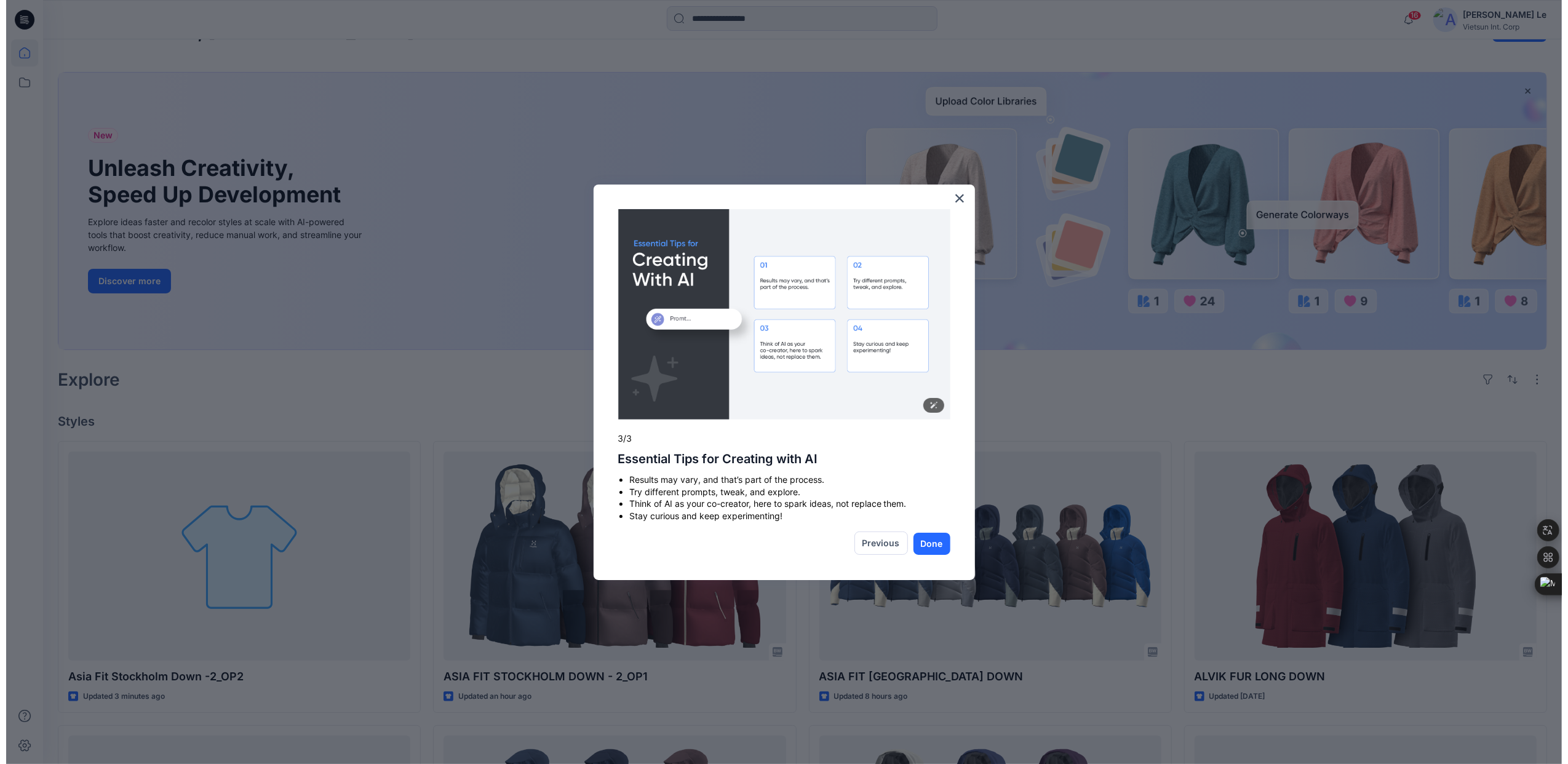
scroll to position [0, 0]
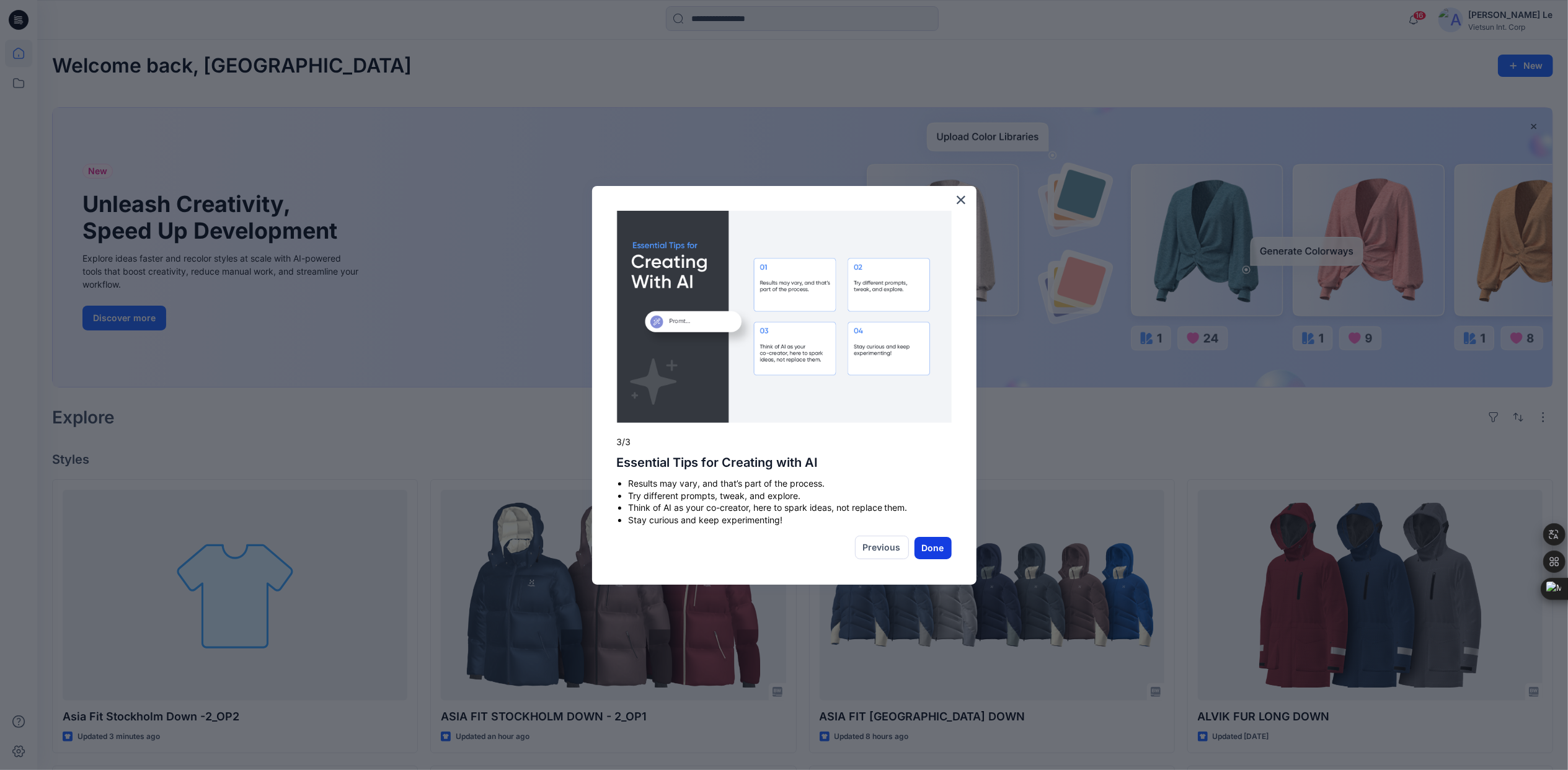
click at [934, 551] on button "Done" at bounding box center [933, 548] width 37 height 22
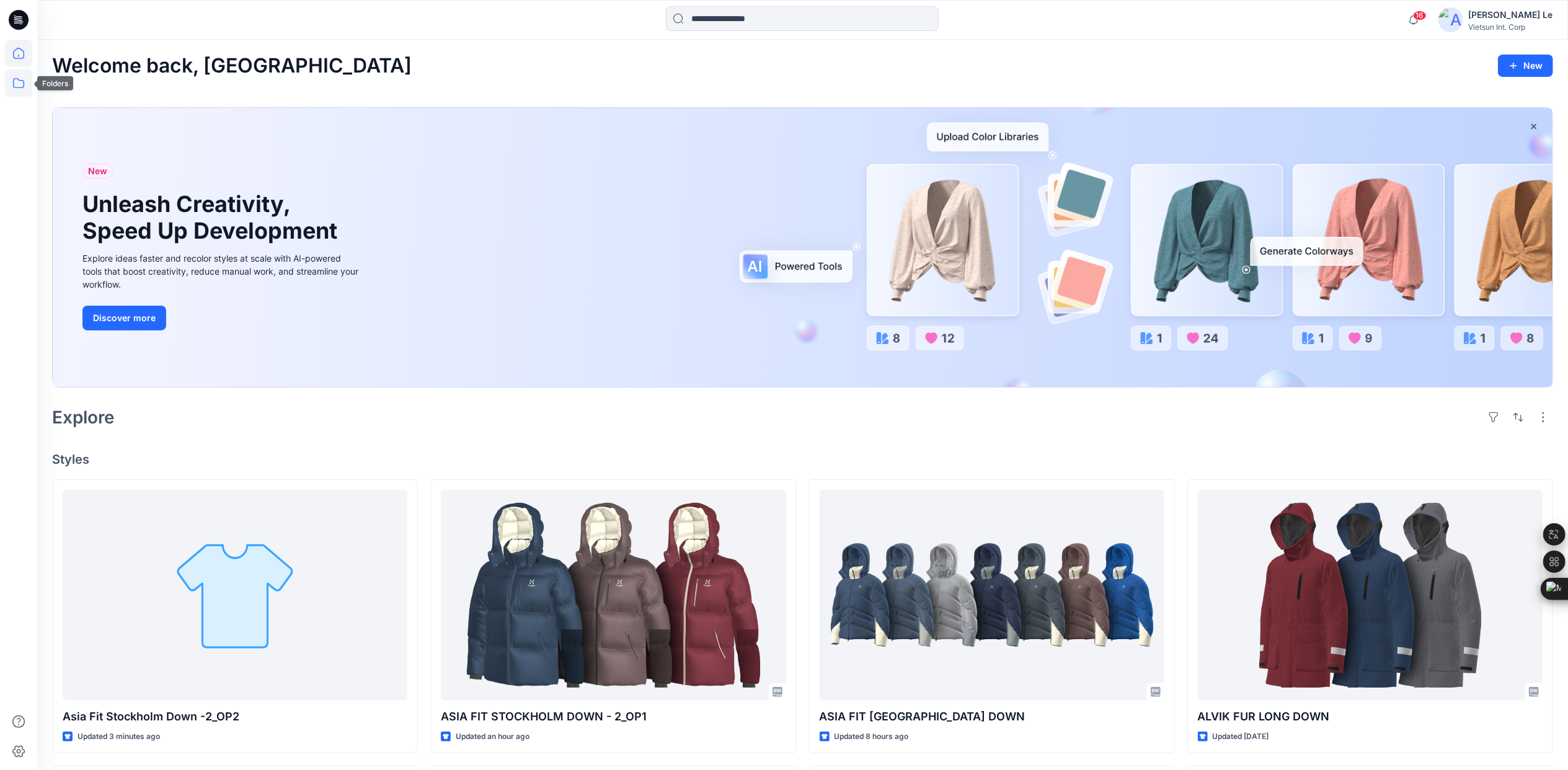
click at [21, 93] on icon at bounding box center [18, 83] width 27 height 27
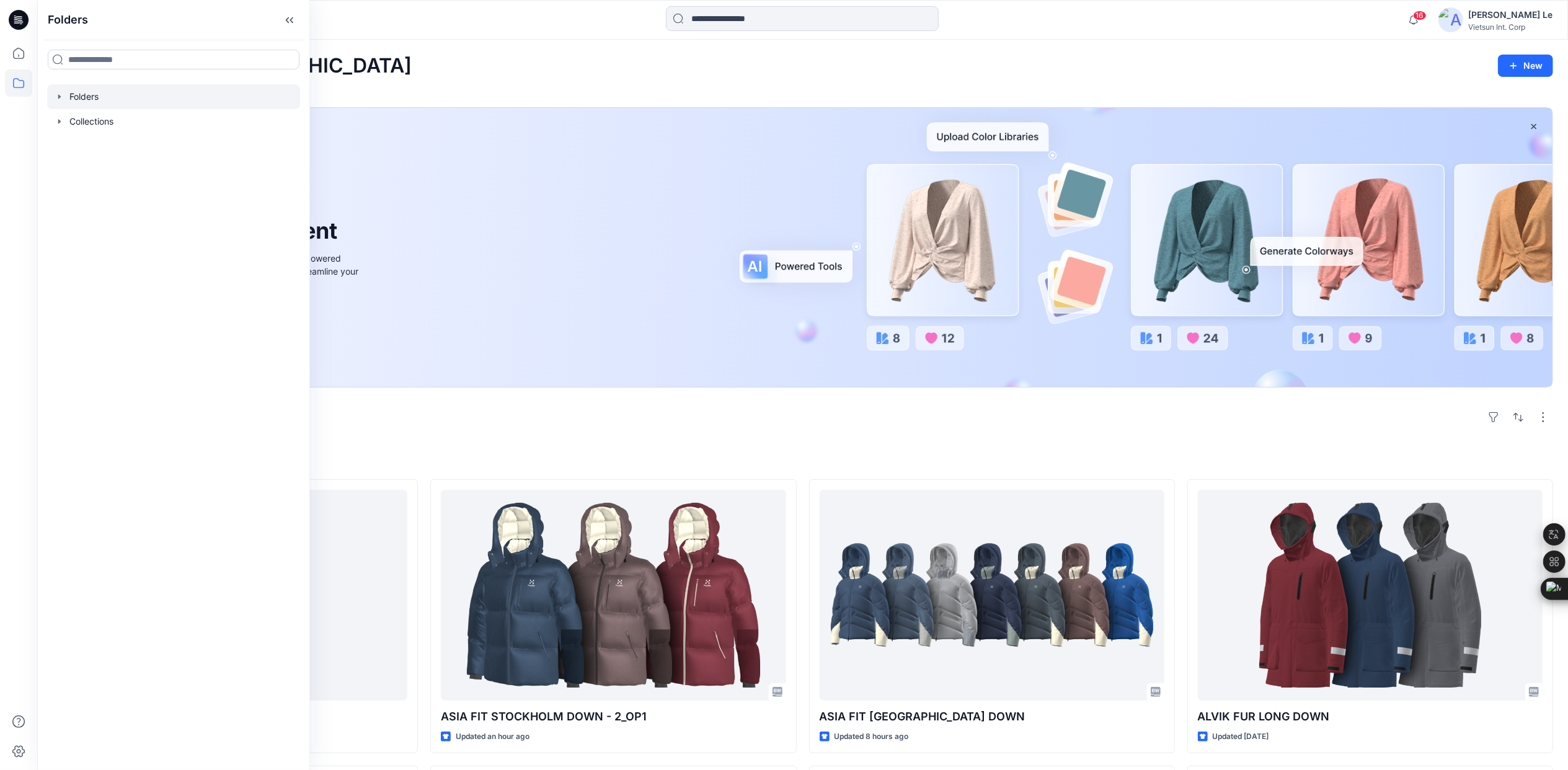
click at [79, 93] on div at bounding box center [174, 96] width 253 height 25
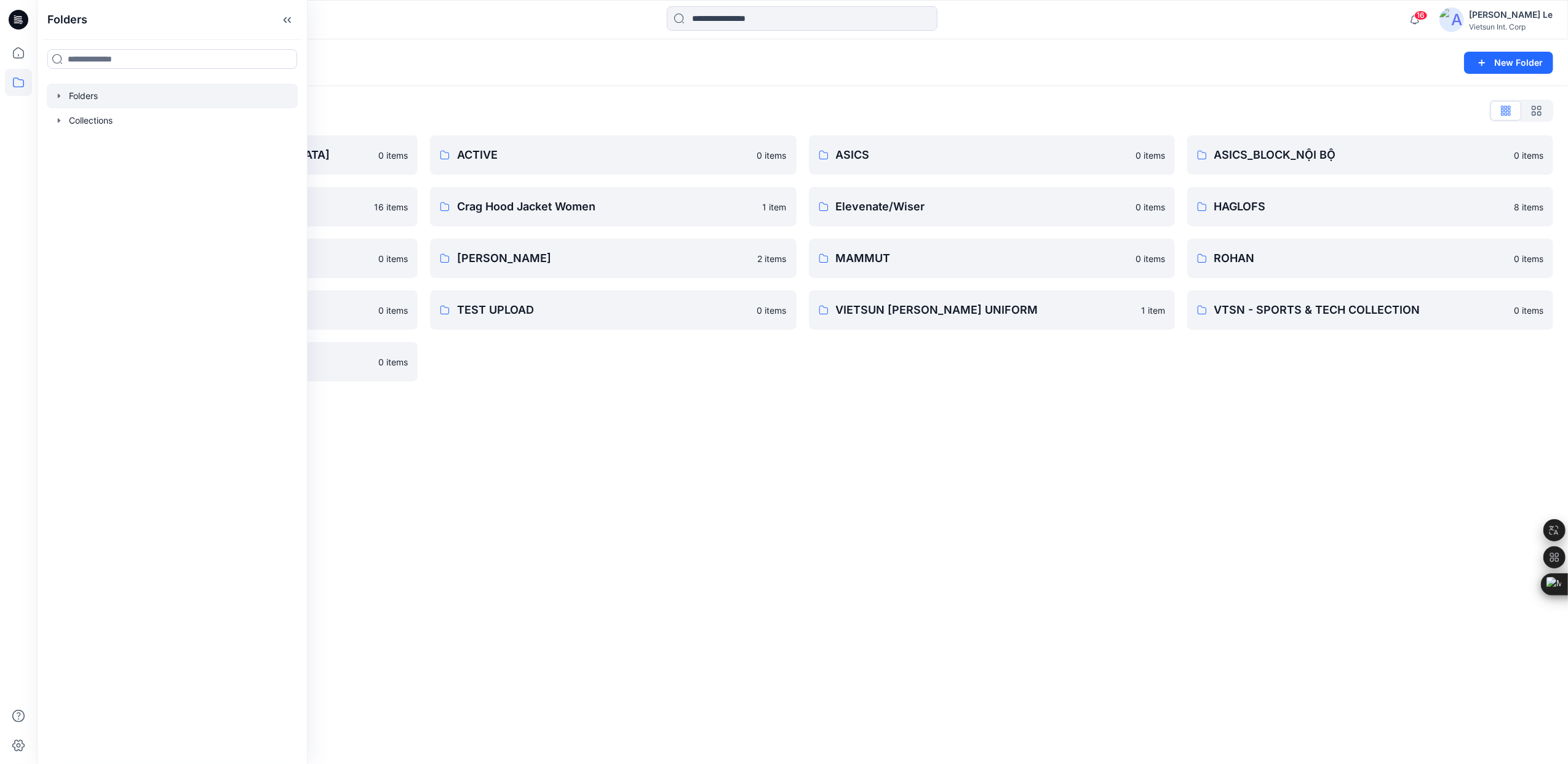
click at [657, 447] on div "Folders New Folder Folders List 3D COLLECTION SS23-LADY 0 items CHINA 16 items …" at bounding box center [802, 401] width 1531 height 725
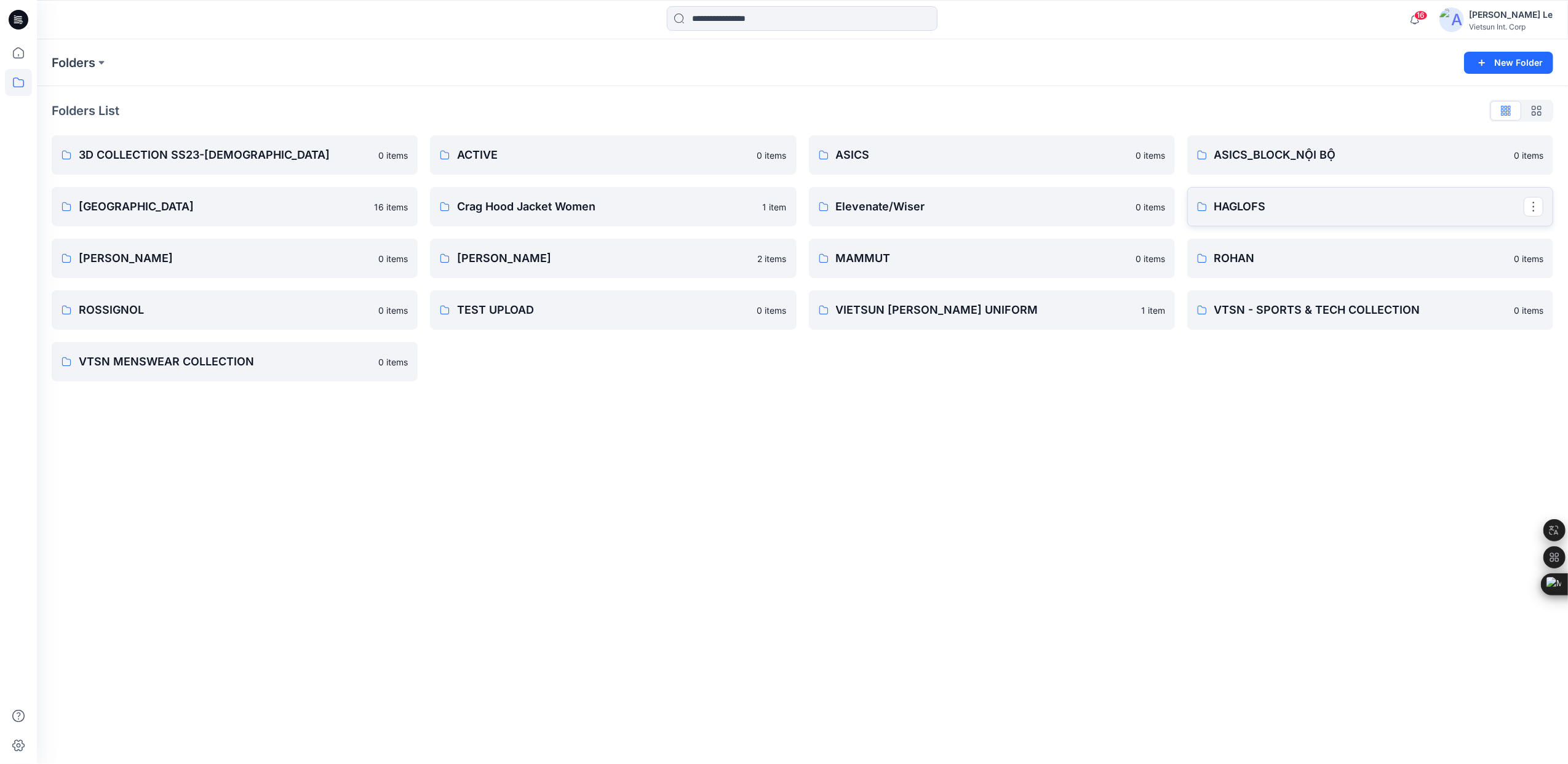
click at [1310, 207] on p "HAGLOFS" at bounding box center [1369, 206] width 309 height 17
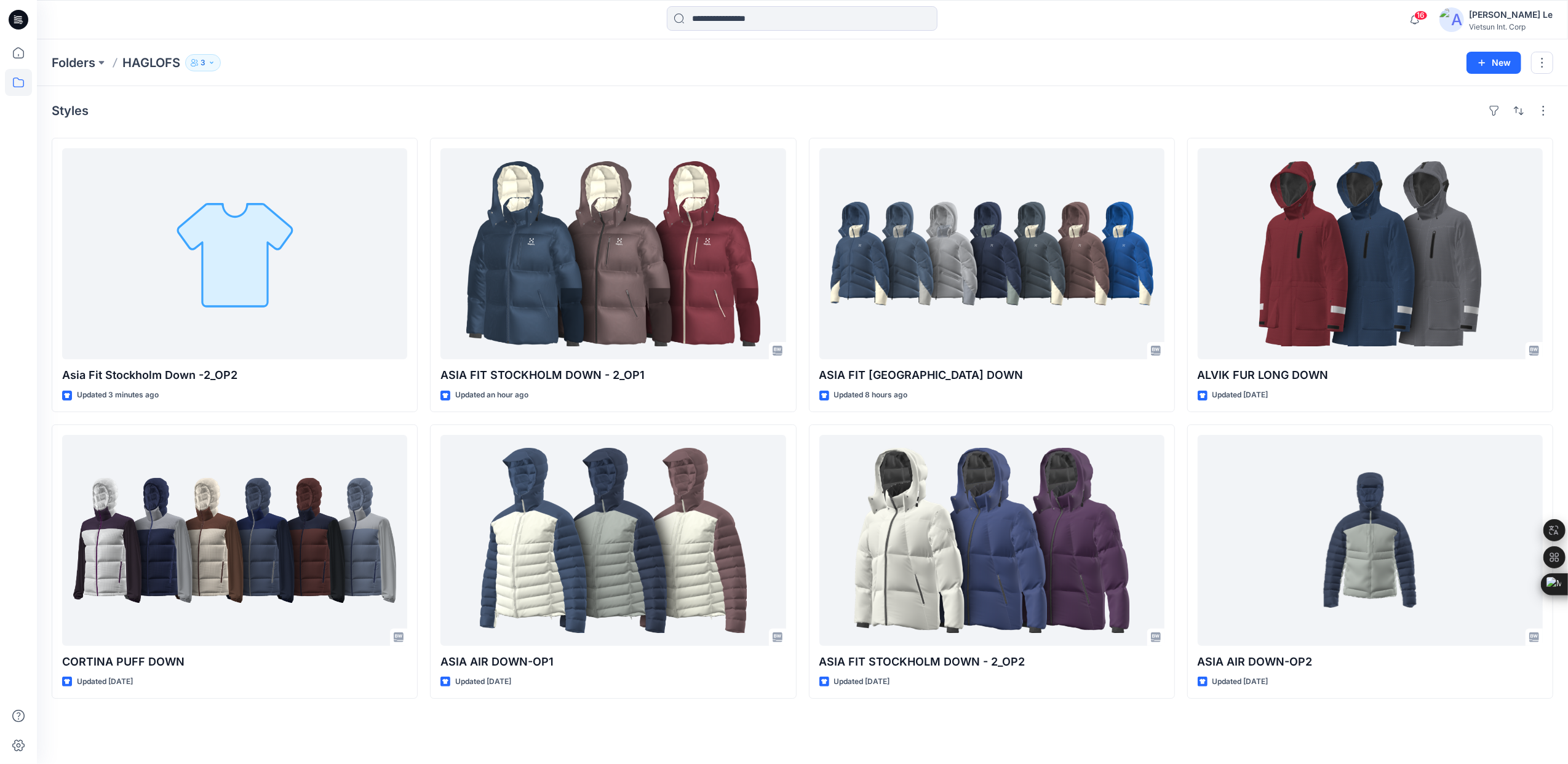
click at [208, 62] on icon "button" at bounding box center [212, 63] width 8 height 8
click at [463, 62] on div "Folders HAGLOFS 3 Folder Access Public Internal 3 External 0 Hieu Phuong Modera…" at bounding box center [754, 63] width 1405 height 17
